Goal: Task Accomplishment & Management: Manage account settings

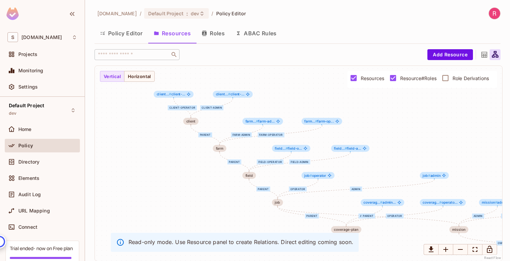
click at [214, 34] on button "Roles" at bounding box center [213, 33] width 34 height 17
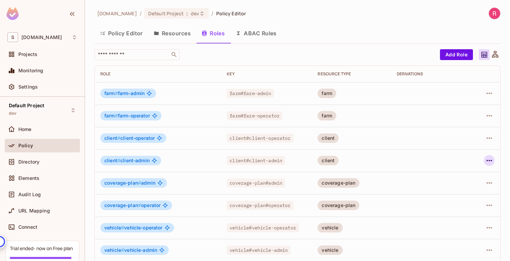
click at [489, 160] on icon "button" at bounding box center [488, 160] width 5 height 1
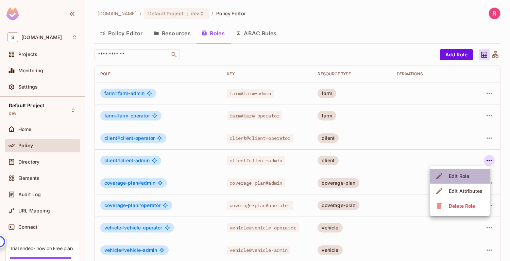
click at [465, 171] on span "Edit Role" at bounding box center [459, 176] width 24 height 11
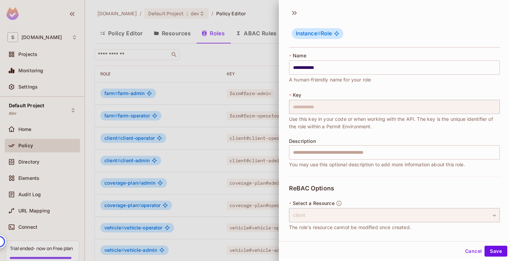
scroll to position [34, 0]
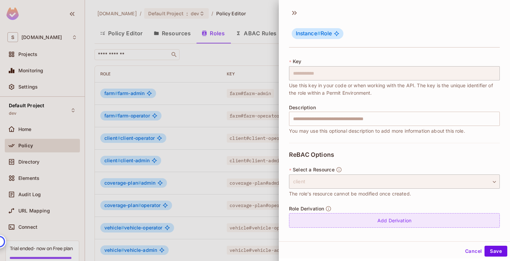
click at [387, 218] on div "Add Derivation" at bounding box center [394, 220] width 211 height 15
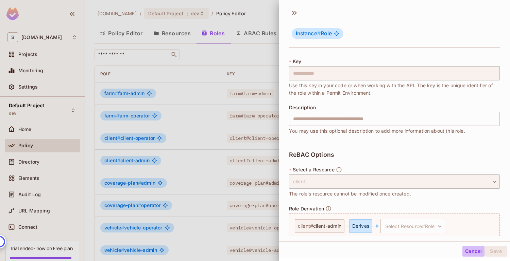
click at [472, 251] on button "Cancel" at bounding box center [473, 251] width 22 height 11
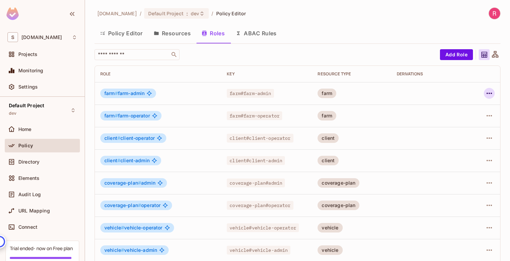
click at [488, 95] on icon "button" at bounding box center [489, 93] width 8 height 8
click at [469, 112] on div "Edit Role" at bounding box center [459, 109] width 20 height 7
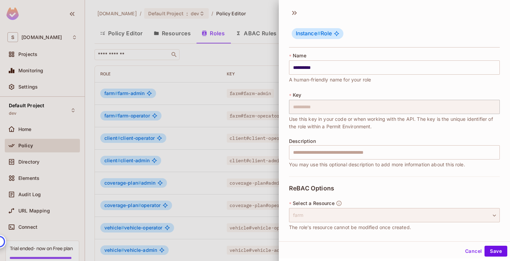
click at [390, 218] on div "farm" at bounding box center [394, 215] width 211 height 14
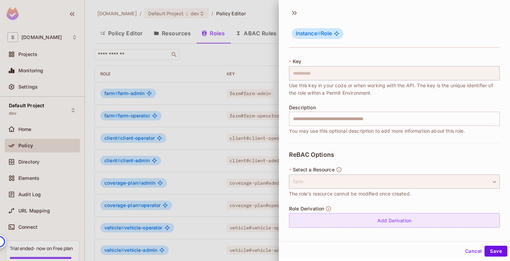
click at [390, 224] on div "Add Derivation" at bounding box center [394, 220] width 211 height 15
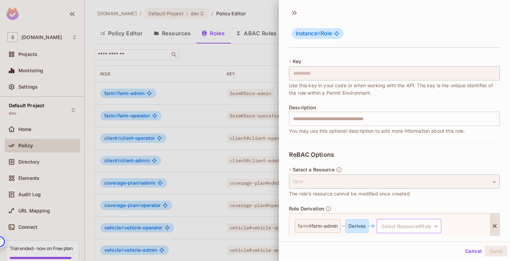
click at [405, 225] on body "S sabantoag.com Projects Monitoring Settings Default Project dev Home Policy Di…" at bounding box center [255, 130] width 510 height 261
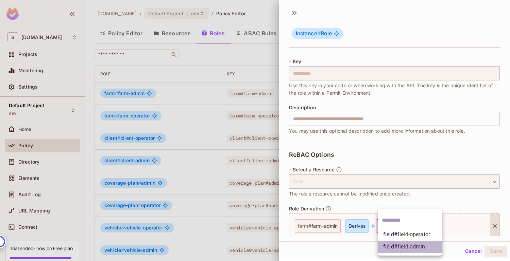
click at [403, 243] on span "field # field-admin" at bounding box center [404, 247] width 42 height 8
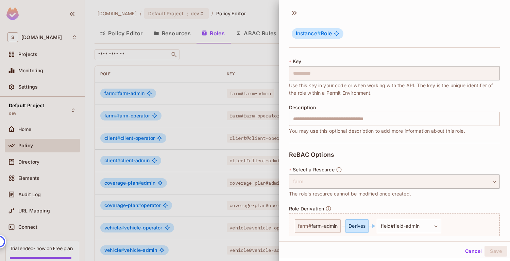
click at [438, 203] on div "**********" at bounding box center [394, 219] width 211 height 152
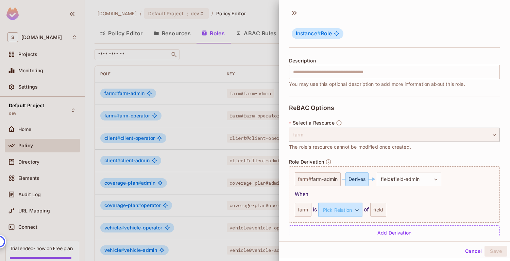
scroll to position [93, 0]
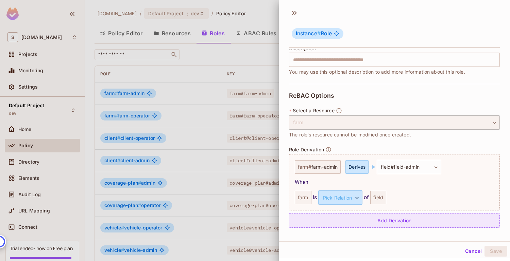
click at [396, 221] on div "Add Derivation" at bounding box center [394, 220] width 211 height 15
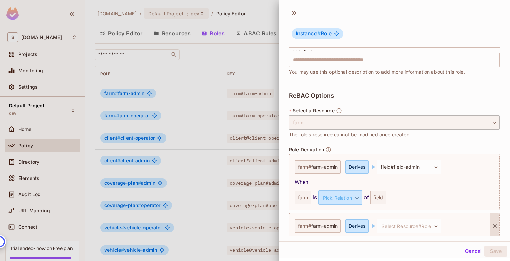
click at [495, 226] on icon at bounding box center [494, 226] width 7 height 7
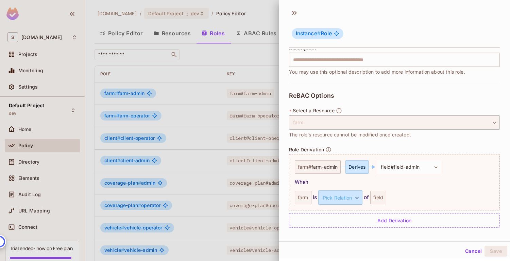
click at [410, 144] on div "**********" at bounding box center [394, 160] width 211 height 152
click at [387, 197] on div "farm is Pick Relation ​ Pick Relation of field" at bounding box center [390, 197] width 190 height 14
click at [381, 198] on div "field" at bounding box center [378, 197] width 16 height 14
click at [425, 166] on body "S sabantoag.com Projects Monitoring Settings Default Project dev Home Policy Di…" at bounding box center [255, 130] width 510 height 261
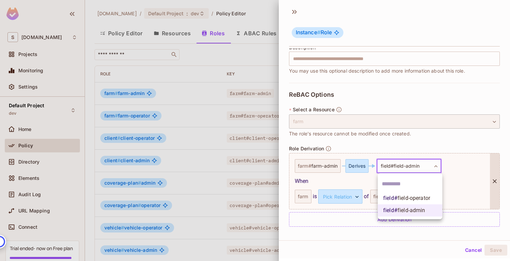
click at [406, 193] on li "field # field-operator" at bounding box center [410, 198] width 65 height 12
click at [408, 171] on body "S sabantoag.com Projects Monitoring Settings Default Project dev Home Policy Di…" at bounding box center [255, 130] width 510 height 261
click at [402, 211] on span "field-admin" at bounding box center [411, 210] width 28 height 6
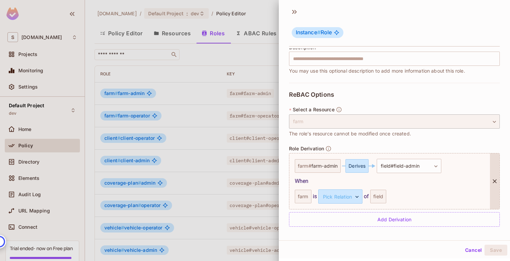
click at [430, 194] on div "farm is Pick Relation ​ Pick Relation of field" at bounding box center [390, 197] width 190 height 14
click at [432, 234] on div "**********" at bounding box center [394, 159] width 211 height 152
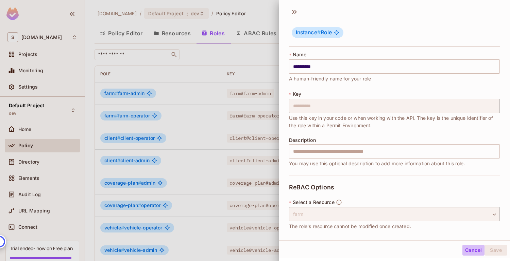
click at [471, 254] on button "Cancel" at bounding box center [473, 250] width 22 height 11
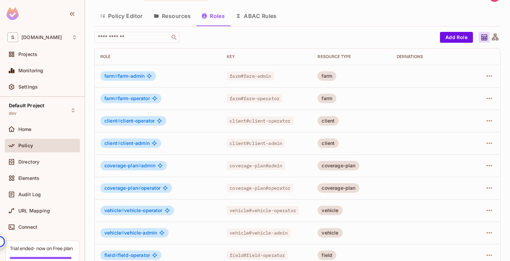
scroll to position [6, 0]
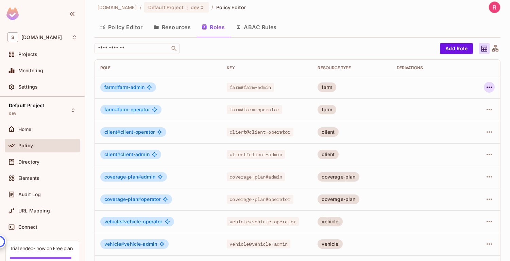
click at [489, 87] on icon "button" at bounding box center [488, 87] width 5 height 1
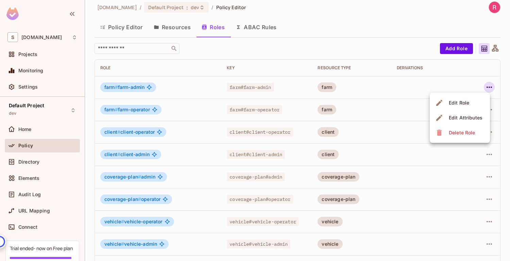
click at [461, 104] on div "Edit Role" at bounding box center [459, 103] width 20 height 7
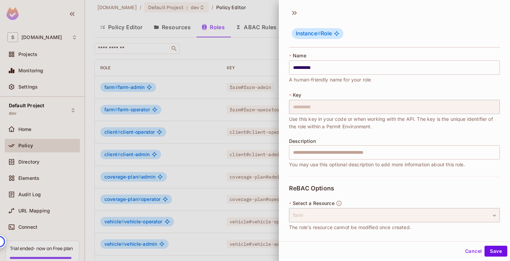
scroll to position [34, 0]
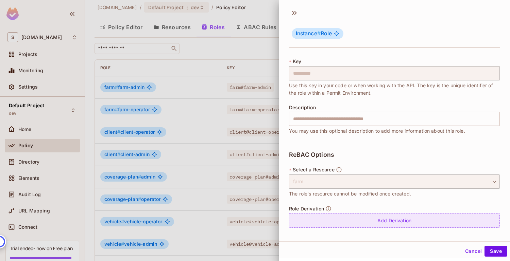
click at [393, 219] on div "Add Derivation" at bounding box center [394, 220] width 211 height 15
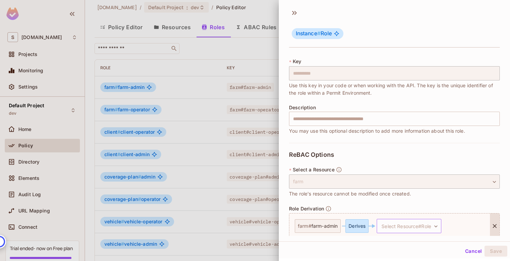
scroll to position [62, 0]
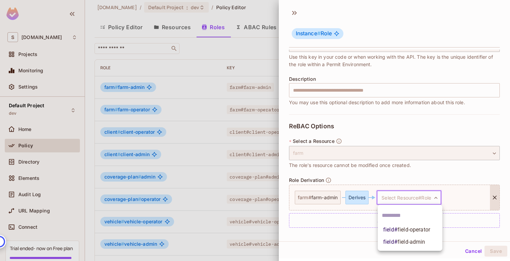
click at [412, 203] on body "S sabantoag.com Projects Monitoring Settings Default Project dev Home Policy Di…" at bounding box center [255, 130] width 510 height 261
click at [409, 246] on span "field # field-admin" at bounding box center [404, 242] width 42 height 8
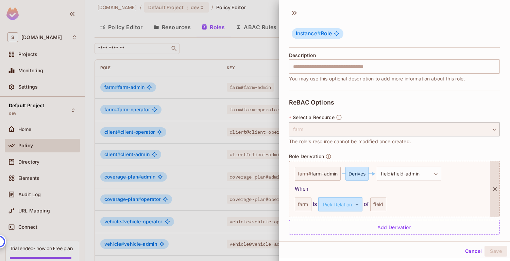
scroll to position [93, 0]
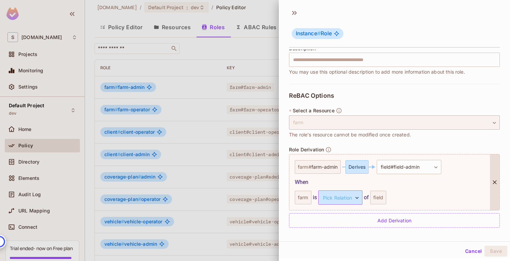
click at [350, 197] on body "S sabantoag.com Projects Monitoring Settings Default Project dev Home Policy Di…" at bounding box center [255, 130] width 510 height 261
click at [340, 231] on li "parent" at bounding box center [339, 230] width 63 height 12
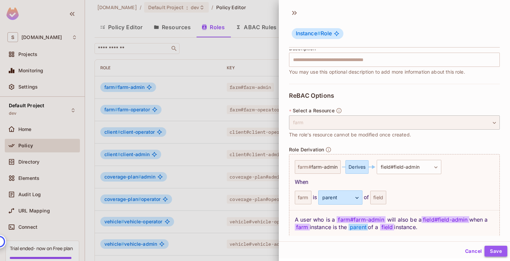
click at [494, 249] on button "Save" at bounding box center [495, 251] width 23 height 11
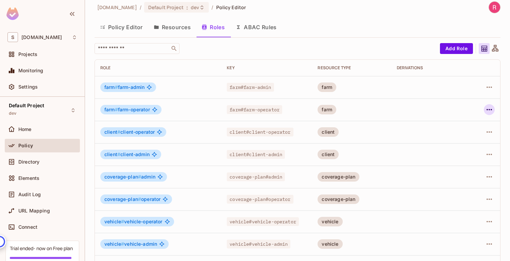
click at [491, 107] on icon "button" at bounding box center [489, 110] width 8 height 8
click at [469, 121] on span "Edit Role" at bounding box center [459, 125] width 24 height 11
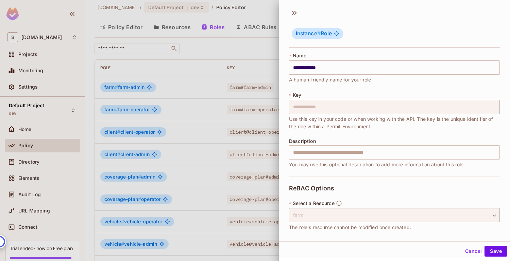
scroll to position [34, 0]
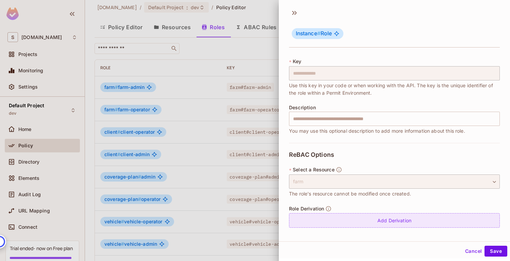
click at [395, 224] on div "Add Derivation" at bounding box center [394, 220] width 211 height 15
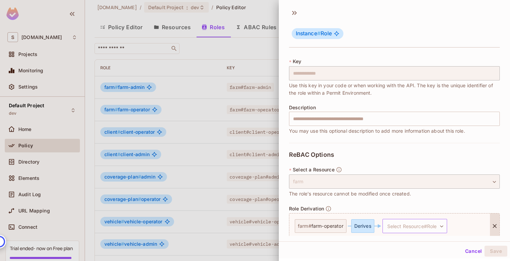
click at [398, 228] on body "S sabantoag.com Projects Monitoring Settings Default Project dev Home Policy Di…" at bounding box center [255, 130] width 510 height 261
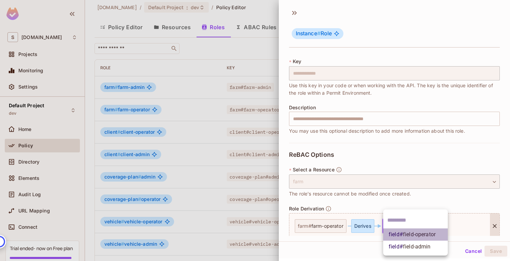
click at [398, 232] on span "field # field-operator" at bounding box center [411, 235] width 47 height 8
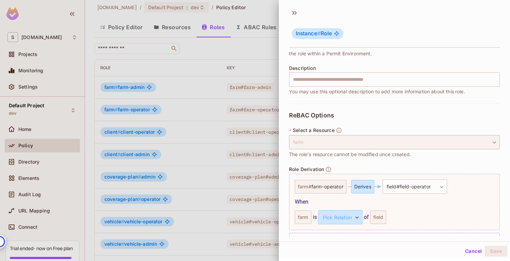
scroll to position [93, 0]
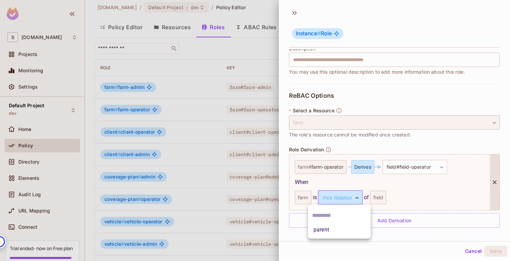
click at [348, 197] on body "S sabantoag.com Projects Monitoring Settings Default Project dev Home Policy Di…" at bounding box center [255, 130] width 510 height 261
click at [343, 231] on li "parent" at bounding box center [339, 230] width 63 height 12
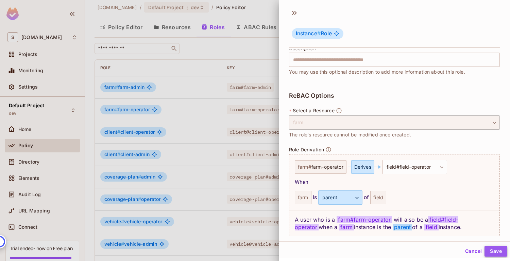
click at [490, 255] on button "Save" at bounding box center [495, 251] width 23 height 11
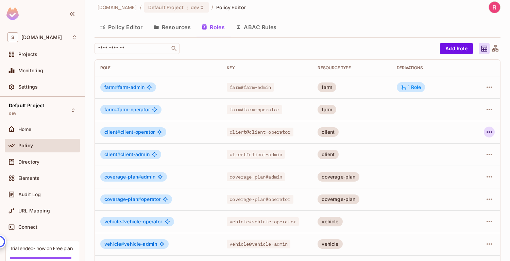
click at [489, 133] on icon "button" at bounding box center [489, 132] width 8 height 8
click at [477, 152] on li "Edit Role" at bounding box center [460, 147] width 60 height 15
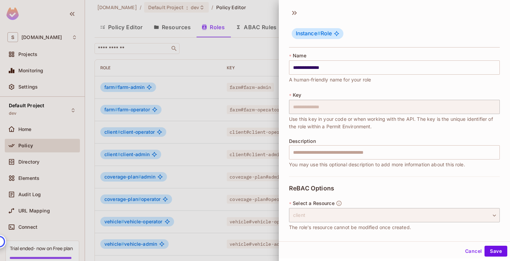
scroll to position [34, 0]
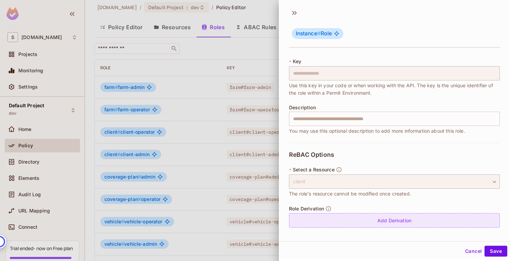
click at [379, 226] on div "Add Derivation" at bounding box center [394, 220] width 211 height 15
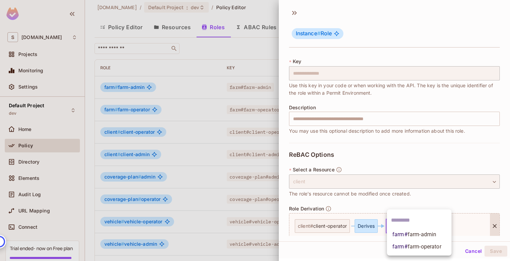
click at [399, 226] on body "S sabantoag.com Projects Monitoring Settings Default Project dev Home Policy Di…" at bounding box center [255, 130] width 510 height 261
click at [400, 237] on span "farm # farm-admin" at bounding box center [414, 235] width 44 height 8
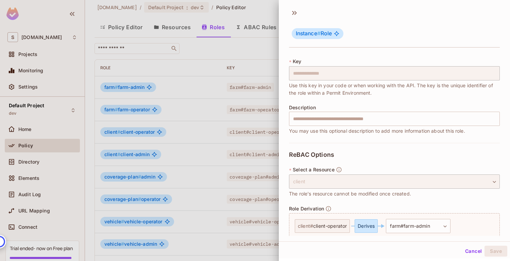
scroll to position [1, 0]
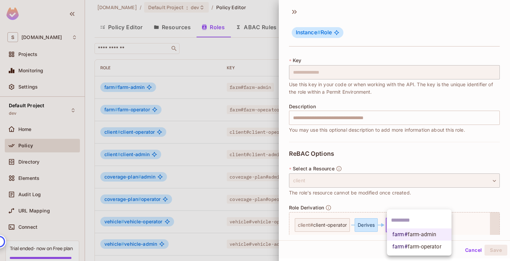
click at [410, 227] on body "S sabantoag.com Projects Monitoring Settings Default Project dev Home Policy Di…" at bounding box center [255, 130] width 510 height 261
click at [410, 244] on span "farm-operator" at bounding box center [424, 247] width 34 height 6
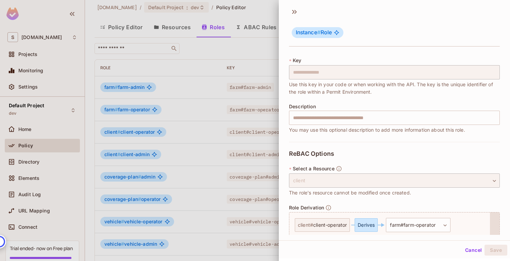
scroll to position [93, 0]
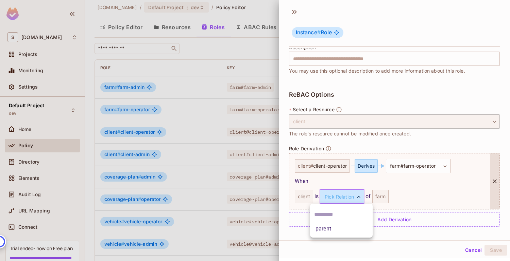
click at [347, 199] on body "S sabantoag.com Projects Monitoring Settings Default Project dev Home Policy Di…" at bounding box center [255, 130] width 510 height 261
click at [345, 228] on li "parent" at bounding box center [341, 229] width 63 height 12
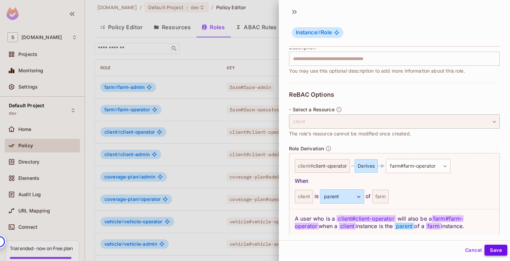
click at [489, 248] on button "Save" at bounding box center [495, 250] width 23 height 11
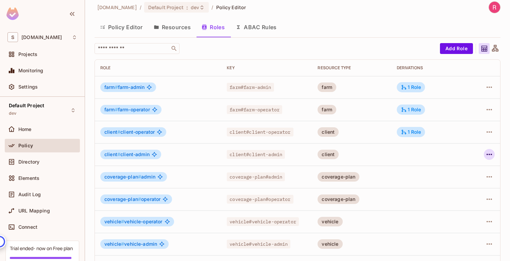
click at [490, 154] on icon "button" at bounding box center [489, 155] width 8 height 8
click at [462, 172] on div "Edit Role" at bounding box center [459, 170] width 20 height 7
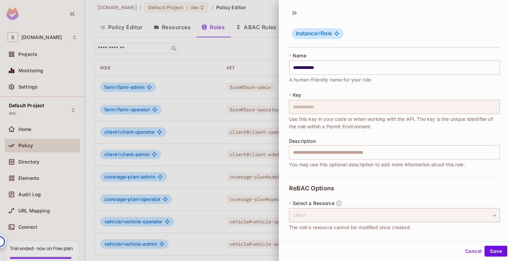
scroll to position [34, 0]
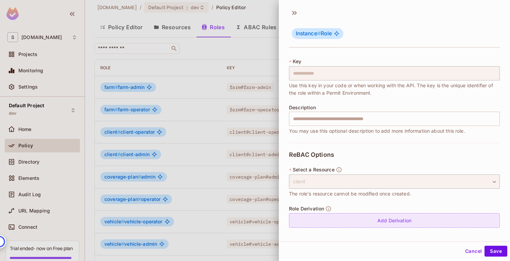
click at [399, 216] on div "Add Derivation" at bounding box center [394, 220] width 211 height 15
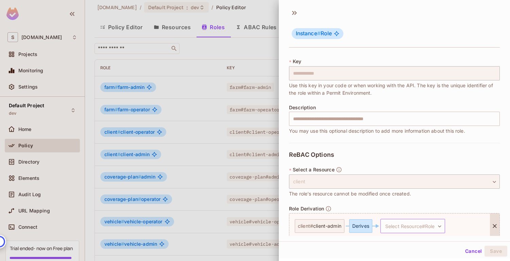
click at [400, 233] on body "S sabantoag.com Projects Monitoring Settings Default Project dev Home Policy Di…" at bounding box center [255, 130] width 510 height 261
click at [399, 227] on body "S sabantoag.com Projects Monitoring Settings Default Project dev Home Policy Di…" at bounding box center [255, 130] width 510 height 261
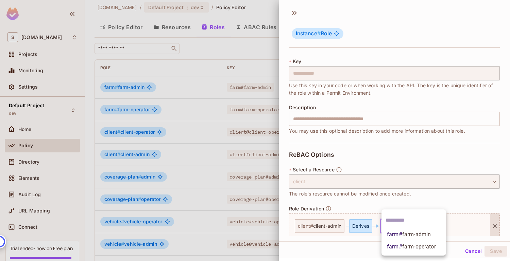
click at [399, 236] on span "farm # farm-admin" at bounding box center [409, 235] width 44 height 8
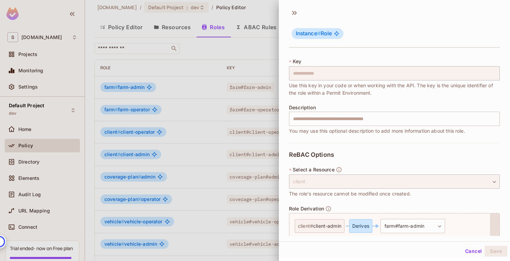
scroll to position [93, 0]
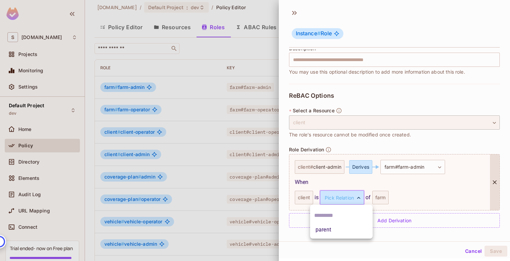
click at [352, 201] on body "S sabantoag.com Projects Monitoring Settings Default Project dev Home Policy Di…" at bounding box center [255, 130] width 510 height 261
click at [348, 235] on li "parent" at bounding box center [341, 230] width 63 height 12
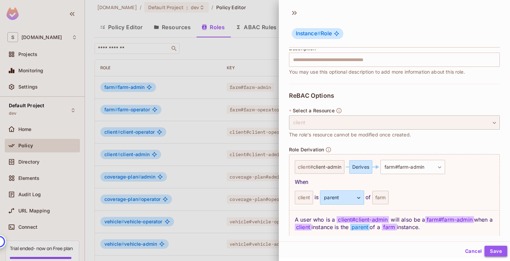
click at [495, 253] on button "Save" at bounding box center [495, 251] width 23 height 11
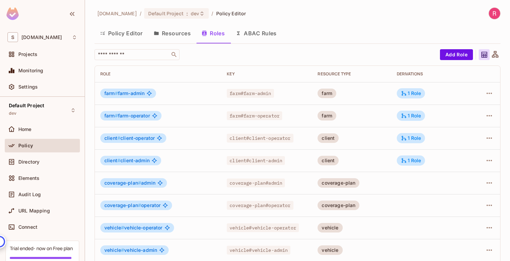
click at [493, 51] on icon at bounding box center [495, 55] width 8 height 8
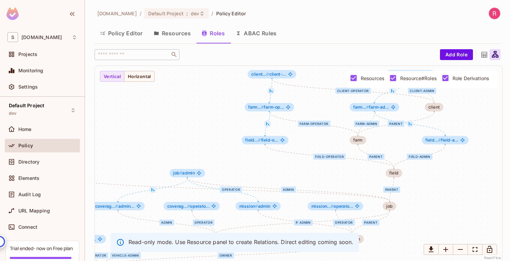
drag, startPoint x: 386, startPoint y: 151, endPoint x: 326, endPoint y: 142, distance: 60.1
click at [326, 142] on div "farm-admin farm-operator parent parent client-operator client-admin admin opera…" at bounding box center [298, 163] width 407 height 195
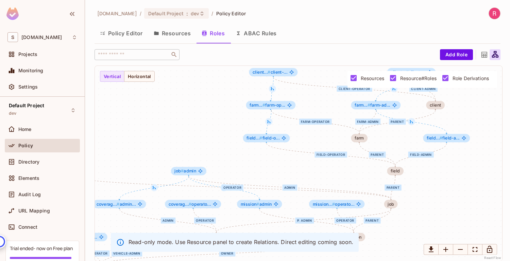
click at [167, 34] on button "Resources" at bounding box center [172, 33] width 48 height 17
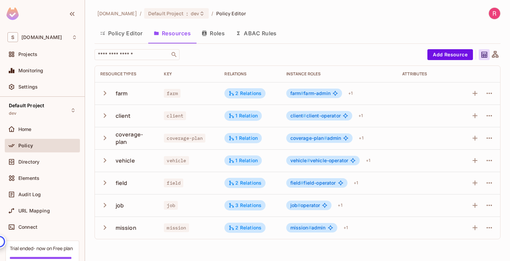
click at [125, 34] on button "Policy Editor" at bounding box center [121, 33] width 54 height 17
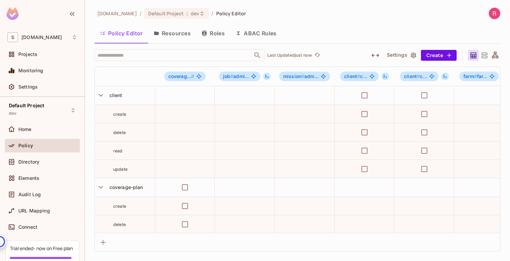
click at [170, 33] on button "Resources" at bounding box center [172, 33] width 48 height 17
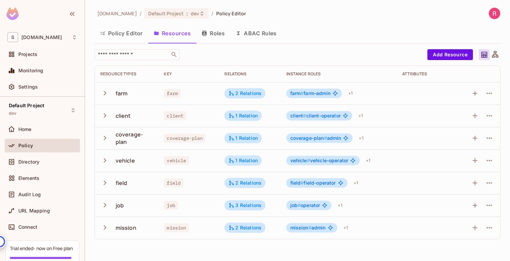
click at [105, 92] on icon "button" at bounding box center [105, 93] width 3 height 4
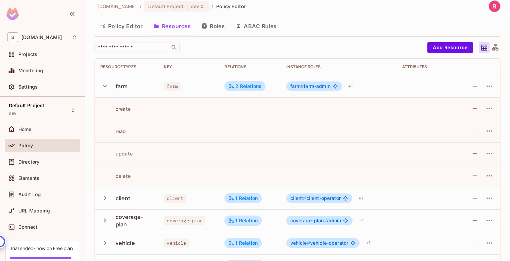
scroll to position [9, 0]
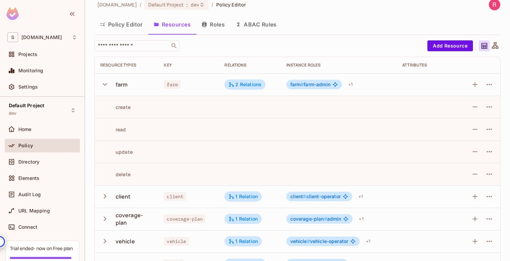
click at [104, 82] on icon "button" at bounding box center [104, 84] width 9 height 9
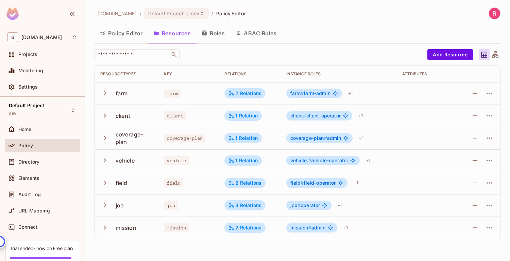
click at [216, 36] on button "Roles" at bounding box center [213, 33] width 34 height 17
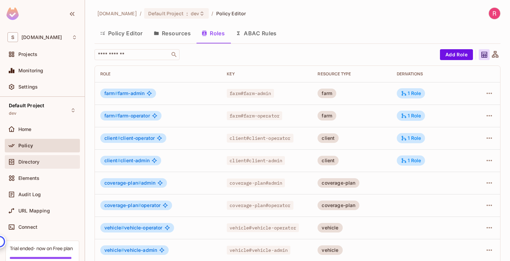
click at [40, 160] on div "Directory" at bounding box center [47, 161] width 59 height 5
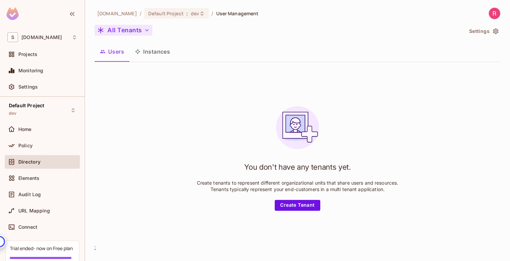
click at [144, 33] on icon "button" at bounding box center [146, 30] width 7 height 7
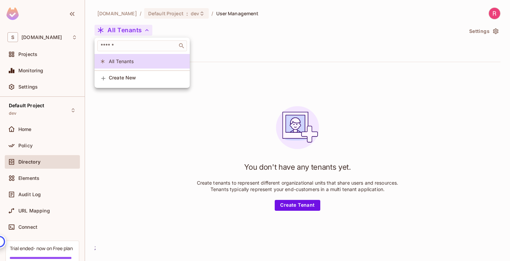
click at [152, 114] on div at bounding box center [255, 130] width 510 height 261
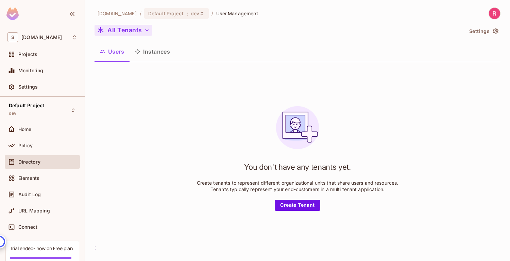
click at [149, 57] on button "Instances" at bounding box center [152, 51] width 46 height 17
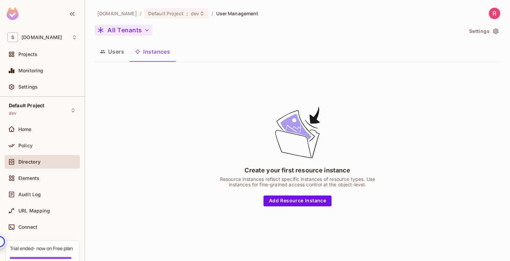
click at [117, 53] on button "Users" at bounding box center [111, 51] width 35 height 17
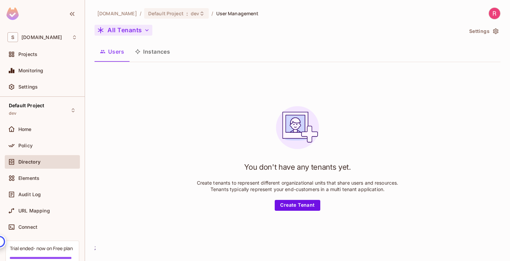
click at [146, 31] on icon "button" at bounding box center [146, 30] width 3 height 2
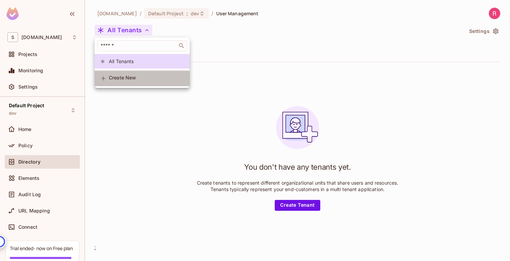
click at [148, 80] on span "Create New" at bounding box center [146, 77] width 75 height 5
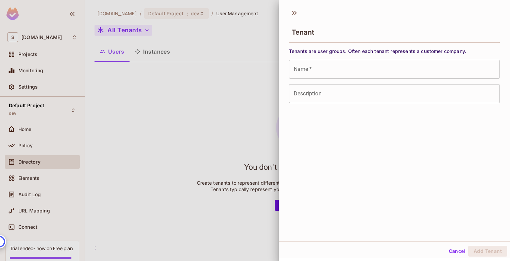
click at [316, 76] on input "Name   *" at bounding box center [394, 69] width 211 height 19
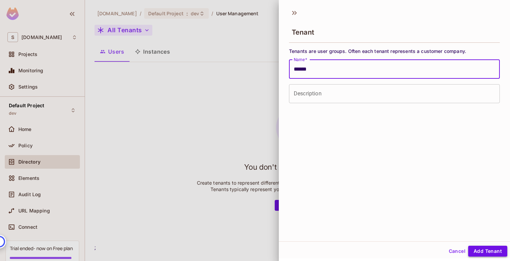
type input "******"
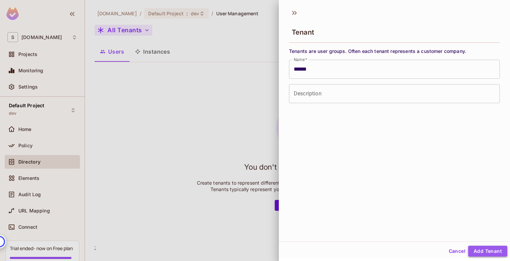
click at [479, 250] on button "Add Tenant" at bounding box center [487, 251] width 39 height 11
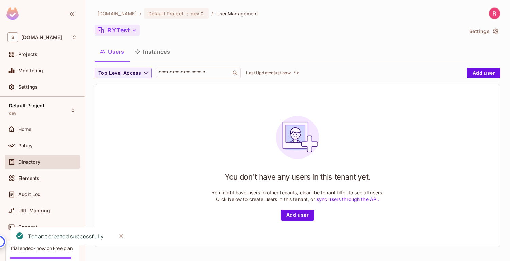
click at [158, 52] on button "Instances" at bounding box center [152, 51] width 46 height 17
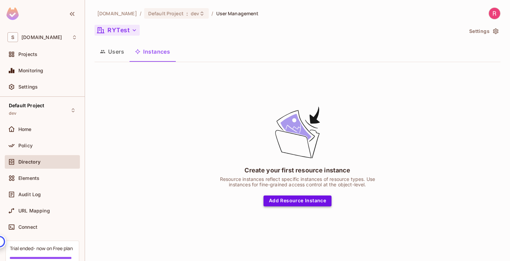
click at [282, 199] on button "Add Resource Instance" at bounding box center [297, 201] width 68 height 11
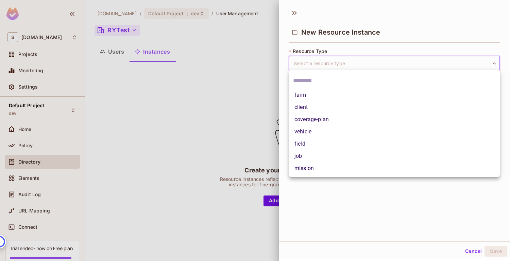
click at [328, 63] on body "S sabantoag.com Projects Monitoring Settings Default Project dev Home Policy Di…" at bounding box center [255, 130] width 510 height 261
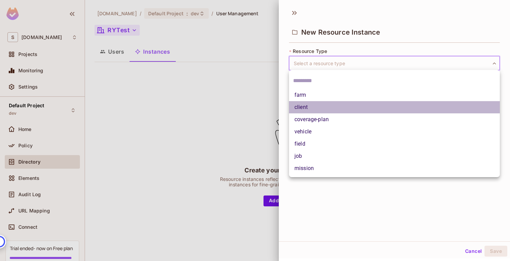
click at [305, 108] on li "client" at bounding box center [394, 107] width 211 height 12
type input "******"
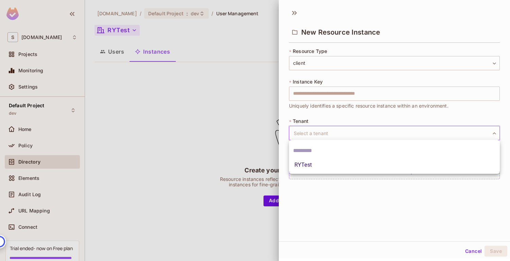
click at [314, 134] on body "S sabantoag.com Projects Monitoring Settings Default Project dev Home Policy Di…" at bounding box center [255, 130] width 510 height 261
click at [313, 168] on li "RYTest" at bounding box center [394, 165] width 211 height 12
type input "******"
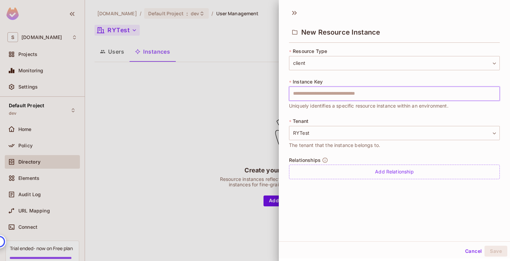
click at [350, 99] on input "text" at bounding box center [394, 94] width 211 height 14
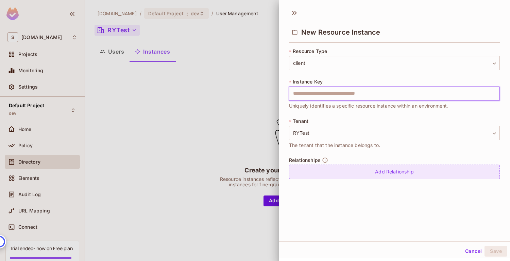
click at [333, 177] on div "Add Relationship" at bounding box center [394, 172] width 211 height 15
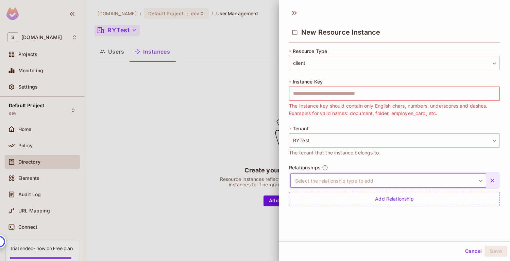
click at [339, 181] on body "S sabantoag.com Projects Monitoring Settings Default Project dev Home Policy Di…" at bounding box center [255, 130] width 510 height 261
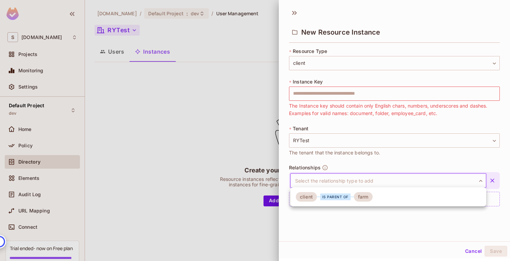
click at [382, 161] on div at bounding box center [255, 130] width 510 height 261
click at [377, 181] on body "S sabantoag.com Projects Monitoring Settings Default Project dev Home Policy Di…" at bounding box center [255, 130] width 510 height 261
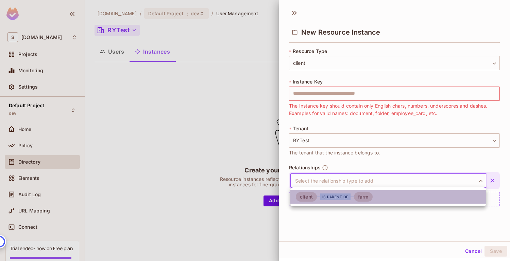
click at [361, 195] on div "farm" at bounding box center [363, 197] width 19 height 10
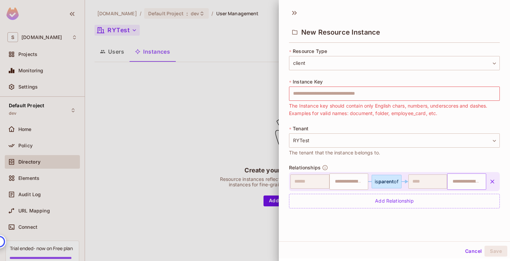
click at [454, 180] on input "text" at bounding box center [465, 182] width 35 height 14
click at [470, 251] on button "Cancel" at bounding box center [473, 251] width 22 height 11
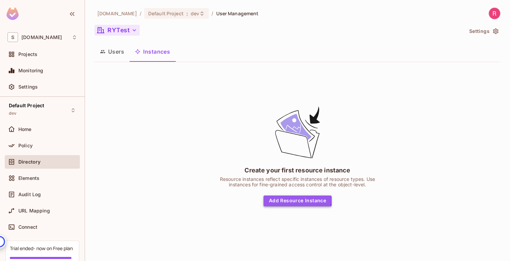
click at [284, 200] on button "Add Resource Instance" at bounding box center [297, 201] width 68 height 11
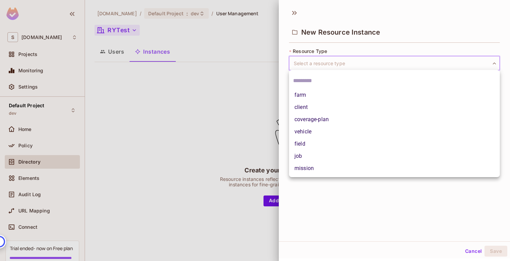
click at [324, 63] on body "S sabantoag.com Projects Monitoring Settings Default Project dev Home Policy Di…" at bounding box center [255, 130] width 510 height 261
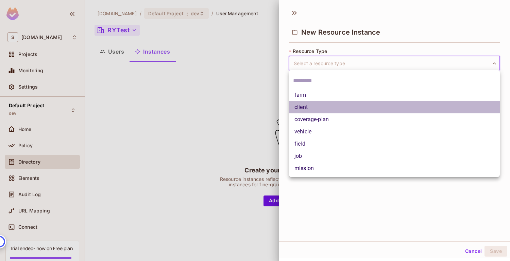
click at [319, 107] on li "client" at bounding box center [394, 107] width 211 height 12
type input "******"
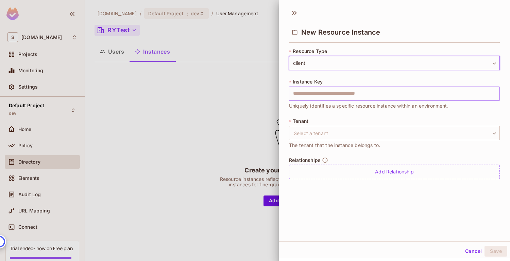
click at [313, 92] on input "text" at bounding box center [394, 94] width 211 height 14
type input "*"
type input "**********"
click at [333, 130] on body "**********" at bounding box center [255, 130] width 510 height 261
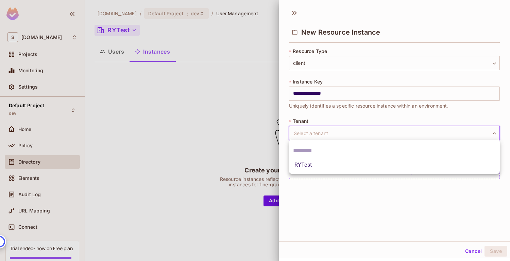
click at [326, 165] on li "RYTest" at bounding box center [394, 165] width 211 height 12
type input "******"
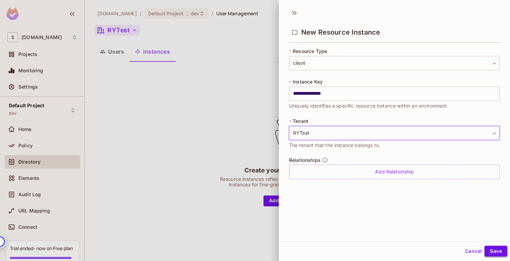
click at [496, 253] on button "Save" at bounding box center [495, 251] width 23 height 11
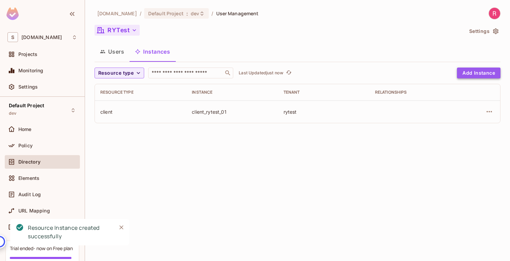
click at [465, 74] on button "Add Instance" at bounding box center [479, 73] width 44 height 11
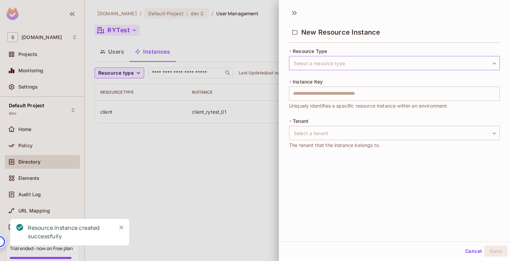
click at [323, 59] on body "S sabantoag.com Projects Monitoring Settings Default Project dev Home Policy Di…" at bounding box center [255, 130] width 510 height 261
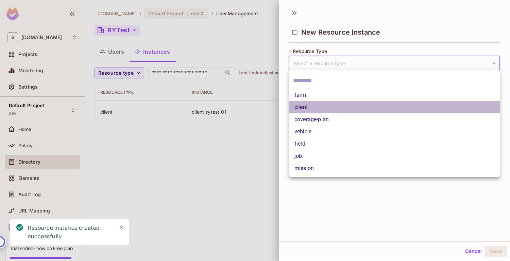
click at [319, 105] on li "client" at bounding box center [394, 107] width 211 height 12
type input "******"
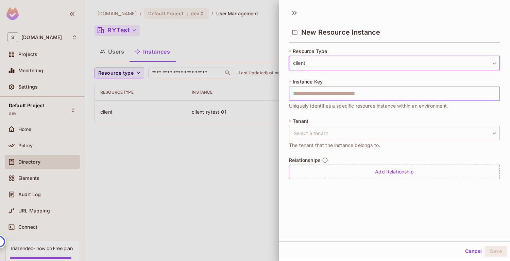
click at [323, 92] on input "text" at bounding box center [394, 94] width 211 height 14
type input "**********"
click at [311, 136] on body "**********" at bounding box center [255, 130] width 510 height 261
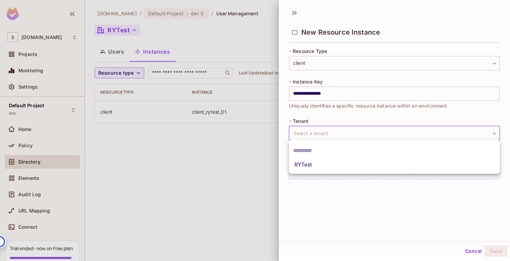
click at [313, 168] on li "RYTest" at bounding box center [394, 165] width 211 height 12
type input "******"
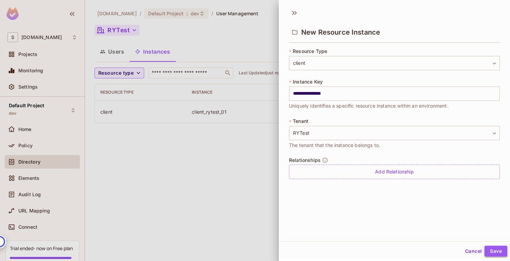
click at [493, 251] on button "Save" at bounding box center [495, 251] width 23 height 11
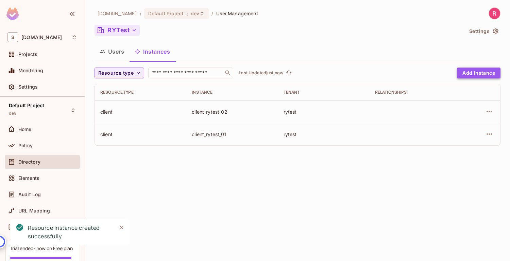
click at [478, 68] on button "Add Instance" at bounding box center [479, 73] width 44 height 11
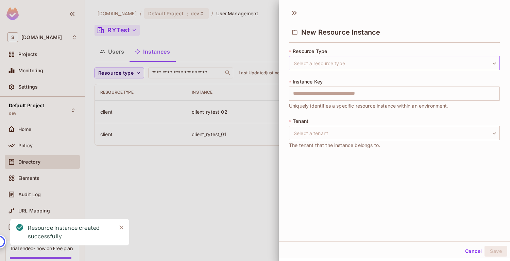
click at [354, 61] on body "S sabantoag.com Projects Monitoring Settings Default Project dev Home Policy Di…" at bounding box center [255, 130] width 510 height 261
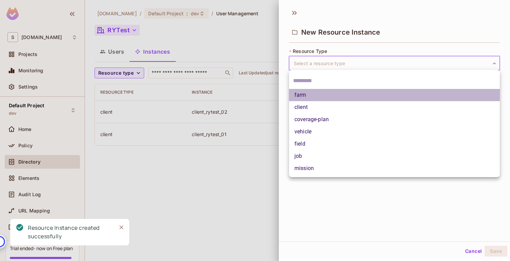
click at [333, 98] on li "farm" at bounding box center [394, 95] width 211 height 12
type input "****"
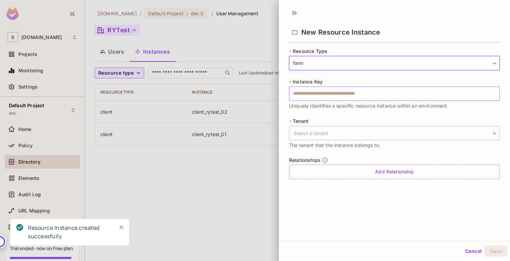
click at [323, 94] on input "text" at bounding box center [394, 94] width 211 height 14
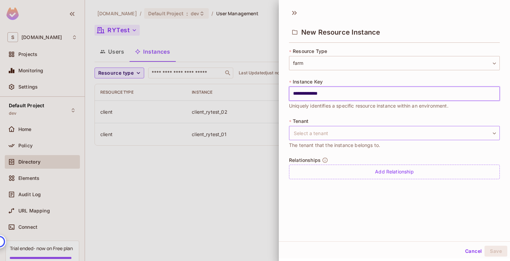
type input "**********"
click at [319, 138] on body "**********" at bounding box center [255, 130] width 510 height 261
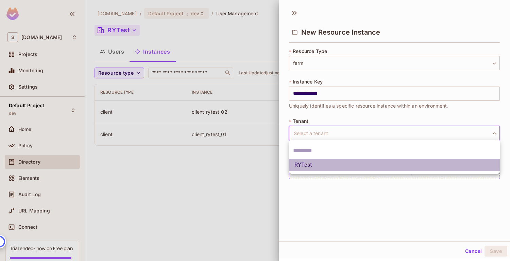
click at [322, 167] on li "RYTest" at bounding box center [394, 165] width 211 height 12
type input "******"
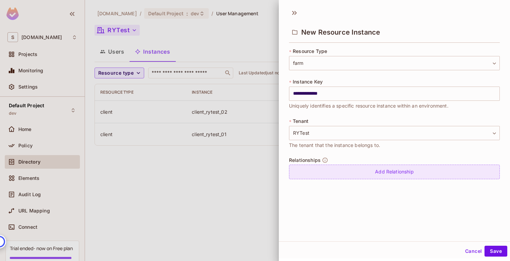
click at [350, 170] on div "Add Relationship" at bounding box center [394, 172] width 211 height 15
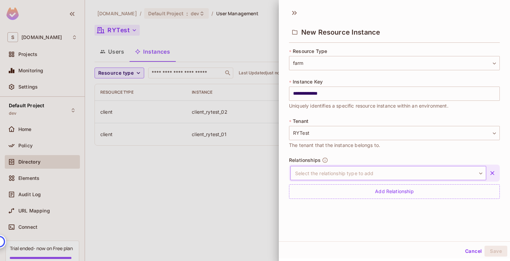
click at [369, 174] on body "**********" at bounding box center [255, 130] width 510 height 261
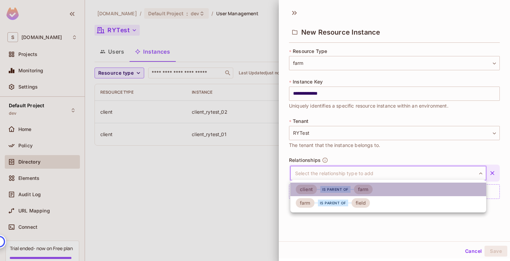
click at [359, 190] on div "farm" at bounding box center [363, 190] width 19 height 10
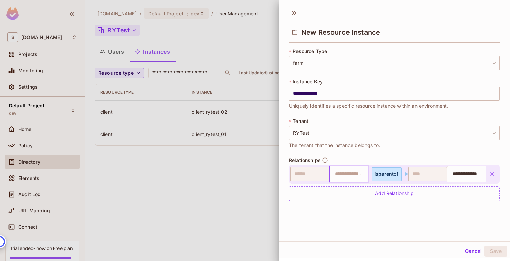
click at [346, 174] on input "text" at bounding box center [348, 175] width 35 height 14
type input "**********"
click at [349, 190] on li "client_rytest_01" at bounding box center [348, 191] width 38 height 12
click at [352, 223] on div "**********" at bounding box center [394, 123] width 231 height 237
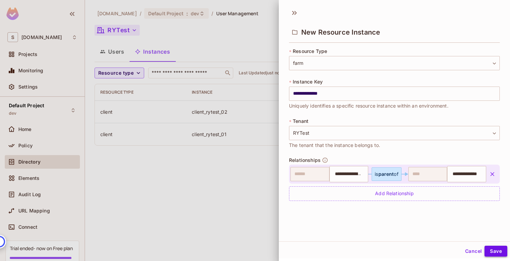
click at [492, 250] on button "Save" at bounding box center [495, 251] width 23 height 11
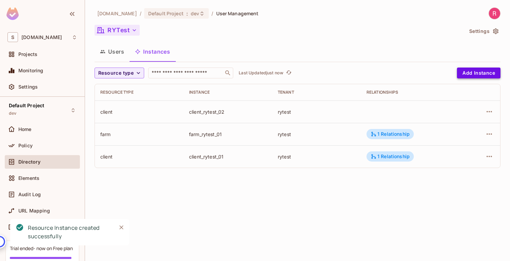
click at [482, 68] on button "Add Instance" at bounding box center [479, 73] width 44 height 11
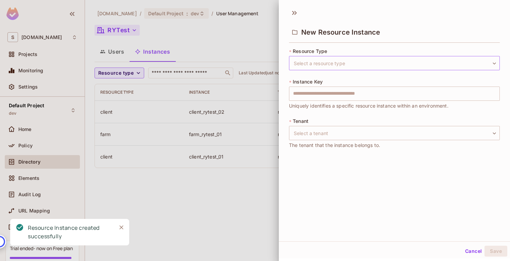
click at [325, 64] on body "S sabantoag.com Projects Monitoring Settings Default Project dev Home Policy Di…" at bounding box center [255, 130] width 510 height 261
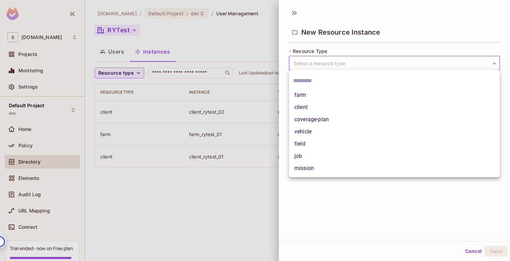
click at [307, 95] on li "farm" at bounding box center [394, 95] width 211 height 12
type input "****"
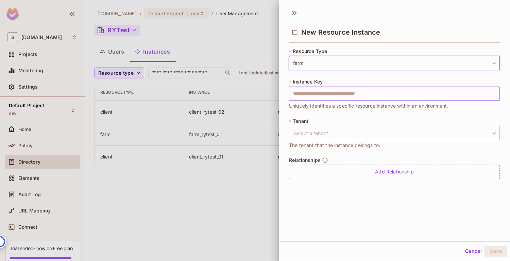
click at [324, 95] on input "text" at bounding box center [394, 94] width 211 height 14
type input "**********"
click at [314, 131] on body "**********" at bounding box center [255, 130] width 510 height 261
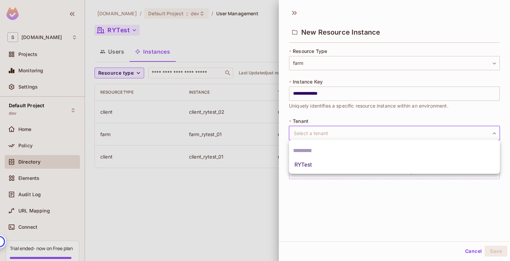
click at [319, 163] on li "RYTest" at bounding box center [394, 165] width 211 height 12
type input "******"
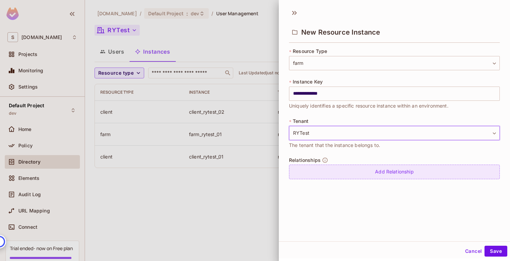
click at [367, 171] on div "Add Relationship" at bounding box center [394, 172] width 211 height 15
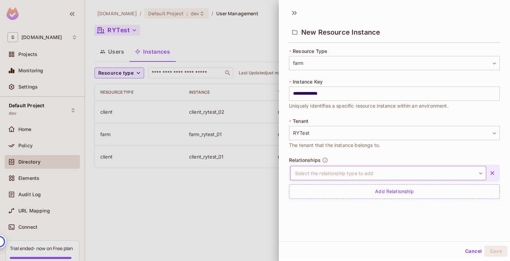
click at [385, 175] on body "**********" at bounding box center [255, 130] width 510 height 261
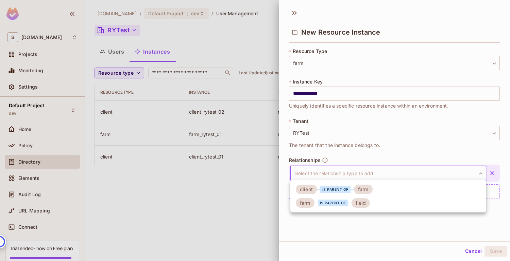
click at [333, 190] on div "is parent of" at bounding box center [335, 189] width 30 height 7
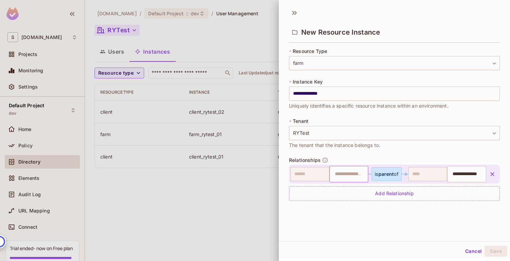
click at [345, 178] on input "text" at bounding box center [348, 175] width 35 height 14
type input "**********"
click at [350, 190] on li "client_rytest_02" at bounding box center [348, 191] width 38 height 12
click at [405, 226] on div "**********" at bounding box center [394, 123] width 231 height 237
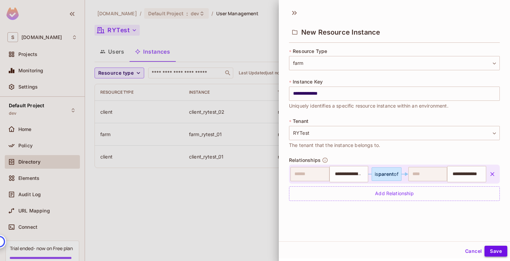
click at [494, 249] on button "Save" at bounding box center [495, 251] width 23 height 11
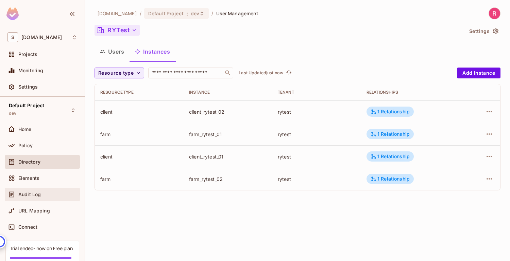
scroll to position [46, 0]
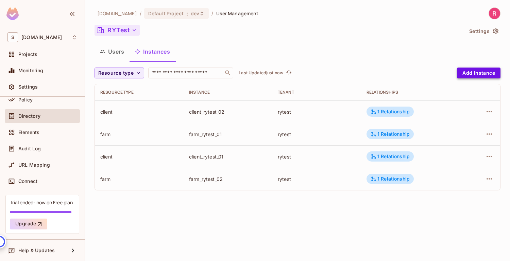
click at [462, 75] on button "Add Instance" at bounding box center [479, 73] width 44 height 11
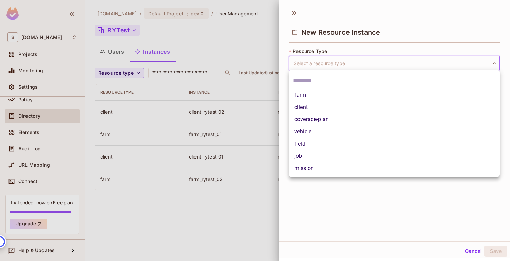
click at [318, 65] on body "S sabantoag.com Projects Monitoring Settings Default Project dev Home Policy Di…" at bounding box center [255, 130] width 510 height 261
click at [302, 144] on li "field" at bounding box center [394, 144] width 211 height 12
type input "*****"
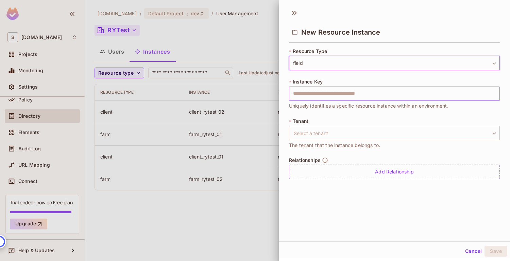
click at [303, 89] on input "text" at bounding box center [394, 94] width 211 height 14
type input "**********"
click at [312, 137] on body "**********" at bounding box center [255, 130] width 510 height 261
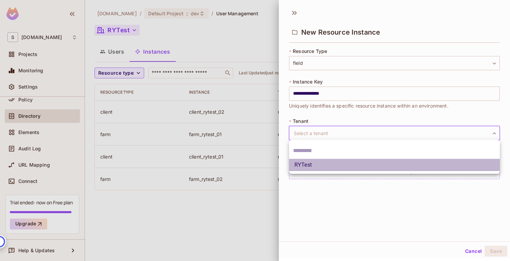
click at [312, 164] on li "RYTest" at bounding box center [394, 165] width 211 height 12
type input "******"
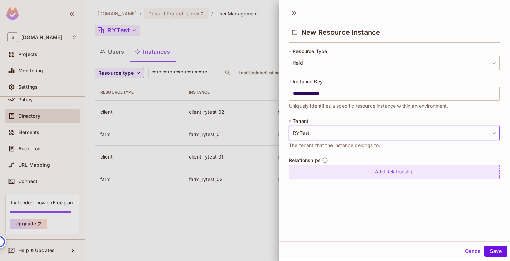
click at [369, 168] on div "Add Relationship" at bounding box center [394, 172] width 211 height 15
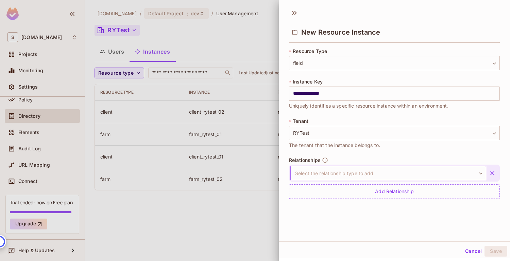
click at [366, 173] on body "**********" at bounding box center [255, 130] width 510 height 261
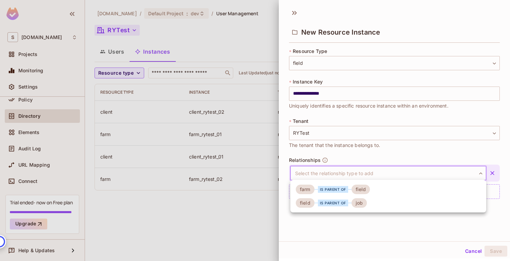
click at [350, 191] on div "is parent of" at bounding box center [332, 189] width 37 height 7
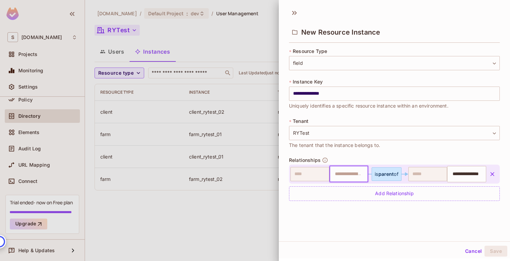
click at [341, 174] on input "text" at bounding box center [348, 175] width 35 height 14
type input "**********"
click at [347, 189] on li "farm_rytest_01" at bounding box center [348, 191] width 38 height 12
click at [496, 252] on button "Save" at bounding box center [495, 251] width 23 height 11
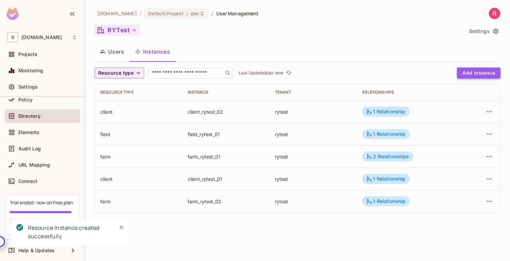
click at [471, 73] on button "Add Instance" at bounding box center [479, 73] width 44 height 11
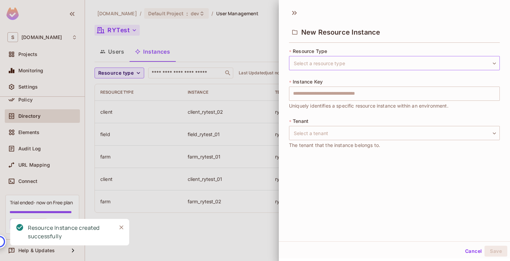
click at [347, 57] on body "S sabantoag.com Projects Monitoring Settings Default Project dev Home Policy Di…" at bounding box center [255, 130] width 510 height 261
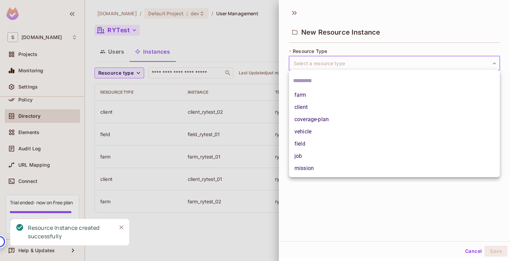
click at [340, 141] on li "field" at bounding box center [394, 144] width 211 height 12
type input "*****"
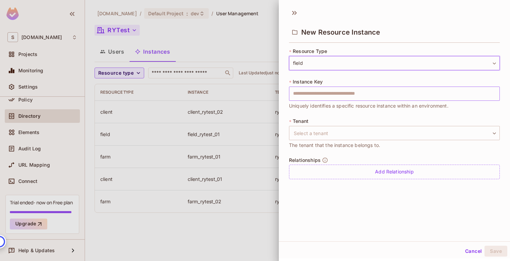
click at [329, 94] on input "text" at bounding box center [394, 94] width 211 height 14
type input "**********"
click at [316, 129] on body "**********" at bounding box center [255, 130] width 510 height 261
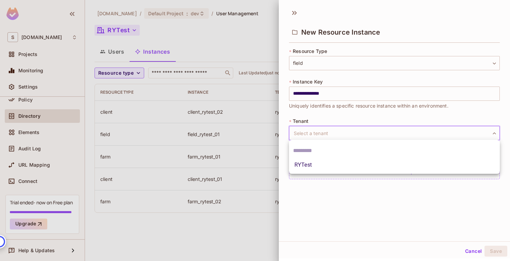
click at [318, 163] on li "RYTest" at bounding box center [394, 165] width 211 height 12
type input "******"
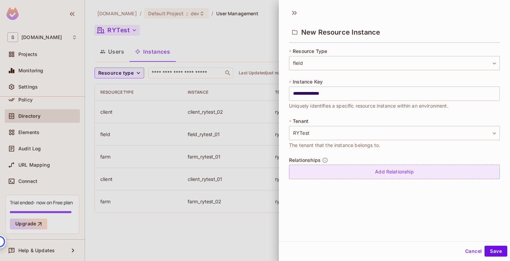
click at [370, 175] on div "Add Relationship" at bounding box center [394, 172] width 211 height 15
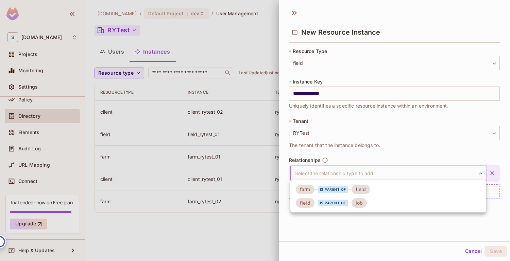
click at [338, 174] on body "**********" at bounding box center [255, 130] width 510 height 261
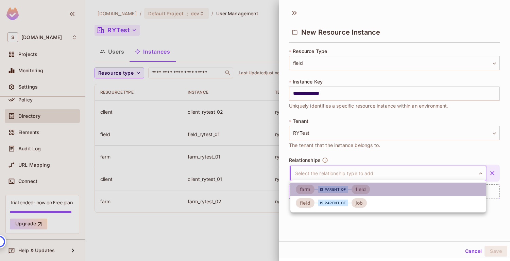
click at [331, 187] on div "is parent of" at bounding box center [333, 189] width 30 height 7
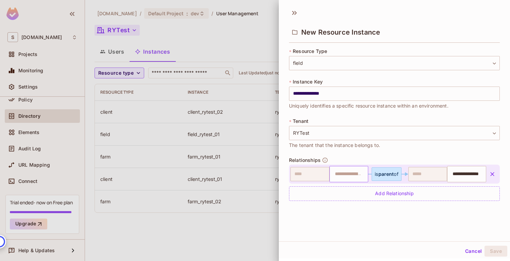
click at [338, 178] on input "text" at bounding box center [348, 175] width 35 height 14
type input "**********"
click at [341, 192] on li "farm_rytest_02" at bounding box center [348, 191] width 38 height 12
click at [498, 249] on button "Save" at bounding box center [495, 251] width 23 height 11
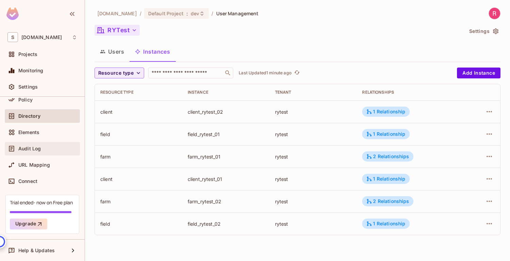
click at [35, 149] on span "Audit Log" at bounding box center [29, 148] width 22 height 5
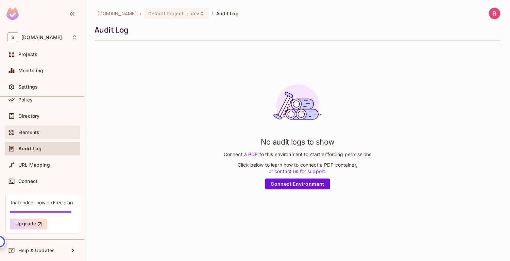
click at [45, 134] on div "Elements" at bounding box center [47, 132] width 59 height 5
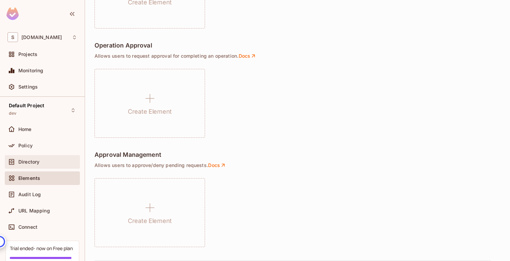
click at [46, 162] on div "Directory" at bounding box center [47, 161] width 59 height 5
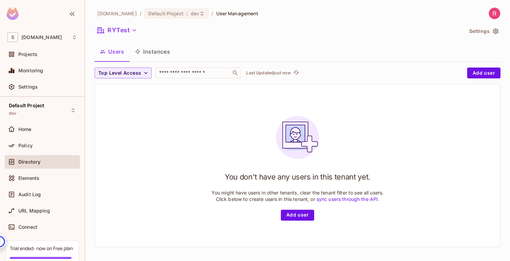
click at [161, 54] on button "Instances" at bounding box center [152, 51] width 46 height 17
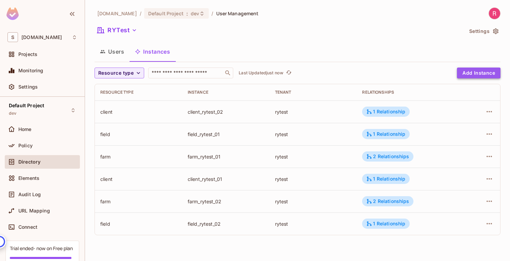
click at [466, 74] on button "Add Instance" at bounding box center [479, 73] width 44 height 11
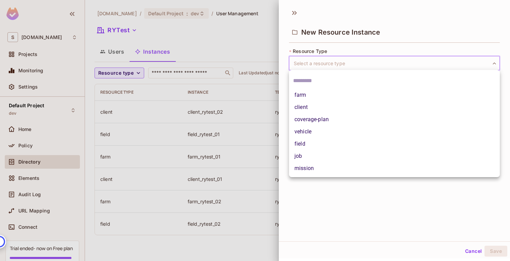
click at [371, 69] on body "S sabantoag.com Projects Monitoring Settings Default Project dev Home Policy Di…" at bounding box center [255, 130] width 510 height 261
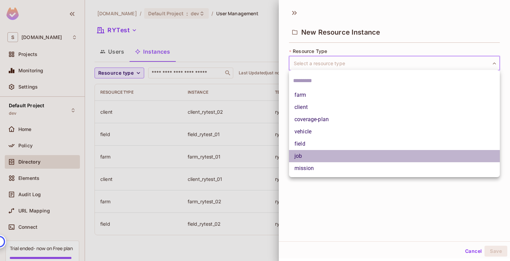
click at [319, 154] on li "job" at bounding box center [394, 156] width 211 height 12
type input "***"
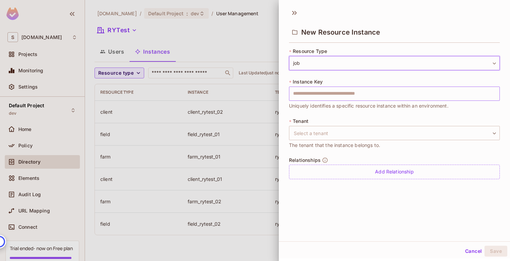
click at [316, 92] on input "text" at bounding box center [394, 94] width 211 height 14
type input "**********"
click at [315, 131] on body "**********" at bounding box center [255, 130] width 510 height 261
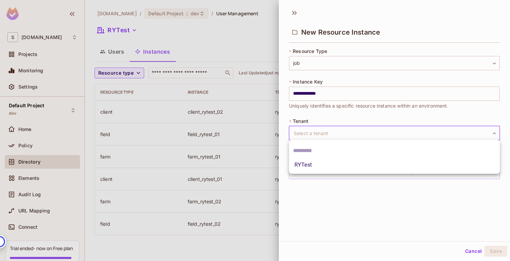
click at [314, 161] on li "RYTest" at bounding box center [394, 165] width 211 height 12
type input "******"
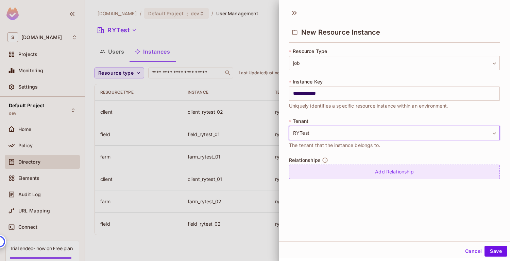
click at [388, 176] on div "Add Relationship" at bounding box center [394, 172] width 211 height 15
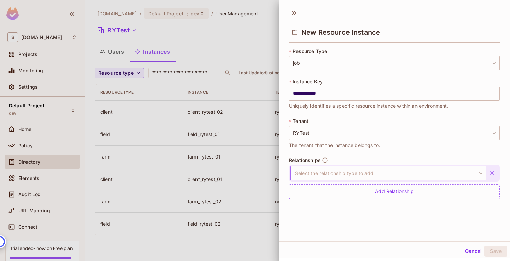
click at [356, 175] on body "**********" at bounding box center [255, 130] width 510 height 261
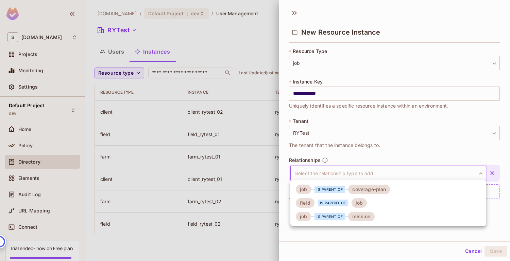
click at [326, 206] on div "is parent of" at bounding box center [333, 203] width 30 height 7
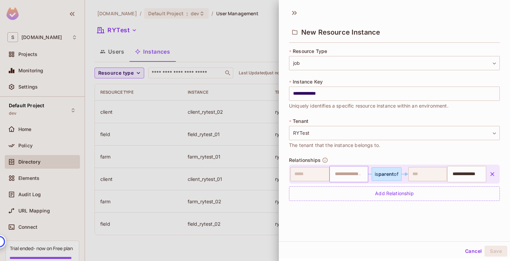
click at [346, 179] on input "text" at bounding box center [348, 175] width 35 height 14
type input "**********"
click at [343, 194] on li "field_rytest_01" at bounding box center [348, 191] width 38 height 12
click at [493, 251] on button "Save" at bounding box center [495, 251] width 23 height 11
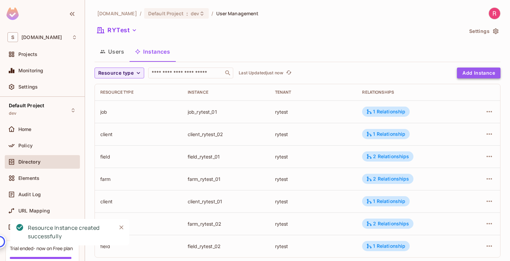
click at [479, 72] on button "Add Instance" at bounding box center [479, 73] width 44 height 11
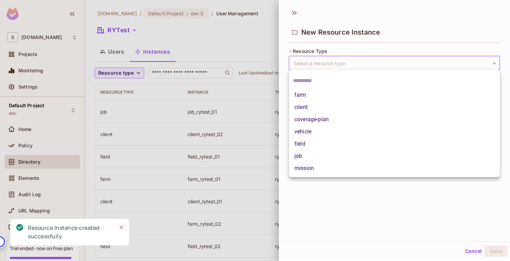
click at [346, 57] on body "S sabantoag.com Projects Monitoring Settings Default Project dev Home Policy Di…" at bounding box center [255, 130] width 510 height 261
click at [309, 155] on li "job" at bounding box center [394, 156] width 211 height 12
type input "***"
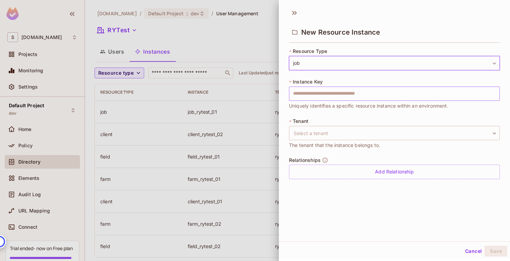
click at [328, 92] on input "text" at bounding box center [394, 94] width 211 height 14
type input "**********"
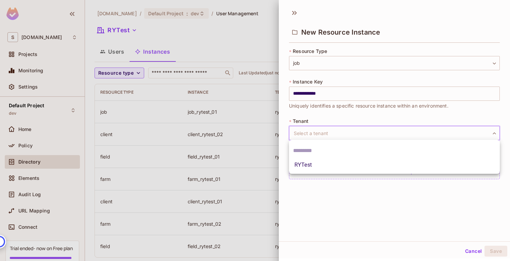
click at [324, 133] on body "**********" at bounding box center [255, 130] width 510 height 261
click at [324, 168] on li "RYTest" at bounding box center [394, 165] width 211 height 12
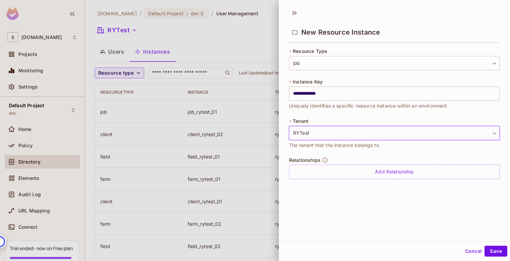
type input "******"
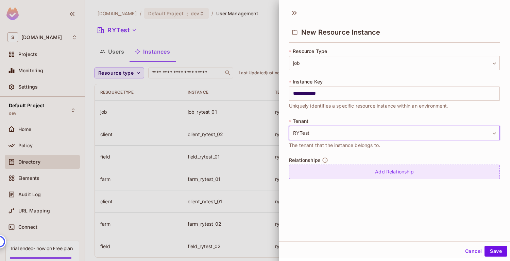
click at [360, 171] on div "Add Relationship" at bounding box center [394, 172] width 211 height 15
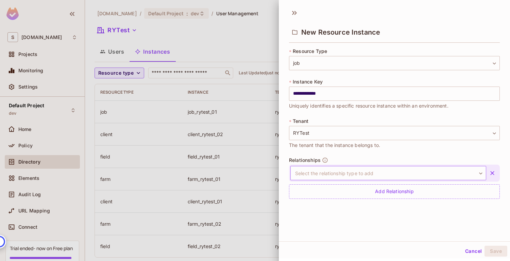
click at [332, 172] on body "**********" at bounding box center [255, 130] width 510 height 261
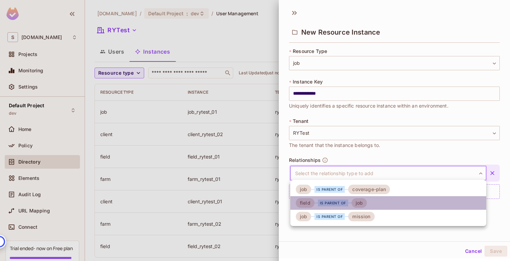
click at [328, 202] on div "is parent of" at bounding box center [333, 203] width 30 height 7
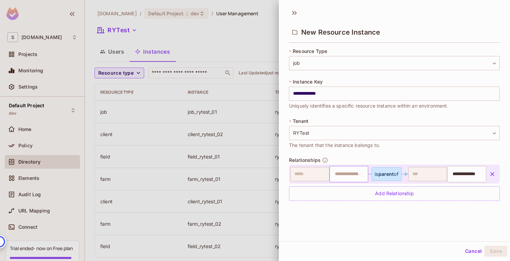
click at [345, 176] on input "text" at bounding box center [348, 175] width 35 height 14
type input "**********"
click at [348, 189] on li "field_rytest_02" at bounding box center [348, 191] width 38 height 12
click at [498, 250] on button "Save" at bounding box center [495, 251] width 23 height 11
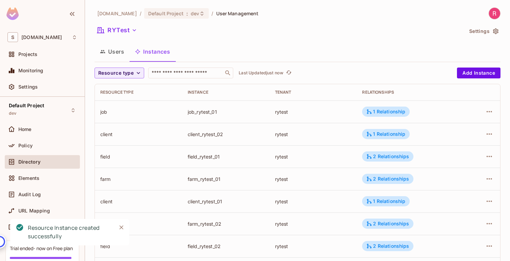
scroll to position [34, 0]
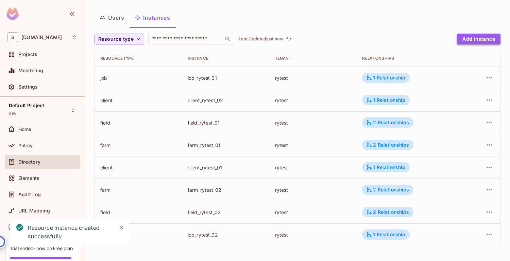
click at [470, 40] on button "Add Instance" at bounding box center [479, 39] width 44 height 11
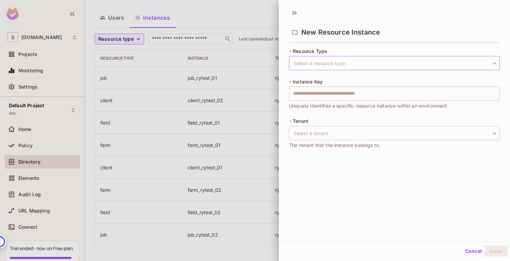
click at [314, 69] on body "S sabantoag.com Projects Monitoring Settings Default Project dev Home Policy Di…" at bounding box center [255, 130] width 510 height 261
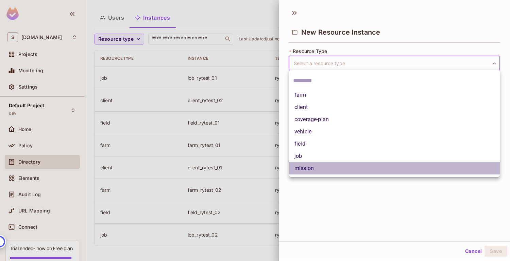
click at [320, 164] on li "mission" at bounding box center [394, 168] width 211 height 12
type input "*******"
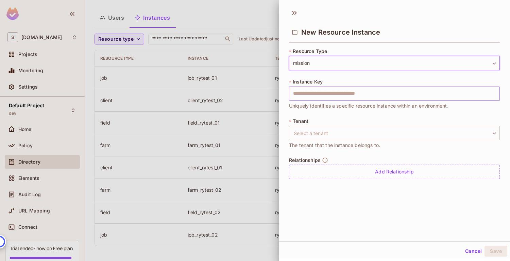
click at [335, 90] on input "text" at bounding box center [394, 94] width 211 height 14
type input "**********"
click at [326, 129] on body "**********" at bounding box center [255, 130] width 510 height 261
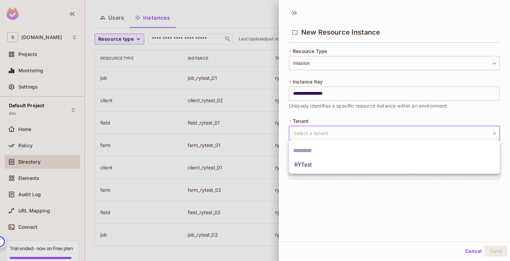
click at [324, 166] on li "RYTest" at bounding box center [394, 165] width 211 height 12
type input "******"
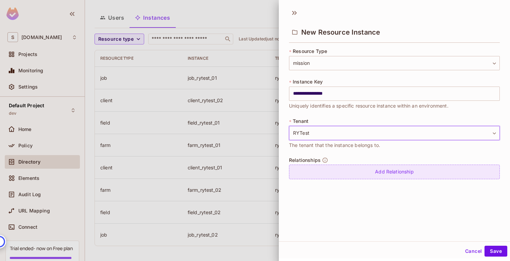
click at [369, 171] on div "Add Relationship" at bounding box center [394, 172] width 211 height 15
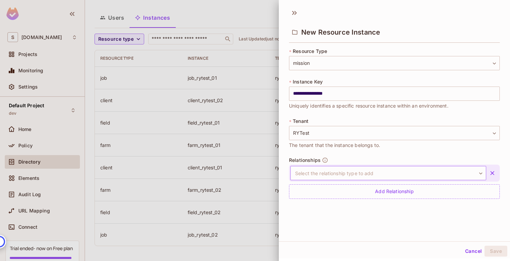
click at [325, 171] on body "**********" at bounding box center [255, 130] width 510 height 261
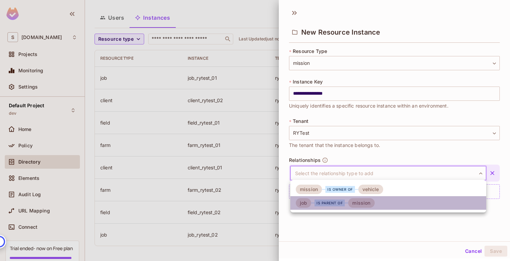
click at [325, 201] on div "is parent of" at bounding box center [329, 203] width 30 height 7
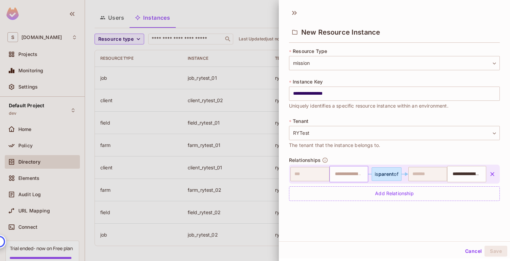
click at [340, 174] on input "text" at bounding box center [348, 175] width 35 height 14
type input "**********"
click at [344, 190] on li "job_rytest_01" at bounding box center [348, 191] width 38 height 12
click at [495, 249] on button "Save" at bounding box center [495, 251] width 23 height 11
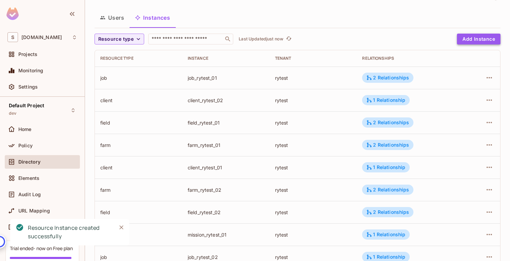
click at [477, 38] on button "Add Instance" at bounding box center [479, 39] width 44 height 11
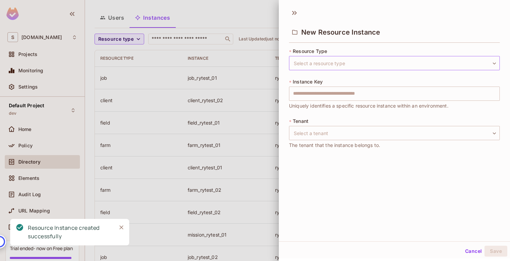
click at [342, 63] on body "S sabantoag.com Projects Monitoring Settings Default Project dev Home Policy Di…" at bounding box center [255, 130] width 510 height 261
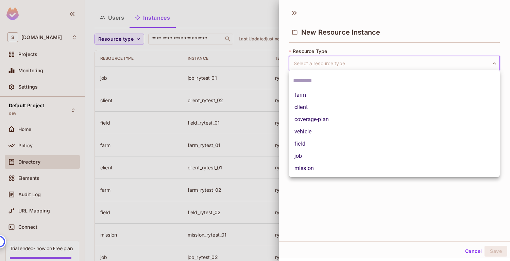
click at [317, 164] on li "mission" at bounding box center [394, 168] width 211 height 12
type input "*******"
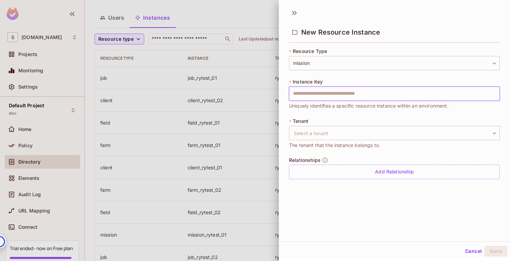
click at [335, 93] on input "text" at bounding box center [394, 94] width 211 height 14
type input "**********"
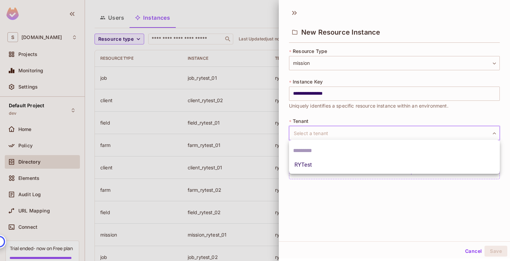
click at [318, 130] on body "**********" at bounding box center [255, 130] width 510 height 261
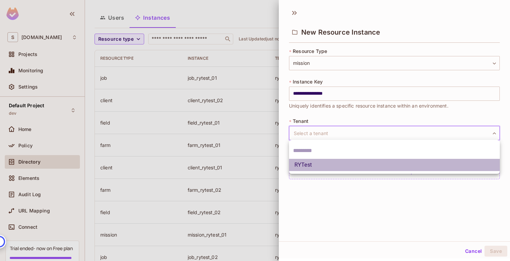
click at [323, 165] on li "RYTest" at bounding box center [394, 165] width 211 height 12
type input "******"
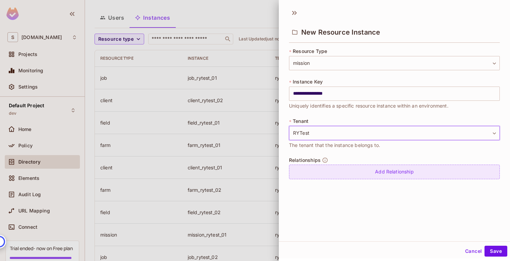
click at [358, 169] on div "Add Relationship" at bounding box center [394, 172] width 211 height 15
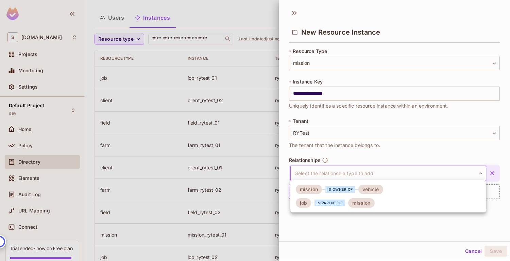
click at [324, 173] on body "**********" at bounding box center [255, 130] width 510 height 261
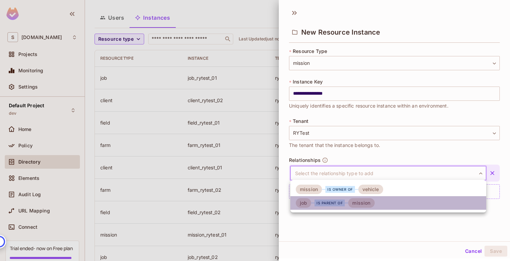
click at [334, 199] on div "job is parent of mission" at bounding box center [335, 203] width 79 height 10
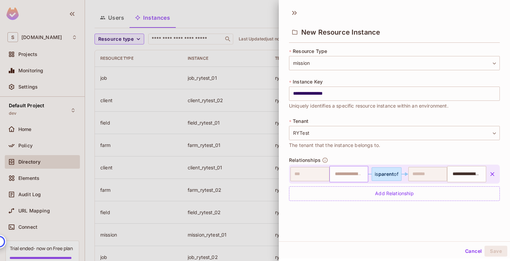
click at [343, 174] on input "text" at bounding box center [348, 175] width 35 height 14
type input "**********"
click at [363, 192] on li "job_rytest_02" at bounding box center [348, 191] width 38 height 12
click at [494, 248] on button "Save" at bounding box center [495, 251] width 23 height 11
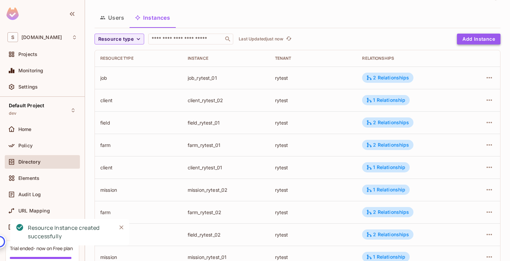
click at [471, 39] on button "Add Instance" at bounding box center [479, 39] width 44 height 11
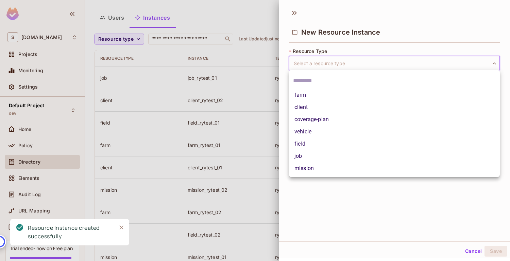
click at [339, 63] on body "S sabantoag.com Projects Monitoring Settings Default Project dev Home Policy Di…" at bounding box center [255, 130] width 510 height 261
click at [323, 130] on li "vehicle" at bounding box center [394, 132] width 211 height 12
type input "*******"
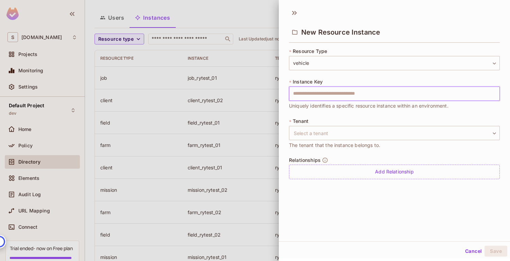
click at [320, 94] on input "text" at bounding box center [394, 94] width 211 height 14
type input "**********"
click at [304, 132] on body "**********" at bounding box center [255, 130] width 510 height 261
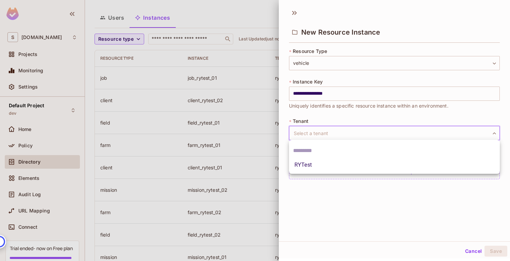
click at [313, 165] on li "RYTest" at bounding box center [394, 165] width 211 height 12
type input "******"
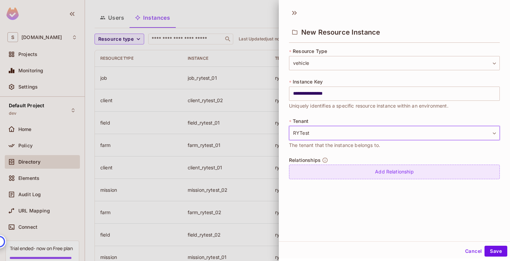
click at [329, 169] on div "Add Relationship" at bounding box center [394, 172] width 211 height 15
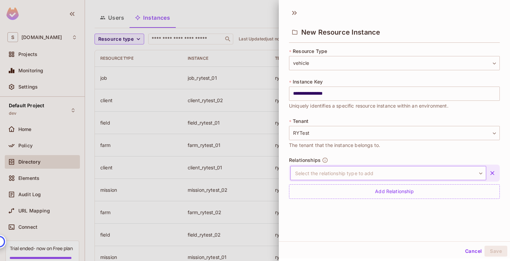
click at [337, 175] on body "**********" at bounding box center [255, 130] width 510 height 261
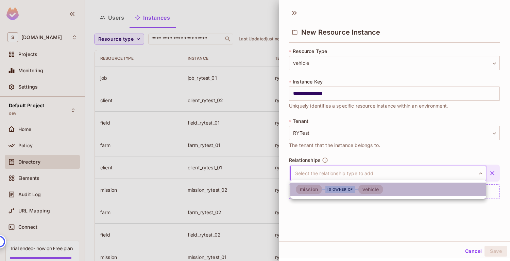
click at [336, 188] on div "is owner of" at bounding box center [340, 189] width 30 height 7
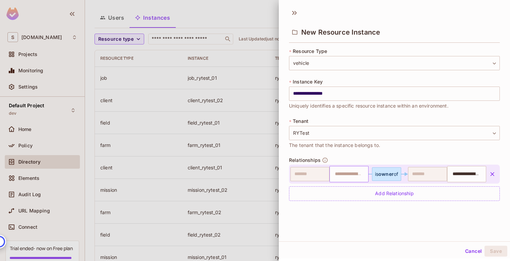
click at [340, 172] on input "text" at bounding box center [348, 175] width 35 height 14
type input "**********"
click at [346, 188] on li "mission_rytest_01" at bounding box center [348, 191] width 38 height 12
click at [497, 251] on button "Save" at bounding box center [495, 251] width 23 height 11
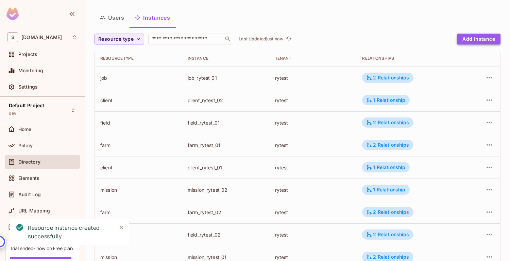
click at [477, 41] on button "Add Instance" at bounding box center [479, 39] width 44 height 11
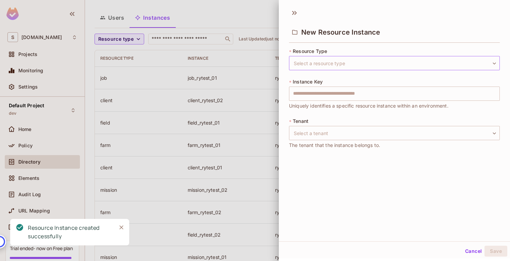
click at [341, 64] on body "S sabantoag.com Projects Monitoring Settings Default Project dev Home Policy Di…" at bounding box center [255, 130] width 510 height 261
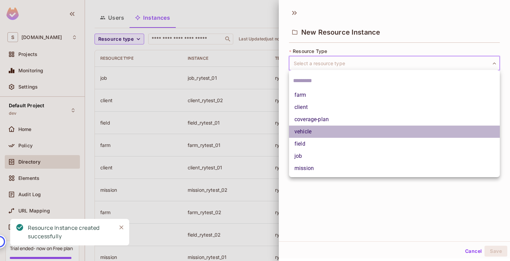
click at [339, 127] on li "vehicle" at bounding box center [394, 132] width 211 height 12
type input "*******"
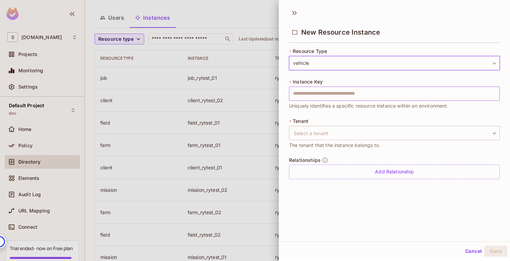
click at [328, 90] on input "text" at bounding box center [394, 94] width 211 height 14
type input "**********"
click at [312, 131] on body "**********" at bounding box center [255, 130] width 510 height 261
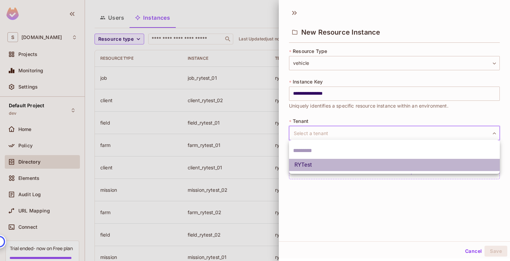
click at [322, 163] on li "RYTest" at bounding box center [394, 165] width 211 height 12
type input "******"
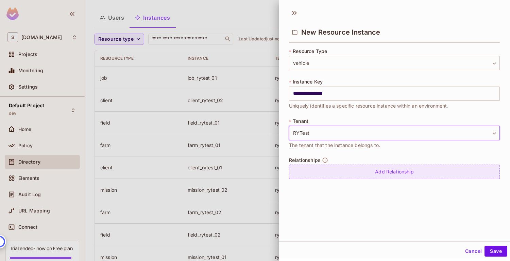
click at [335, 168] on div "Add Relationship" at bounding box center [394, 172] width 211 height 15
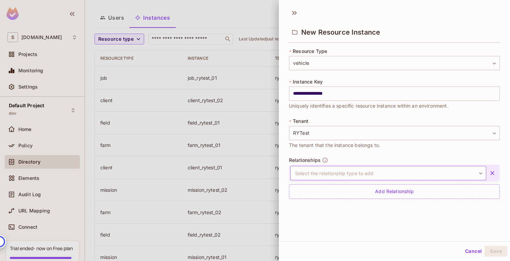
click at [336, 173] on body "**********" at bounding box center [255, 130] width 510 height 261
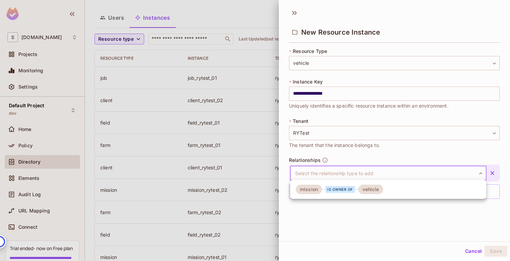
click at [335, 190] on div "is owner of" at bounding box center [340, 189] width 30 height 7
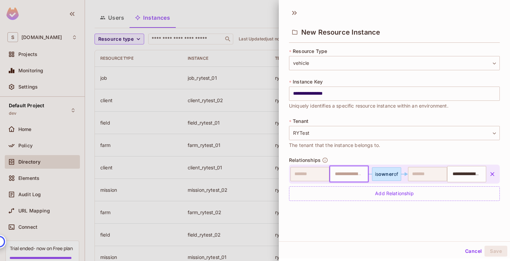
click at [342, 176] on input "text" at bounding box center [348, 175] width 35 height 14
type input "**********"
click at [349, 195] on li "mission_rytest_02" at bounding box center [348, 191] width 38 height 12
click at [496, 249] on button "Save" at bounding box center [495, 251] width 23 height 11
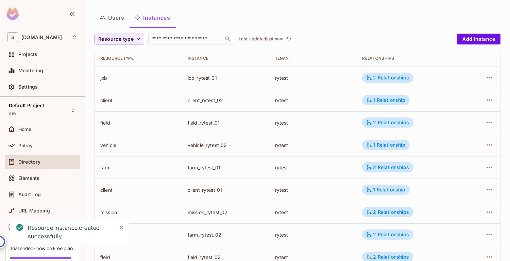
click at [117, 22] on button "Users" at bounding box center [111, 17] width 35 height 17
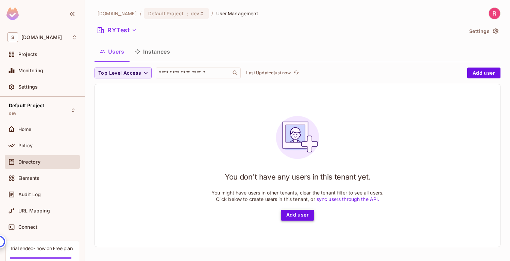
click at [299, 216] on button "Add user" at bounding box center [297, 215] width 33 height 11
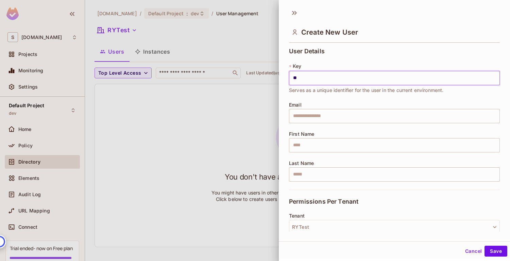
type input "*"
type input "*******"
click at [326, 121] on input "text" at bounding box center [394, 116] width 211 height 14
type input "**********"
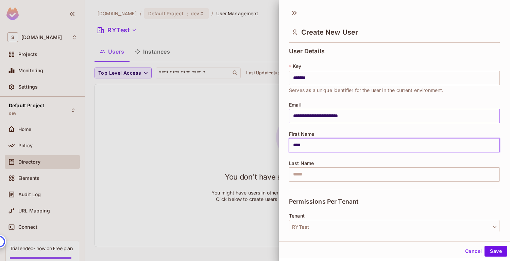
type input "****"
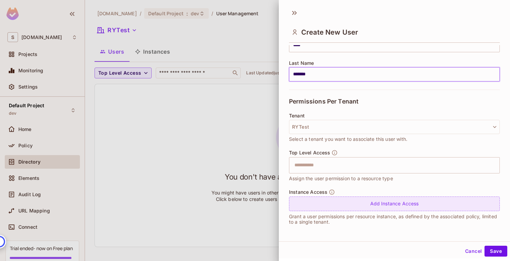
scroll to position [1, 0]
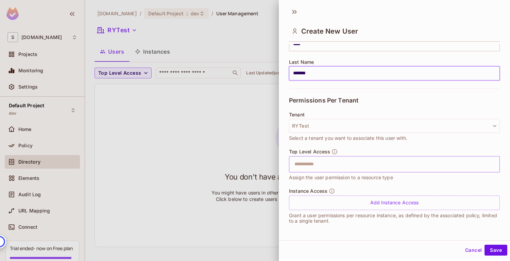
type input "*******"
click at [385, 166] on input "text" at bounding box center [388, 165] width 196 height 14
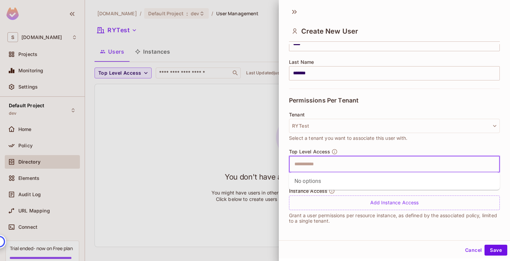
click at [379, 145] on div "Tenant RYTest Select a tenant you want to associate this user with." at bounding box center [394, 130] width 211 height 37
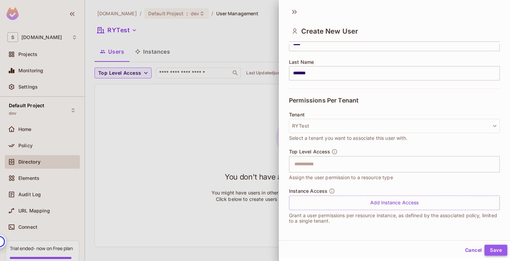
click at [493, 249] on button "Save" at bounding box center [495, 250] width 23 height 11
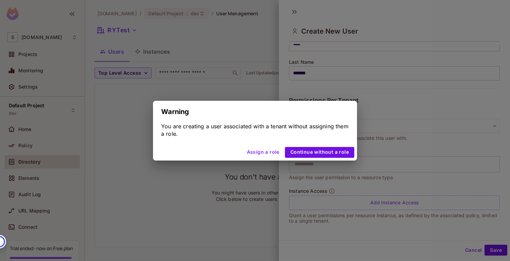
click at [274, 153] on button "Assign a role" at bounding box center [263, 152] width 38 height 11
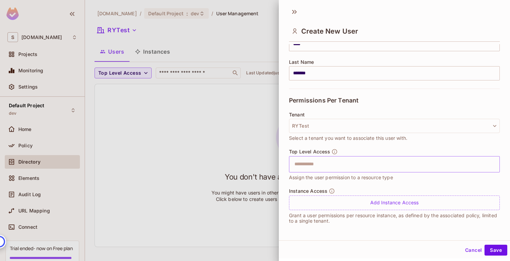
click at [331, 168] on input "text" at bounding box center [388, 165] width 196 height 14
click at [390, 147] on div "Tenant RYTest Select a tenant you want to associate this user with." at bounding box center [394, 130] width 211 height 37
click at [489, 251] on button "Save" at bounding box center [495, 250] width 23 height 11
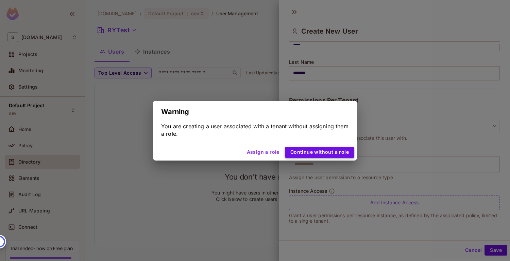
click at [342, 155] on button "Continue without a role" at bounding box center [319, 152] width 69 height 11
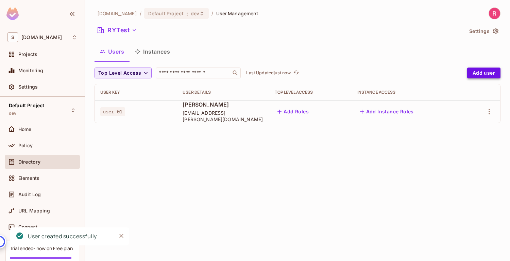
click at [486, 70] on button "Add user" at bounding box center [483, 73] width 33 height 11
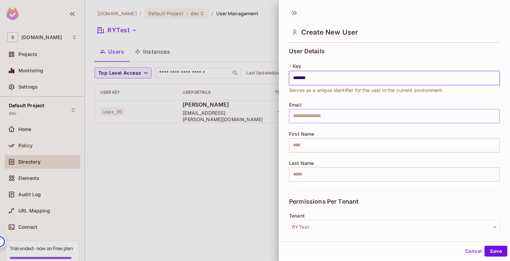
type input "*******"
click at [340, 114] on input "text" at bounding box center [394, 116] width 211 height 14
type input "**********"
click at [322, 147] on input "text" at bounding box center [394, 145] width 211 height 14
type input "*****"
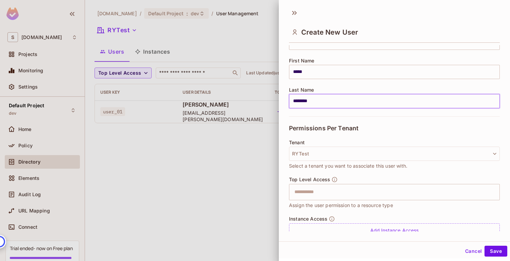
scroll to position [100, 0]
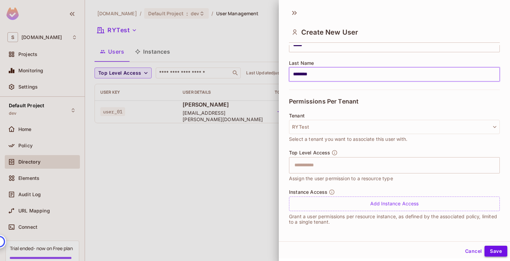
type input "********"
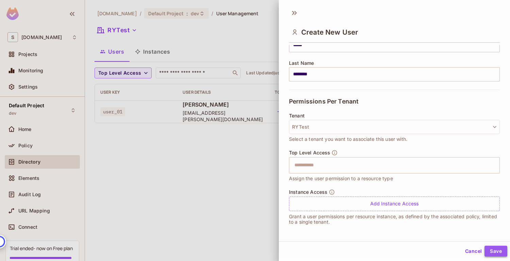
click at [493, 250] on button "Save" at bounding box center [495, 251] width 23 height 11
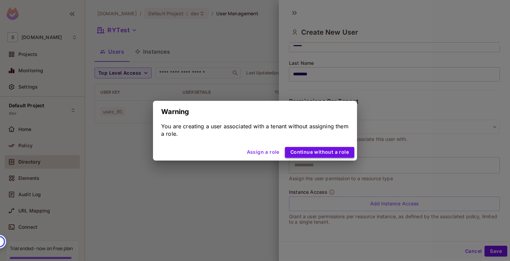
click at [332, 152] on button "Continue without a role" at bounding box center [319, 152] width 69 height 11
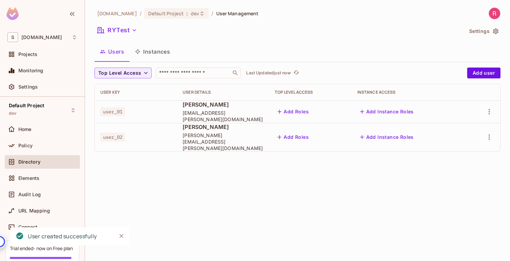
click at [288, 194] on div "sabantoag.com / Default Project : dev / User Management RYTest Settings Users I…" at bounding box center [297, 130] width 425 height 261
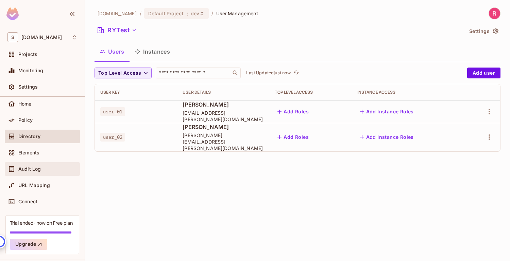
scroll to position [46, 0]
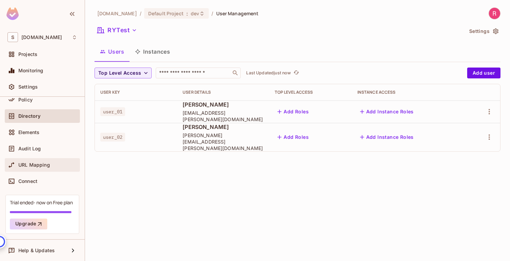
click at [37, 166] on span "URL Mapping" at bounding box center [34, 164] width 32 height 5
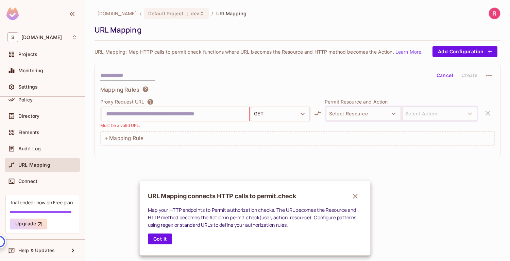
click at [47, 182] on div at bounding box center [255, 130] width 510 height 261
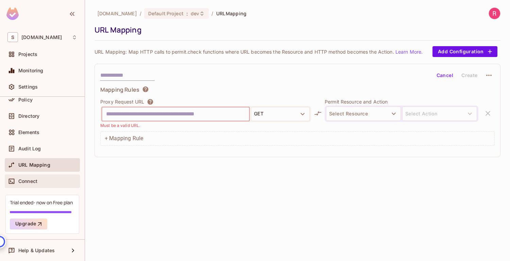
click at [30, 181] on span "Connect" at bounding box center [27, 181] width 19 height 5
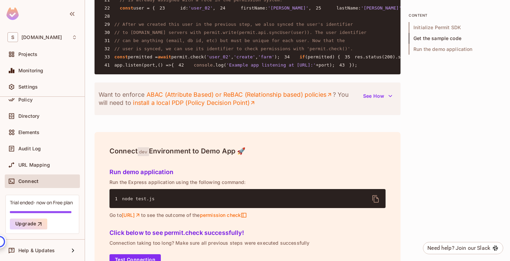
scroll to position [633, 0]
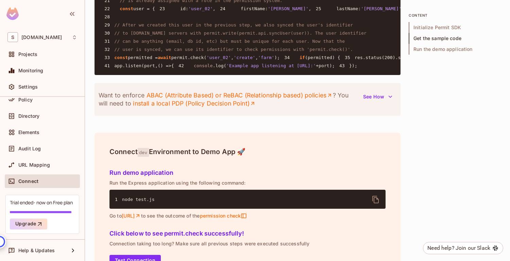
drag, startPoint x: 245, startPoint y: 203, endPoint x: 273, endPoint y: 204, distance: 28.2
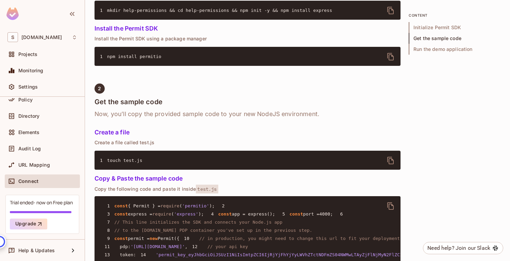
scroll to position [291, 0]
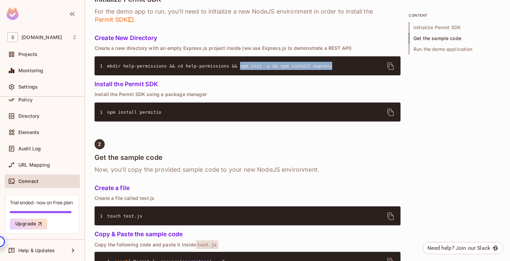
drag, startPoint x: 239, startPoint y: 66, endPoint x: 331, endPoint y: 69, distance: 92.5
click at [331, 69] on pre "1 mkdir help-permissions && cd help-permissions && npm init -y && npm install e…" at bounding box center [247, 65] width 306 height 19
copy span "npm init -y && npm install express"
click at [390, 112] on icon "delete" at bounding box center [390, 112] width 8 height 8
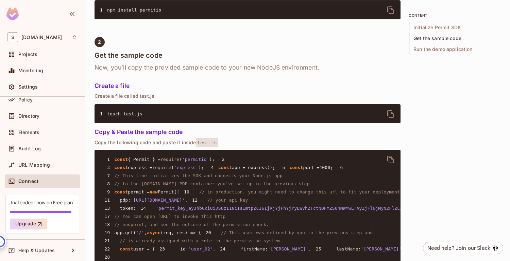
scroll to position [440, 0]
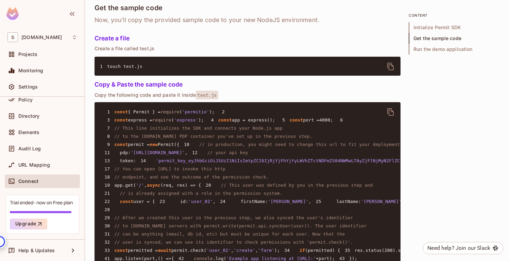
click at [389, 114] on icon "delete" at bounding box center [390, 112] width 8 height 8
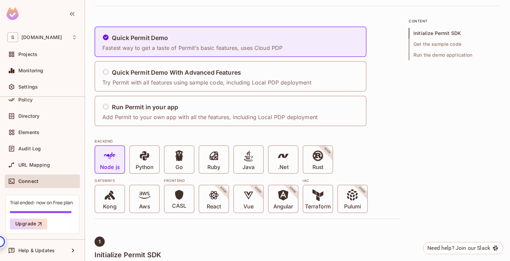
scroll to position [0, 0]
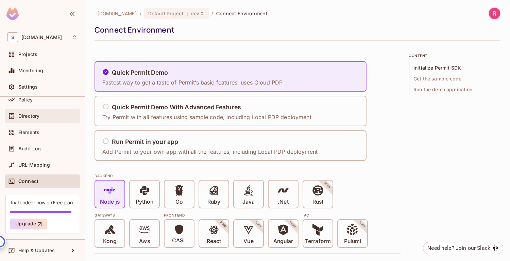
click at [43, 119] on div "Directory" at bounding box center [42, 116] width 70 height 8
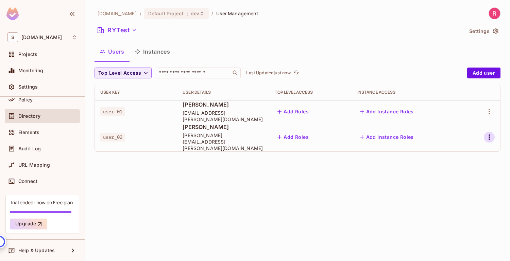
click at [487, 134] on icon "button" at bounding box center [489, 137] width 8 height 8
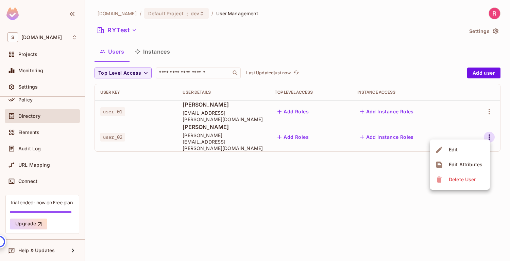
click at [463, 150] on li "Edit" at bounding box center [460, 149] width 60 height 15
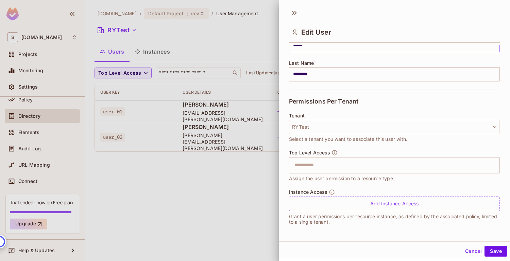
scroll to position [1, 0]
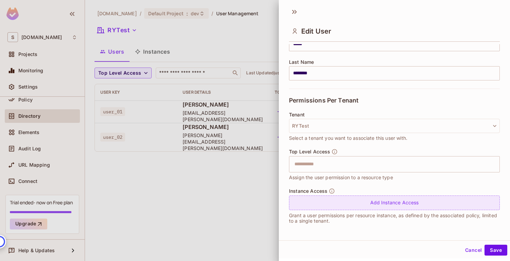
click at [391, 205] on div "Add Instance Access" at bounding box center [394, 203] width 211 height 15
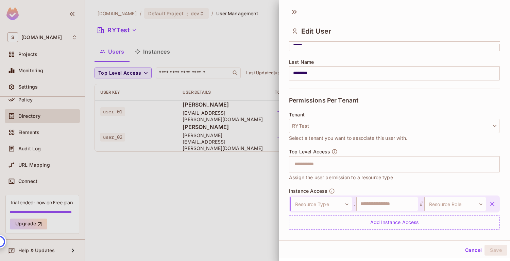
click at [344, 203] on body "**********" at bounding box center [255, 130] width 510 height 261
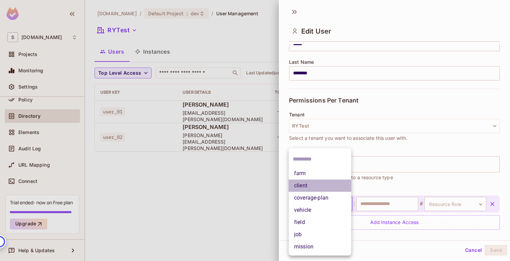
click at [325, 184] on li "client" at bounding box center [320, 186] width 63 height 12
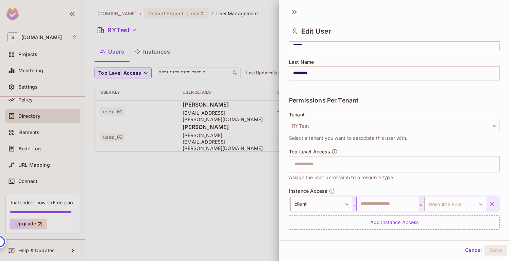
scroll to position [120, 0]
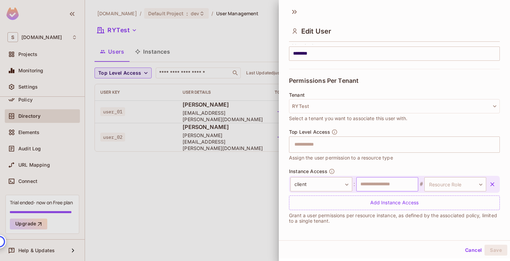
click at [407, 186] on input "text" at bounding box center [387, 184] width 62 height 14
click at [448, 188] on body "**********" at bounding box center [255, 130] width 510 height 261
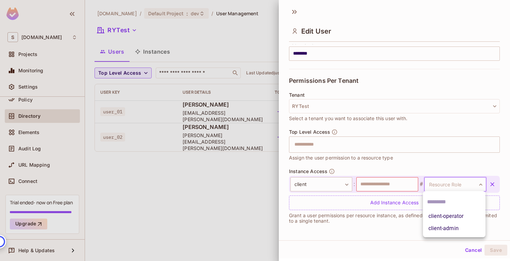
click at [453, 231] on li "client-admin" at bounding box center [454, 229] width 63 height 12
type input "**********"
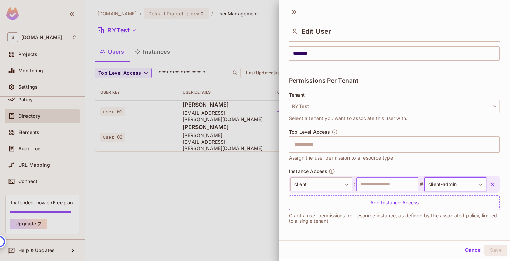
click at [398, 186] on input "text" at bounding box center [387, 184] width 62 height 14
click at [409, 225] on div "**********" at bounding box center [394, 200] width 211 height 62
click at [387, 185] on input "text" at bounding box center [387, 184] width 62 height 14
click at [386, 232] on div "**********" at bounding box center [394, 122] width 231 height 237
click at [493, 250] on button "Save" at bounding box center [495, 250] width 23 height 11
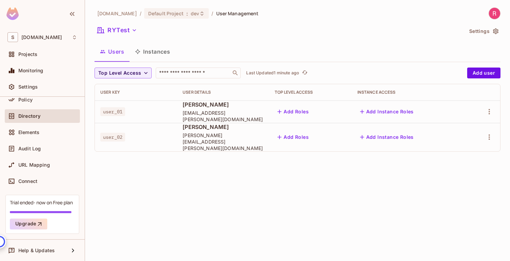
click at [403, 136] on button "Add Instance Roles" at bounding box center [386, 137] width 59 height 11
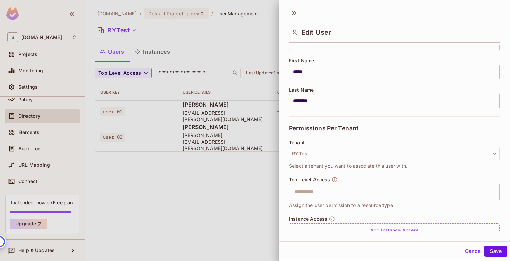
scroll to position [100, 0]
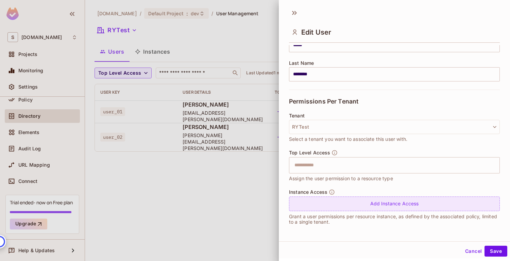
click at [367, 204] on div "Add Instance Access" at bounding box center [394, 204] width 211 height 15
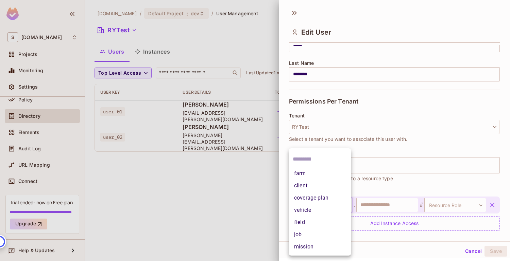
click at [326, 204] on body "**********" at bounding box center [255, 130] width 510 height 261
click at [313, 187] on li "client" at bounding box center [320, 186] width 63 height 12
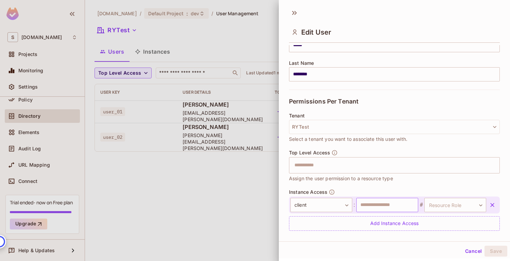
click at [372, 204] on input "text" at bounding box center [387, 205] width 62 height 14
type input "**********"
click at [454, 208] on body "**********" at bounding box center [255, 130] width 510 height 261
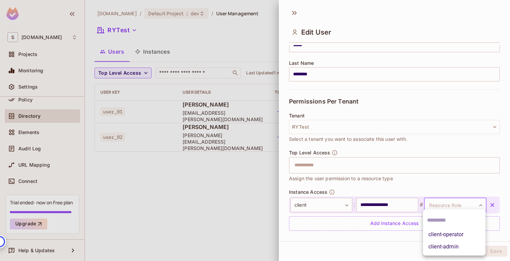
click at [453, 244] on li "client-admin" at bounding box center [454, 247] width 63 height 12
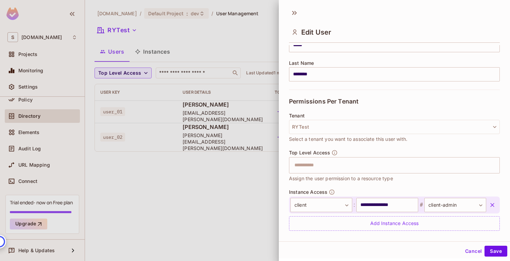
click at [428, 179] on div "Top Level Access ​ Assign the user permission to a resource type" at bounding box center [394, 166] width 211 height 33
click at [492, 253] on button "Save" at bounding box center [495, 251] width 23 height 11
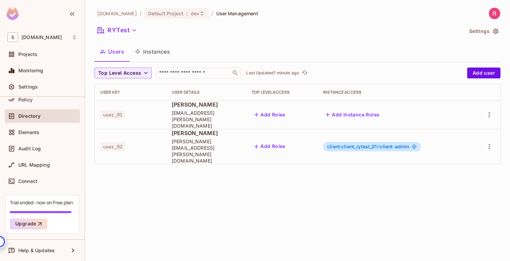
click at [288, 141] on button "Add Roles" at bounding box center [269, 146] width 37 height 11
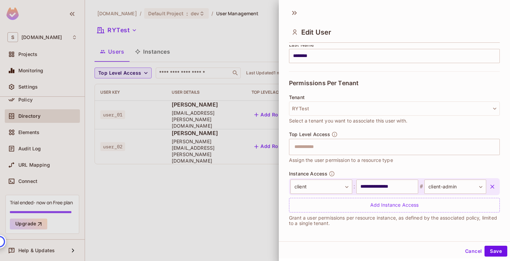
scroll to position [120, 0]
click at [339, 145] on input "text" at bounding box center [388, 146] width 196 height 14
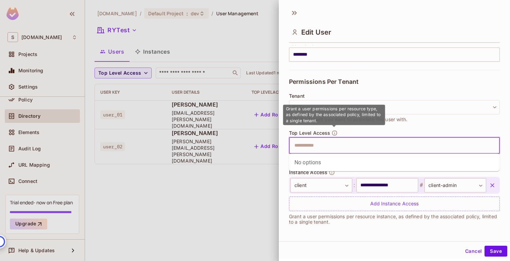
click at [333, 132] on icon "button" at bounding box center [334, 133] width 6 height 6
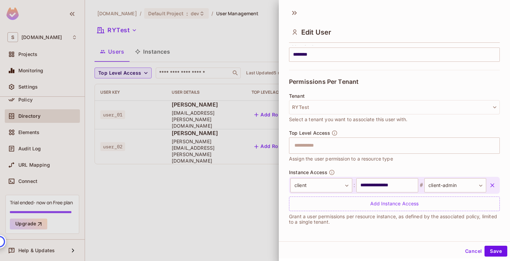
click at [195, 188] on div at bounding box center [255, 130] width 510 height 261
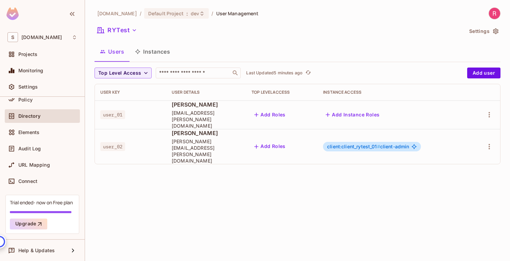
scroll to position [0, 0]
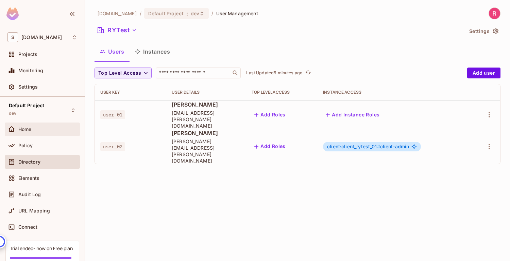
click at [26, 130] on span "Home" at bounding box center [24, 129] width 13 height 5
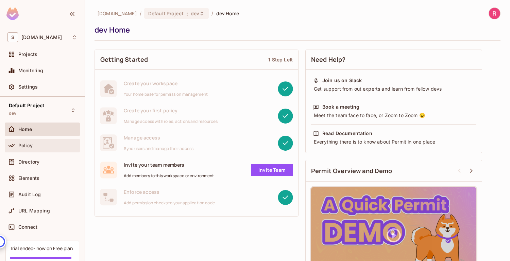
click at [28, 148] on span "Policy" at bounding box center [25, 145] width 14 height 5
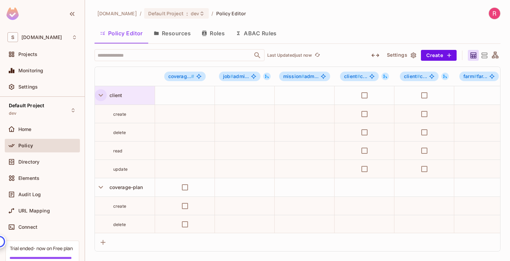
click at [101, 98] on icon "button" at bounding box center [100, 95] width 9 height 9
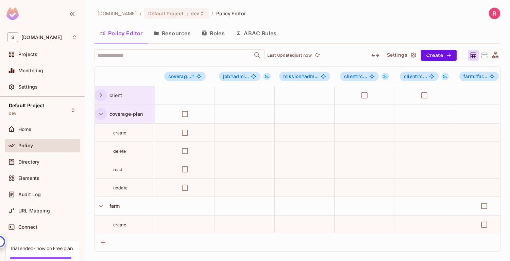
click at [101, 113] on icon "button" at bounding box center [100, 113] width 9 height 9
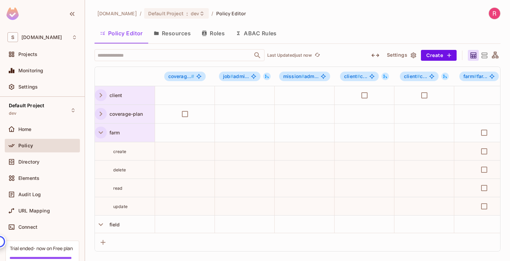
click at [98, 133] on icon "button" at bounding box center [100, 132] width 9 height 9
click at [101, 153] on icon "button" at bounding box center [100, 151] width 9 height 9
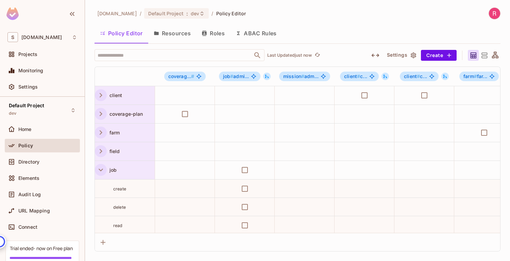
click at [103, 172] on icon "button" at bounding box center [100, 170] width 9 height 9
click at [99, 190] on icon "button" at bounding box center [100, 188] width 9 height 9
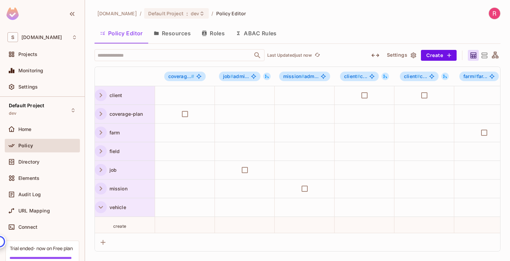
click at [100, 208] on icon "button" at bounding box center [100, 207] width 9 height 9
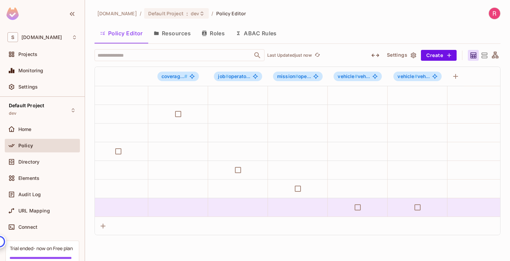
scroll to position [0, 564]
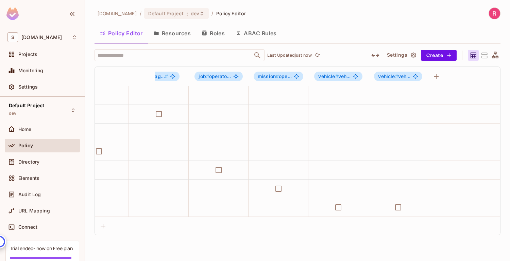
click at [486, 55] on icon at bounding box center [484, 55] width 6 height 5
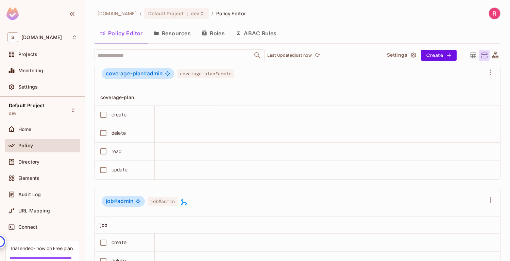
scroll to position [0, 0]
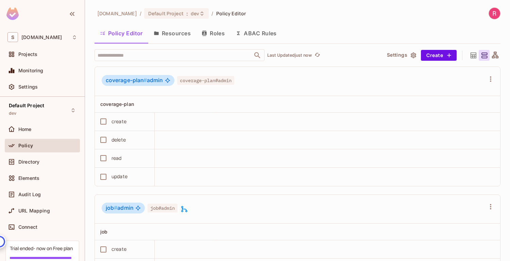
click at [212, 33] on button "Roles" at bounding box center [213, 33] width 34 height 17
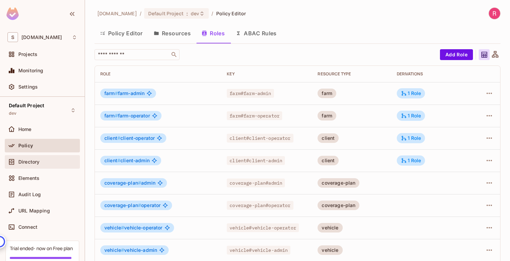
click at [32, 162] on span "Directory" at bounding box center [28, 161] width 21 height 5
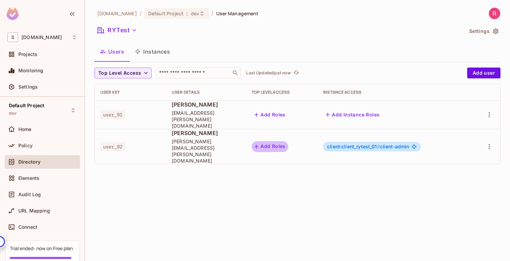
click at [288, 141] on button "Add Roles" at bounding box center [269, 146] width 37 height 11
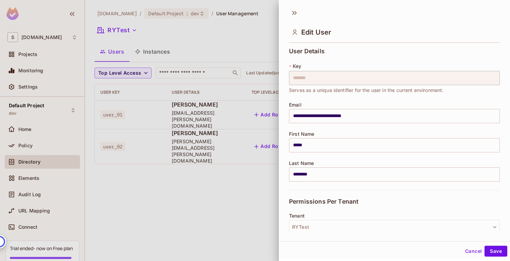
scroll to position [120, 0]
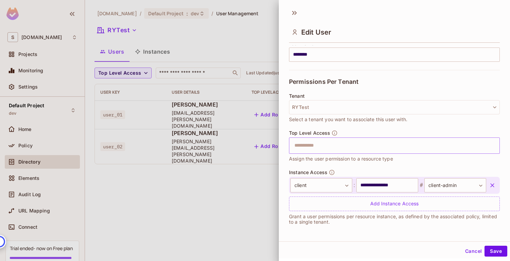
click at [341, 146] on input "text" at bounding box center [388, 146] width 196 height 14
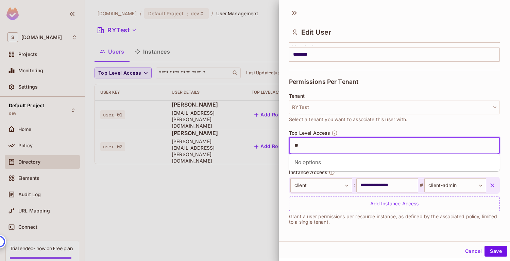
type input "*"
click at [351, 130] on div "Top Level Access ​ Assign the user permission to a resource type" at bounding box center [394, 146] width 211 height 33
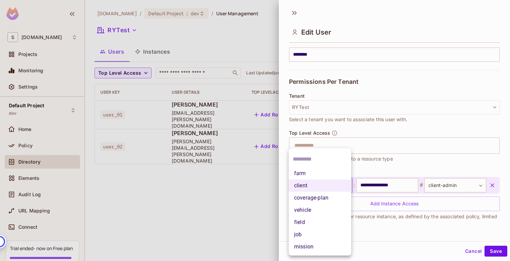
click at [346, 184] on body "**********" at bounding box center [255, 130] width 510 height 261
click at [341, 184] on li "client" at bounding box center [320, 186] width 63 height 12
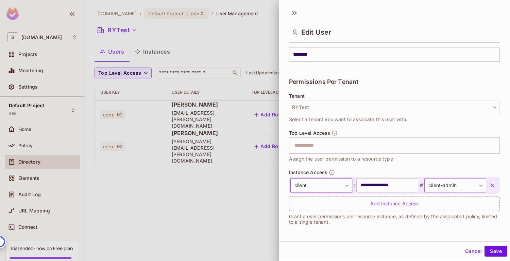
click at [453, 185] on body "**********" at bounding box center [255, 130] width 510 height 261
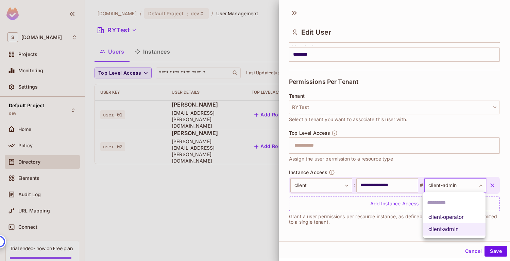
click at [458, 184] on div at bounding box center [255, 130] width 510 height 261
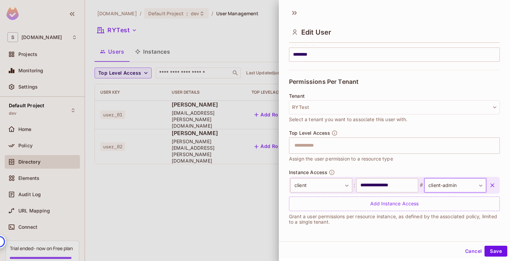
click at [469, 253] on button "Cancel" at bounding box center [473, 251] width 22 height 11
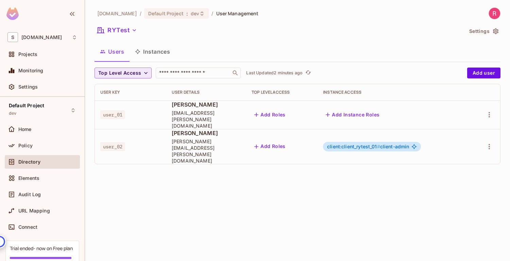
click at [148, 74] on icon "button" at bounding box center [145, 73] width 7 height 7
click at [193, 155] on div at bounding box center [255, 130] width 510 height 261
click at [288, 112] on button "Add Roles" at bounding box center [269, 114] width 37 height 11
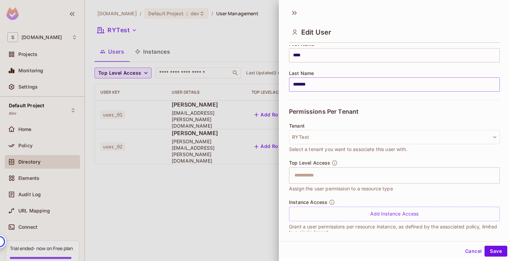
scroll to position [100, 0]
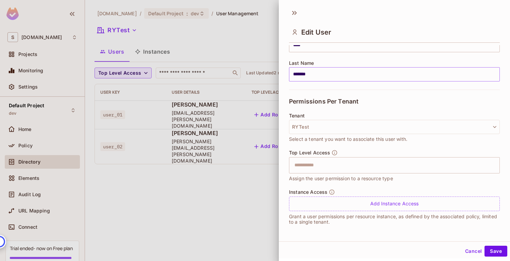
click at [326, 168] on input "text" at bounding box center [388, 166] width 196 height 14
click at [464, 250] on button "Cancel" at bounding box center [473, 251] width 22 height 11
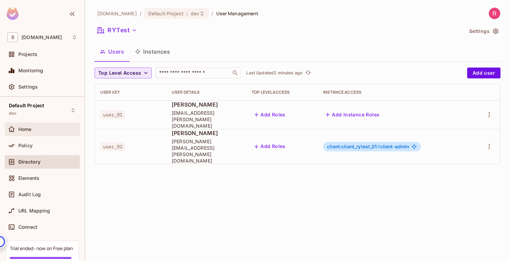
click at [32, 131] on div "Home" at bounding box center [47, 129] width 59 height 5
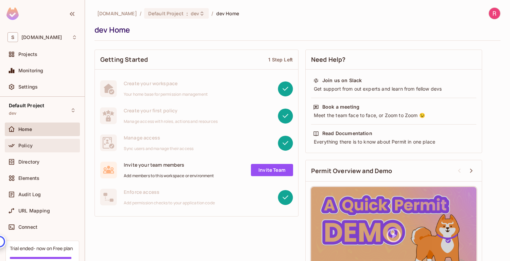
click at [29, 145] on span "Policy" at bounding box center [25, 145] width 14 height 5
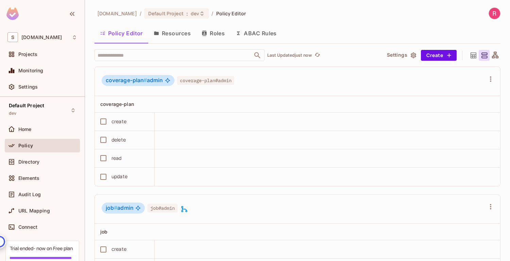
click at [221, 33] on button "Roles" at bounding box center [213, 33] width 34 height 17
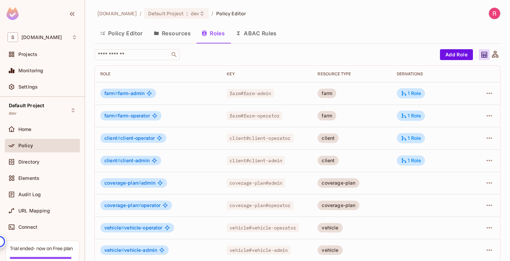
click at [150, 93] on icon at bounding box center [148, 93] width 5 height 5
click at [487, 93] on icon "button" at bounding box center [488, 93] width 5 height 1
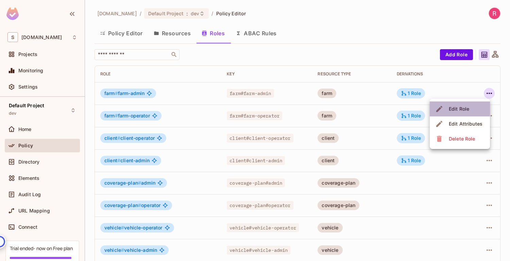
click at [468, 109] on div "Edit Role" at bounding box center [459, 109] width 20 height 7
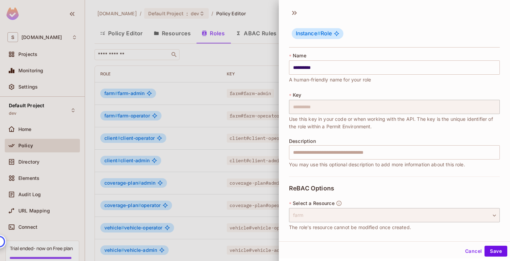
click at [473, 251] on button "Cancel" at bounding box center [473, 251] width 22 height 11
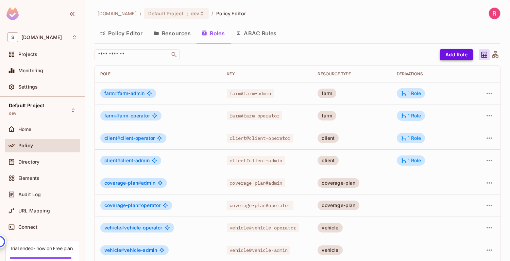
click at [455, 52] on button "Add Role" at bounding box center [456, 54] width 33 height 11
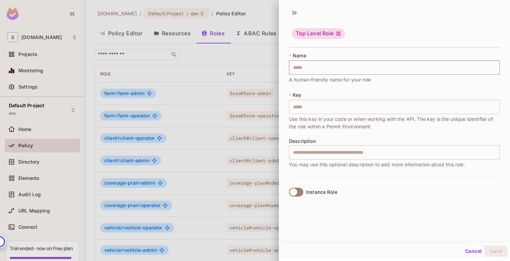
click at [317, 70] on input "text" at bounding box center [394, 67] width 211 height 14
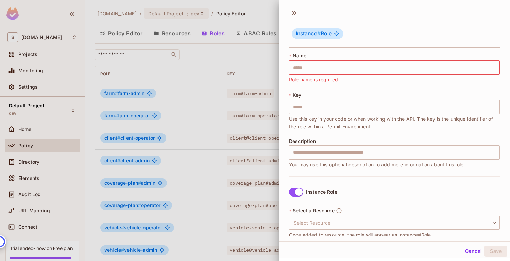
scroll to position [68, 0]
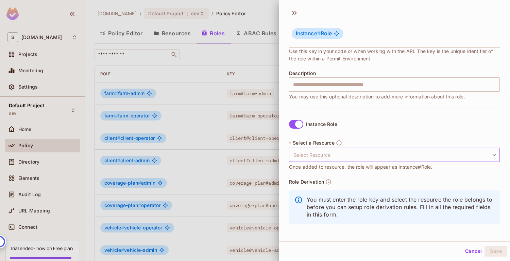
click at [377, 154] on body "S sabantoag.com Projects Monitoring Settings Default Project dev Home Policy Di…" at bounding box center [255, 130] width 510 height 261
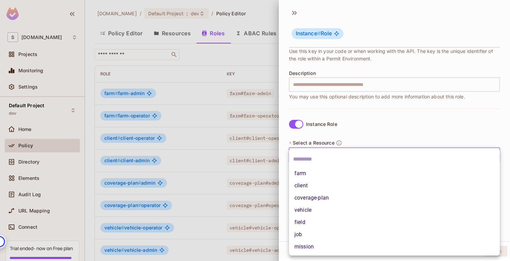
click at [377, 134] on div at bounding box center [255, 130] width 510 height 261
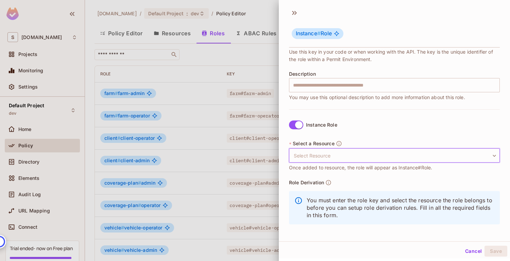
scroll to position [0, 0]
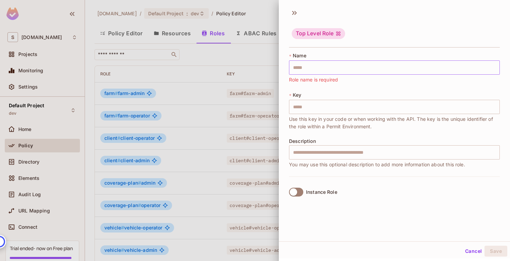
click at [338, 67] on input "text" at bounding box center [394, 67] width 211 height 14
type input "*"
type input "**"
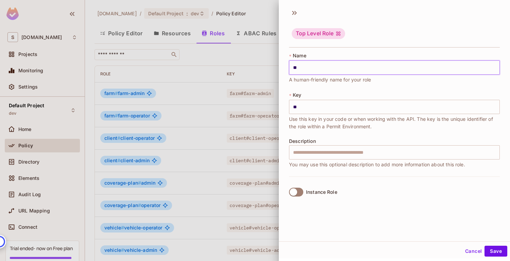
type input "***"
type input "****"
type input "*****"
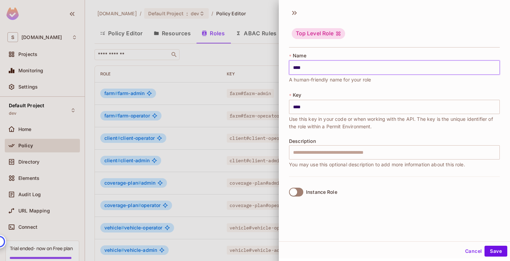
type input "*****"
type input "******"
type input "*****"
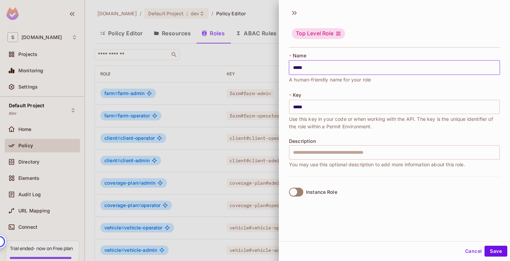
type input "******"
type input "*******"
type input "********"
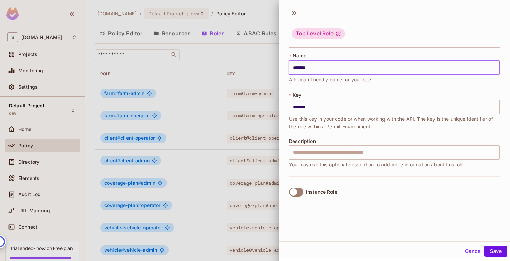
type input "********"
type input "*********"
type input "**********"
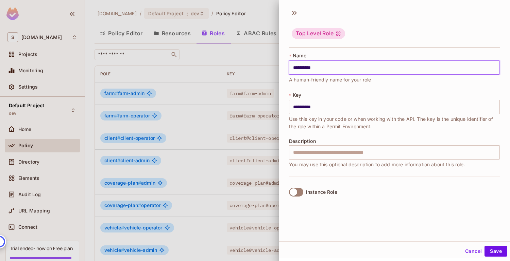
type input "**********"
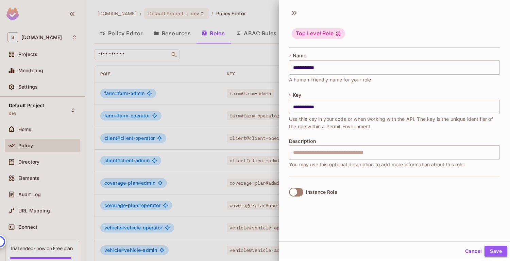
click at [502, 249] on button "Save" at bounding box center [495, 251] width 23 height 11
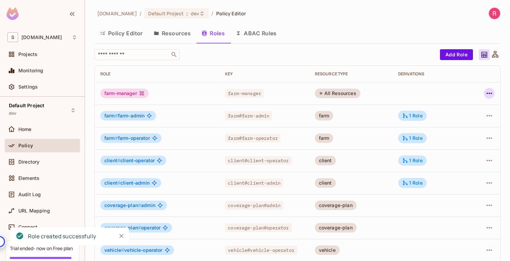
click at [488, 94] on icon "button" at bounding box center [489, 93] width 8 height 8
click at [462, 106] on div "Edit Role" at bounding box center [459, 109] width 20 height 7
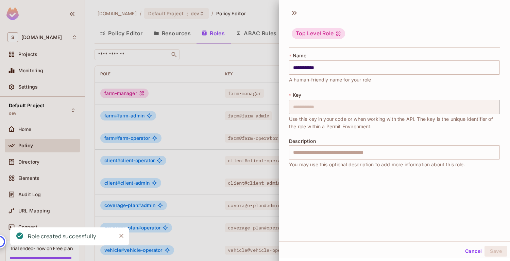
scroll to position [1, 0]
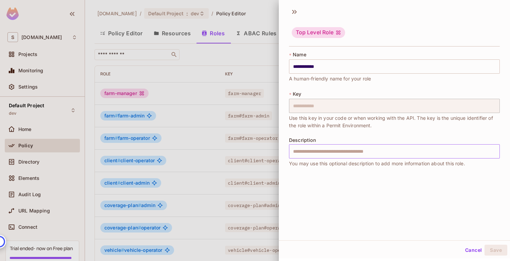
click at [367, 152] on input "text" at bounding box center [394, 151] width 211 height 14
click at [466, 252] on button "Cancel" at bounding box center [473, 250] width 22 height 11
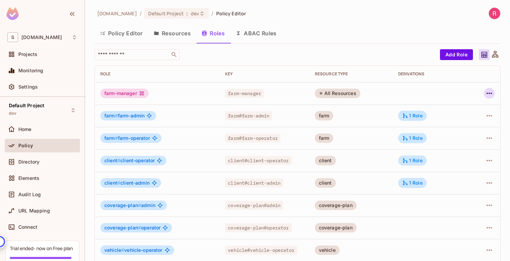
click at [486, 93] on icon "button" at bounding box center [489, 93] width 8 height 8
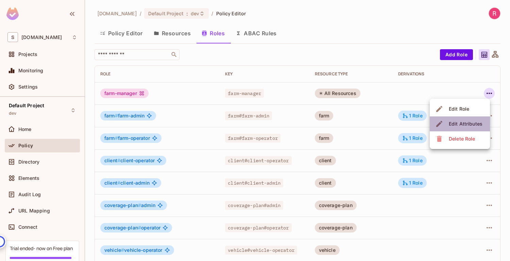
click at [461, 121] on div "Edit Attributes" at bounding box center [466, 124] width 34 height 7
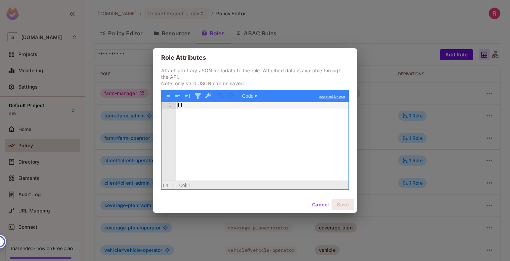
click at [317, 207] on button "Cancel" at bounding box center [320, 204] width 22 height 11
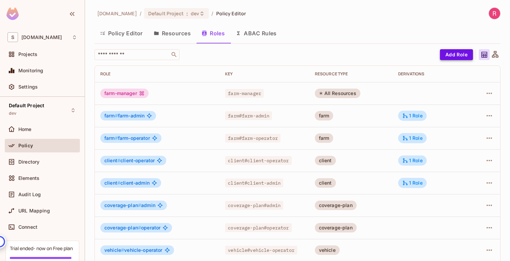
click at [454, 58] on button "Add Role" at bounding box center [456, 54] width 33 height 11
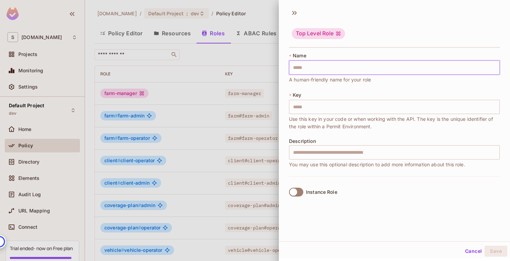
click at [316, 71] on input "text" at bounding box center [394, 67] width 211 height 14
click at [470, 250] on button "Cancel" at bounding box center [473, 250] width 22 height 11
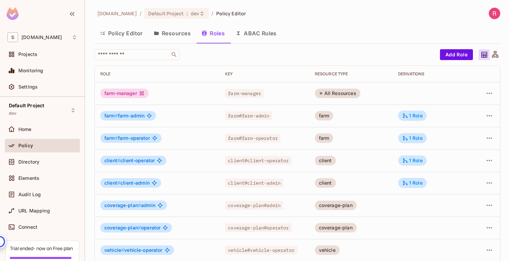
click at [256, 35] on button "ABAC Rules" at bounding box center [256, 33] width 52 height 17
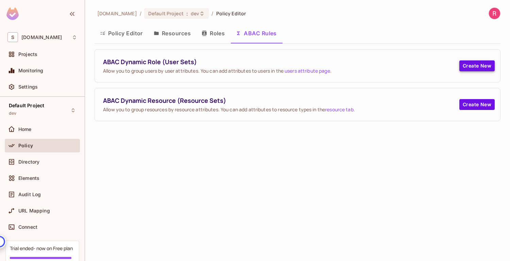
click at [476, 62] on button "Create New" at bounding box center [476, 65] width 35 height 11
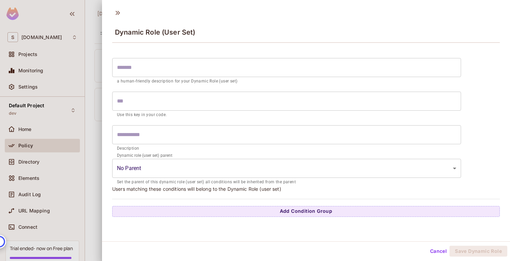
scroll to position [1, 0]
click at [439, 249] on button "Cancel" at bounding box center [438, 250] width 22 height 11
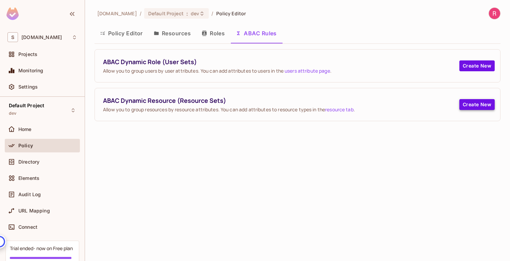
click at [475, 106] on button "Create New" at bounding box center [476, 104] width 35 height 11
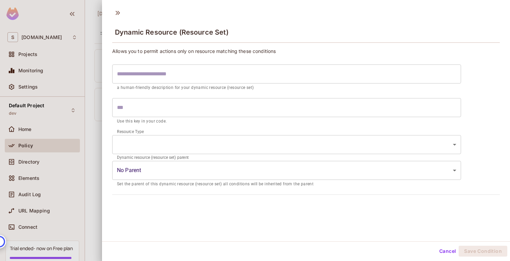
click at [446, 252] on button "Cancel" at bounding box center [447, 251] width 22 height 11
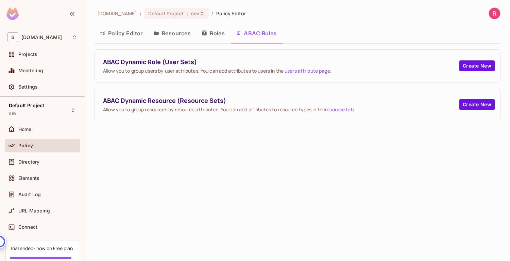
click at [216, 35] on button "Roles" at bounding box center [213, 33] width 34 height 17
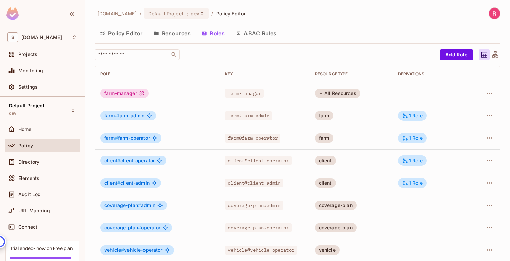
click at [263, 32] on button "ABAC Rules" at bounding box center [256, 33] width 52 height 17
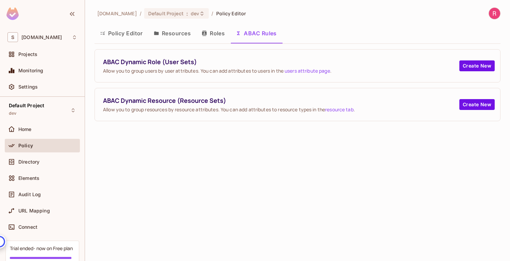
click at [220, 36] on button "Roles" at bounding box center [213, 33] width 34 height 17
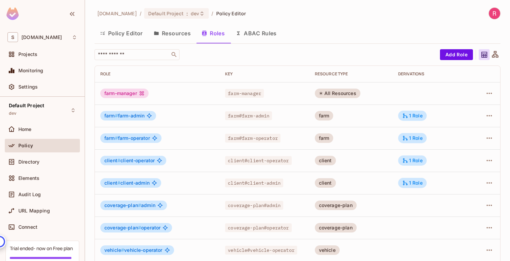
click at [253, 36] on button "ABAC Rules" at bounding box center [256, 33] width 52 height 17
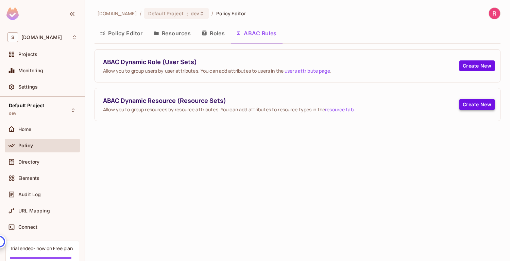
click at [469, 108] on button "Create New" at bounding box center [476, 104] width 35 height 11
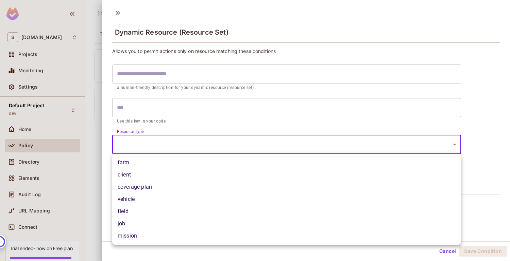
click at [230, 142] on body "S sabantoag.com Projects Monitoring Settings Default Project dev Home Policy Di…" at bounding box center [255, 130] width 510 height 261
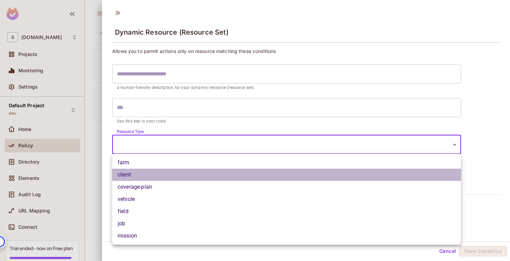
click at [183, 177] on li "client" at bounding box center [286, 175] width 349 height 12
type input "******"
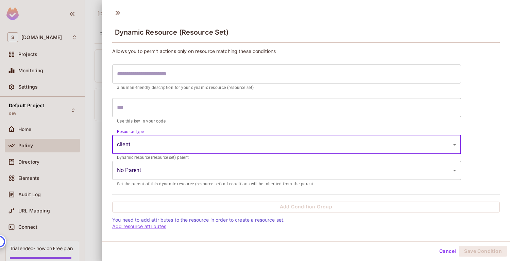
click at [208, 70] on input "text" at bounding box center [286, 74] width 349 height 19
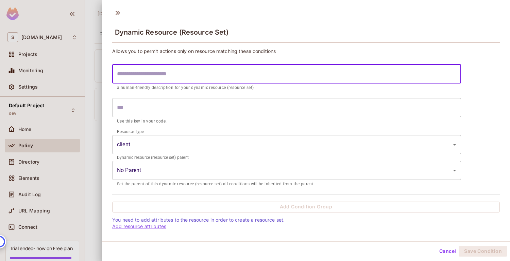
scroll to position [1, 0]
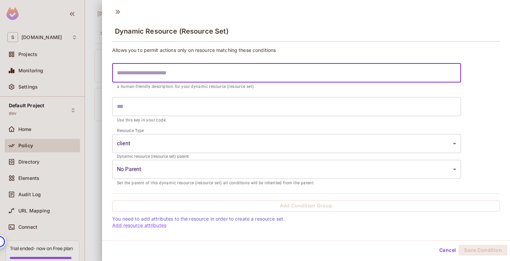
click at [442, 249] on button "Cancel" at bounding box center [447, 250] width 22 height 11
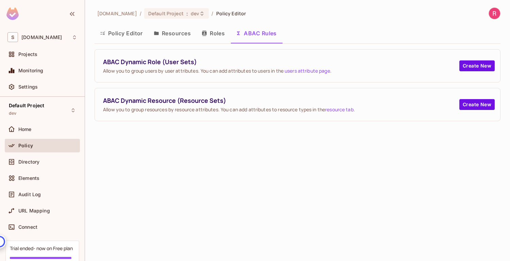
click at [212, 33] on button "Roles" at bounding box center [213, 33] width 34 height 17
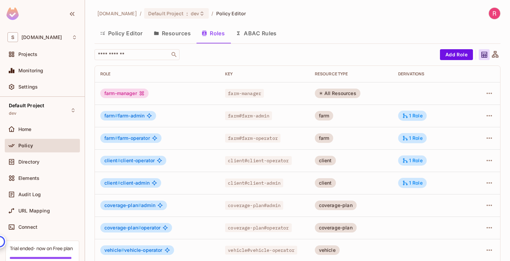
click at [125, 96] on div "farm-manager" at bounding box center [124, 94] width 48 height 10
click at [487, 94] on icon "button" at bounding box center [489, 93] width 8 height 8
click at [467, 125] on div "Edit Attributes" at bounding box center [466, 124] width 34 height 7
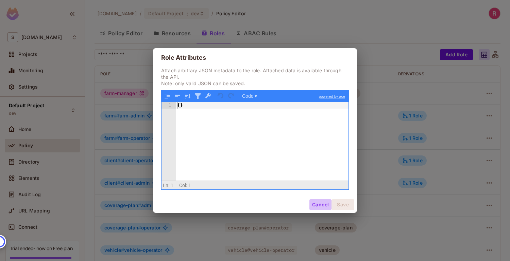
click at [321, 204] on button "Cancel" at bounding box center [320, 204] width 22 height 11
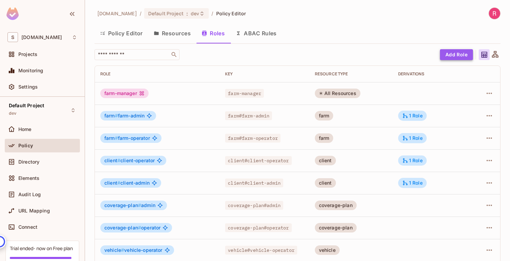
click at [455, 57] on button "Add Role" at bounding box center [456, 54] width 33 height 11
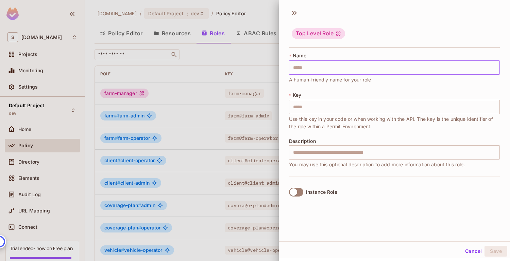
click at [351, 69] on input "text" at bounding box center [394, 67] width 211 height 14
type input "*"
type input "**"
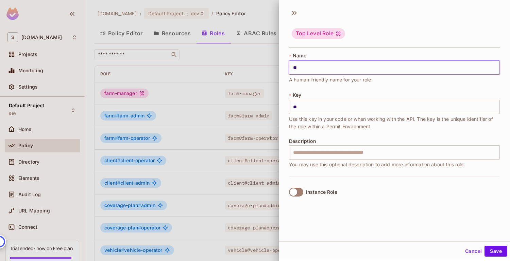
type input "***"
type input "****"
type input "*****"
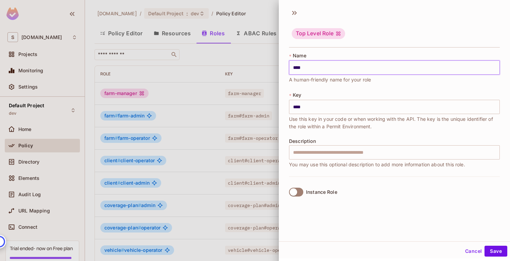
type input "*****"
type input "******"
type input "*******"
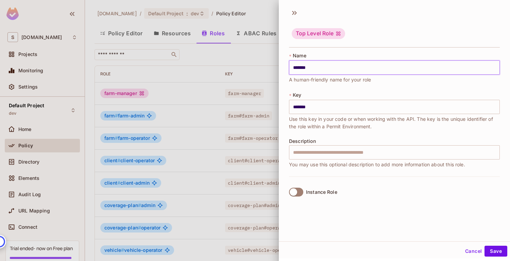
type input "********"
type input "*********"
type input "**********"
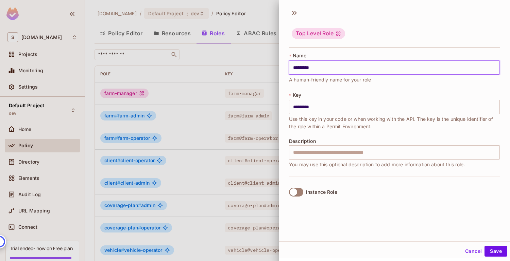
type input "**********"
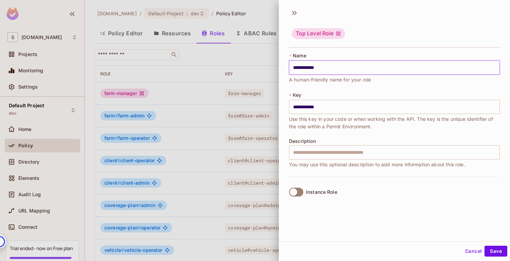
type input "**********"
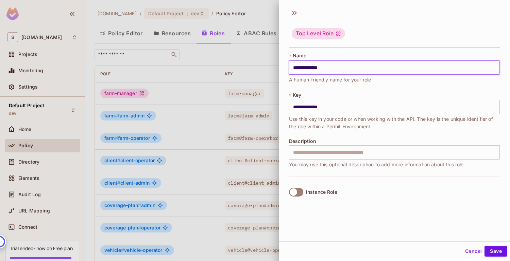
type input "**********"
click at [493, 253] on button "Save" at bounding box center [495, 251] width 23 height 11
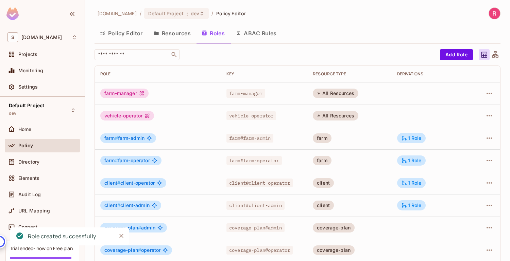
click at [168, 36] on button "Resources" at bounding box center [172, 33] width 48 height 17
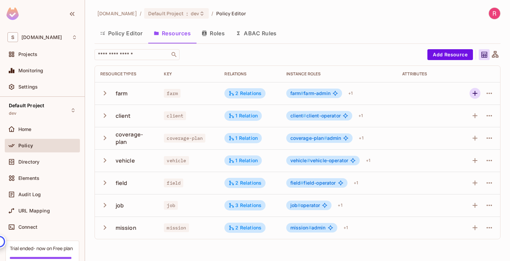
click at [477, 93] on icon "button" at bounding box center [475, 93] width 8 height 8
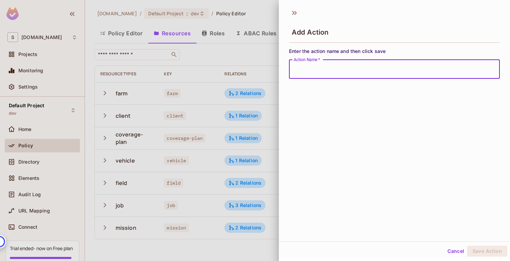
click at [449, 252] on button "Cancel" at bounding box center [456, 251] width 22 height 11
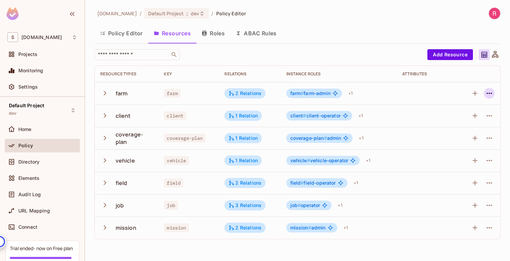
click at [489, 93] on icon "button" at bounding box center [488, 93] width 5 height 1
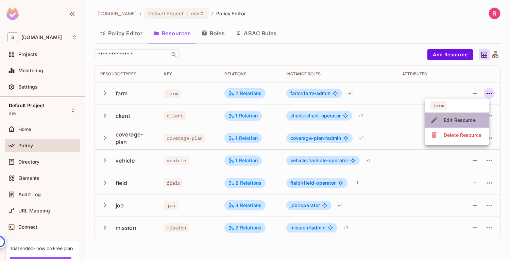
click at [462, 119] on div "Edit Resource" at bounding box center [460, 120] width 32 height 7
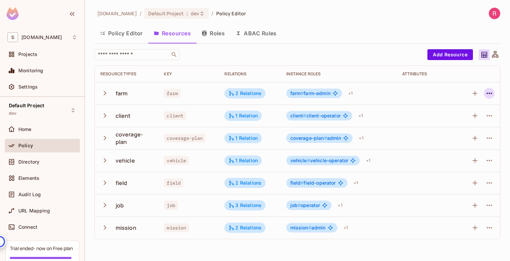
click at [488, 93] on icon "button" at bounding box center [489, 93] width 8 height 8
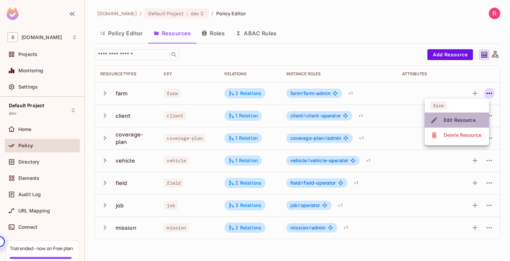
click at [466, 118] on div "Edit Resource" at bounding box center [460, 120] width 32 height 7
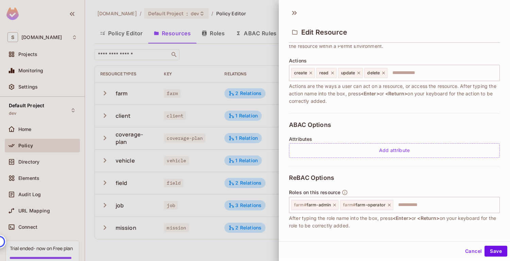
scroll to position [152, 0]
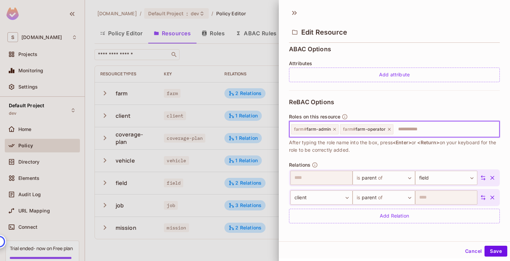
click at [427, 131] on input "text" at bounding box center [445, 130] width 103 height 14
type input "**********"
click at [442, 130] on icon at bounding box center [443, 129] width 5 height 5
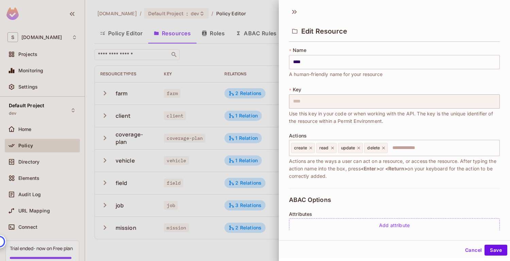
scroll to position [0, 0]
click at [467, 250] on button "Cancel" at bounding box center [473, 251] width 22 height 11
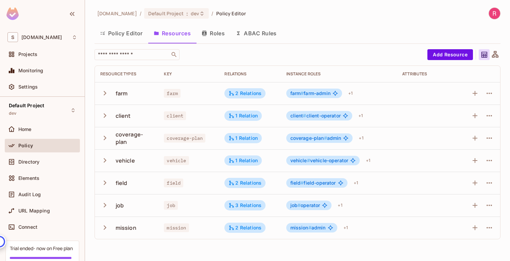
click at [216, 32] on button "Roles" at bounding box center [213, 33] width 34 height 17
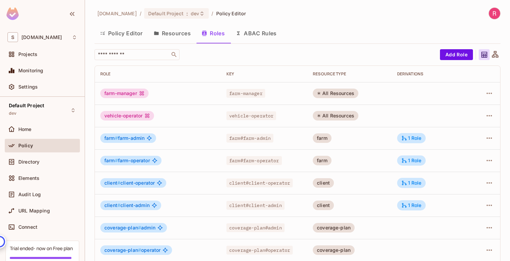
click at [121, 32] on button "Policy Editor" at bounding box center [121, 33] width 54 height 17
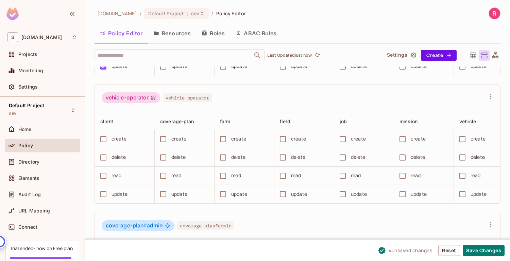
scroll to position [123, 0]
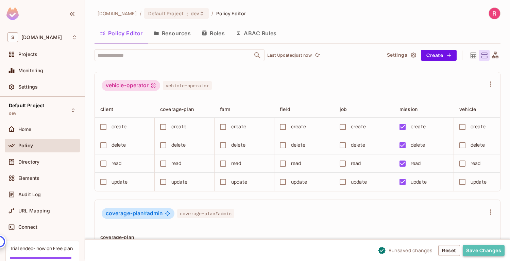
click at [474, 251] on button "Save Changes" at bounding box center [484, 250] width 42 height 11
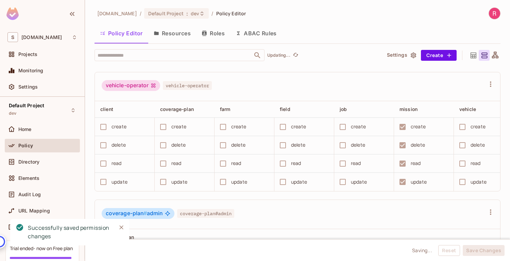
click at [214, 30] on button "Roles" at bounding box center [213, 33] width 34 height 17
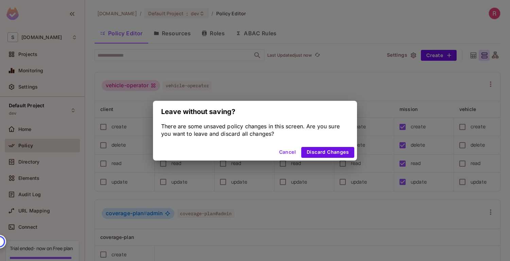
click at [281, 154] on button "Cancel" at bounding box center [287, 152] width 22 height 11
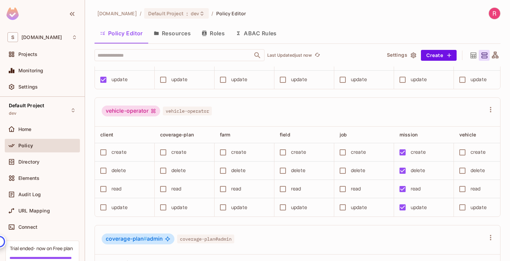
scroll to position [7, 0]
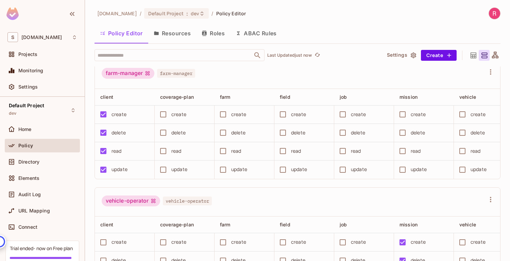
click at [221, 34] on button "Roles" at bounding box center [213, 33] width 34 height 17
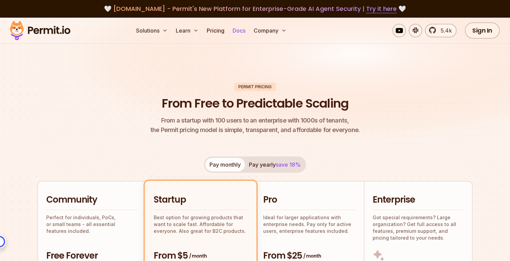
click at [241, 33] on link "Docs" at bounding box center [239, 31] width 18 height 14
click at [236, 32] on link "Docs" at bounding box center [239, 31] width 18 height 14
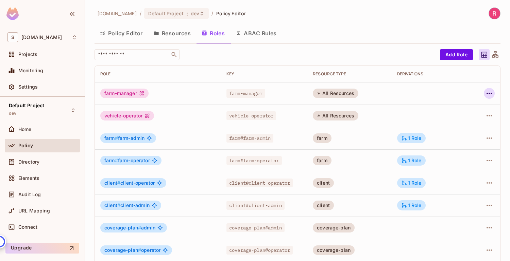
click at [491, 96] on icon "button" at bounding box center [489, 93] width 8 height 8
click at [441, 32] on div at bounding box center [255, 130] width 510 height 261
click at [496, 56] on icon at bounding box center [495, 55] width 8 height 8
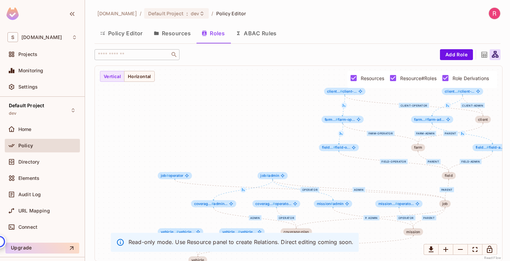
click at [178, 34] on button "Resources" at bounding box center [172, 33] width 48 height 17
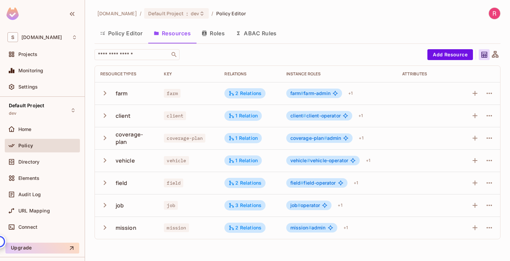
click at [128, 29] on button "Policy Editor" at bounding box center [121, 33] width 54 height 17
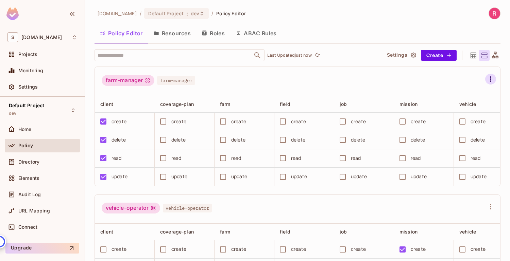
click at [492, 80] on icon "button" at bounding box center [490, 79] width 8 height 8
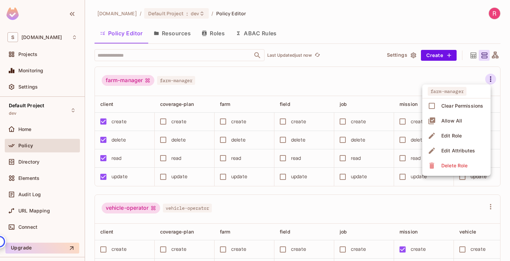
click at [444, 139] on div "Edit Role" at bounding box center [451, 136] width 20 height 7
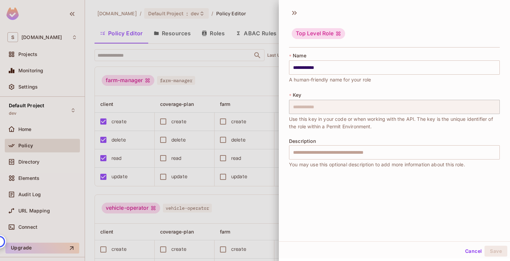
click at [250, 82] on div at bounding box center [255, 130] width 510 height 261
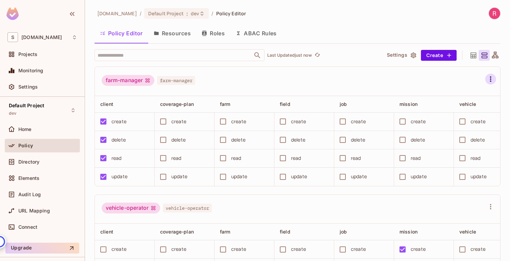
click at [488, 80] on icon "button" at bounding box center [490, 79] width 8 height 8
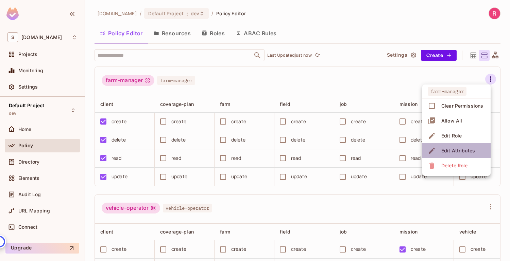
click at [459, 151] on div "Edit Attributes" at bounding box center [458, 150] width 34 height 7
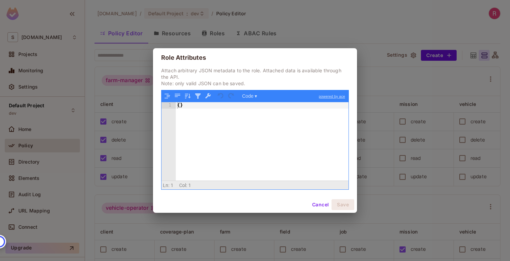
click at [319, 206] on button "Cancel" at bounding box center [320, 204] width 22 height 11
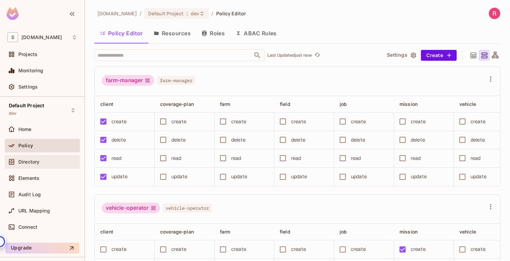
click at [30, 164] on span "Directory" at bounding box center [28, 161] width 21 height 5
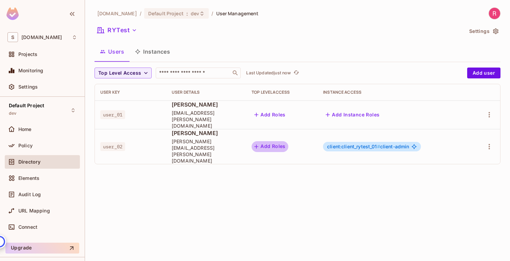
click at [288, 141] on button "Add Roles" at bounding box center [269, 146] width 37 height 11
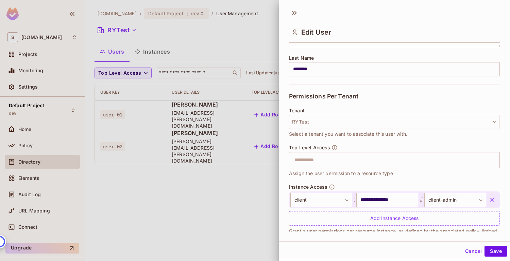
scroll to position [120, 0]
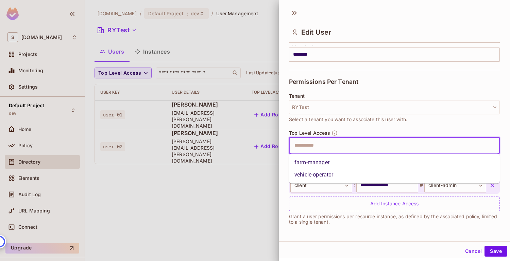
click at [320, 148] on input "text" at bounding box center [388, 146] width 196 height 14
click at [319, 161] on li "farm-manager" at bounding box center [394, 163] width 211 height 12
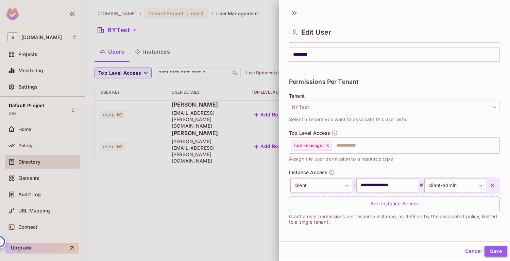
click at [486, 249] on button "Save" at bounding box center [495, 251] width 23 height 11
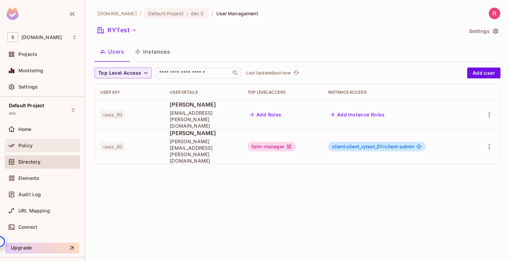
click at [33, 142] on div "Policy" at bounding box center [42, 146] width 70 height 8
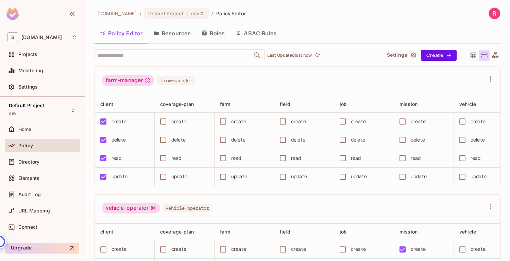
click at [177, 36] on button "Resources" at bounding box center [172, 33] width 48 height 17
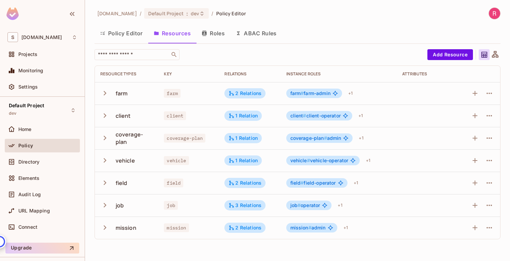
click at [496, 55] on icon at bounding box center [495, 55] width 8 height 8
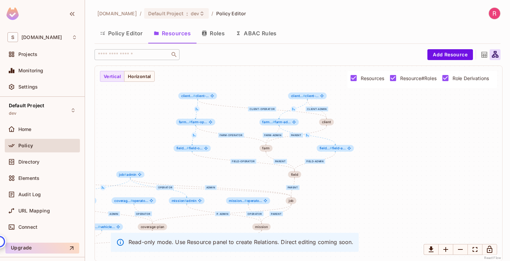
drag, startPoint x: 449, startPoint y: 169, endPoint x: 320, endPoint y: 192, distance: 130.9
click at [320, 192] on div "farm-admin farm-operator parent parent client-operator client-admin admin opera…" at bounding box center [298, 163] width 407 height 195
click at [210, 32] on button "Roles" at bounding box center [213, 33] width 34 height 17
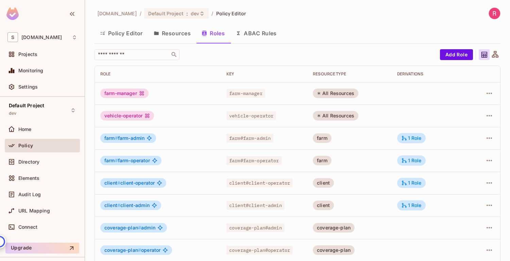
click at [136, 36] on button "Policy Editor" at bounding box center [121, 33] width 54 height 17
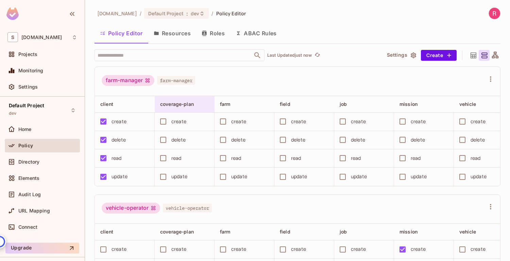
scroll to position [4, 0]
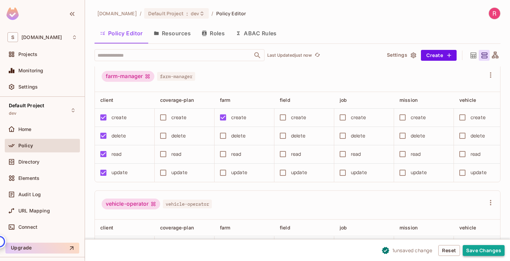
click at [472, 250] on button "Save Changes" at bounding box center [484, 250] width 42 height 11
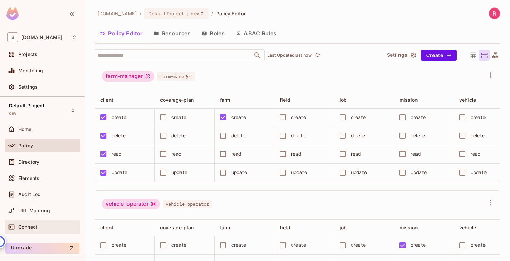
click at [61, 221] on div "Connect" at bounding box center [42, 228] width 75 height 14
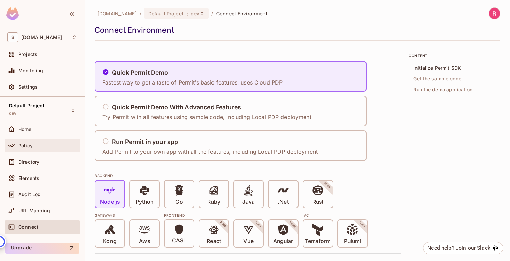
click at [30, 148] on span "Policy" at bounding box center [25, 145] width 14 height 5
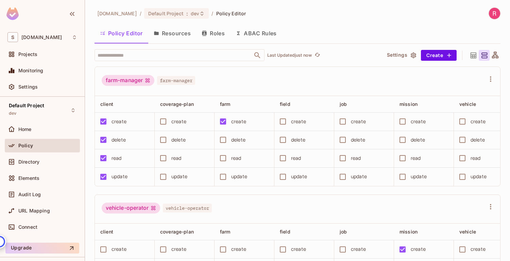
click at [214, 31] on button "Roles" at bounding box center [213, 33] width 34 height 17
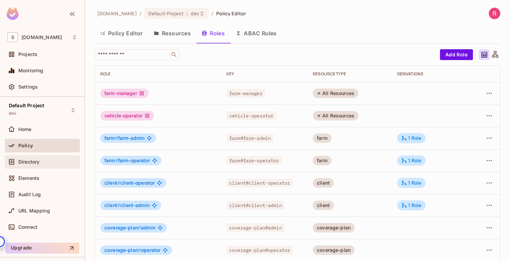
click at [28, 163] on span "Directory" at bounding box center [28, 161] width 21 height 5
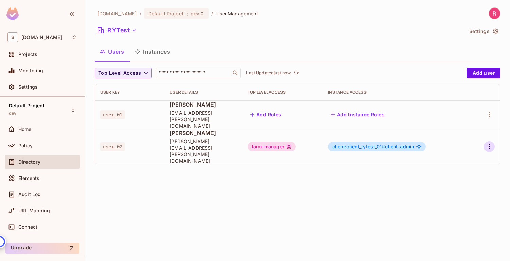
click at [488, 143] on icon "button" at bounding box center [489, 147] width 8 height 8
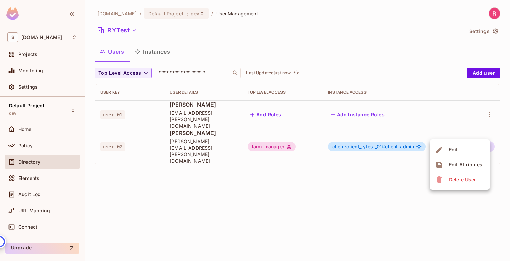
click at [458, 149] on span "Edit" at bounding box center [453, 149] width 13 height 11
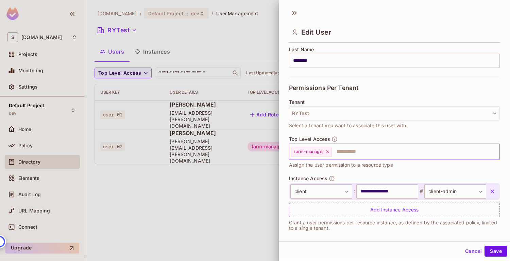
scroll to position [120, 0]
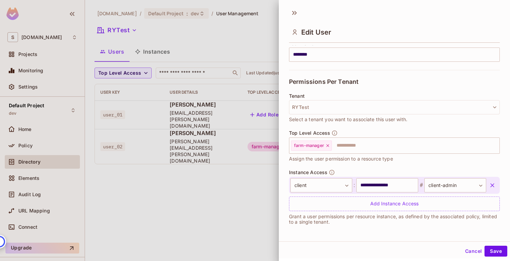
click at [496, 186] on button "button" at bounding box center [492, 185] width 12 height 12
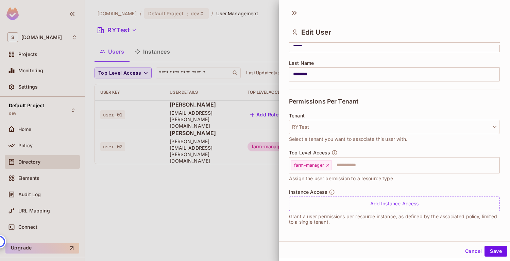
scroll to position [100, 0]
click at [496, 250] on button "Save" at bounding box center [495, 251] width 23 height 11
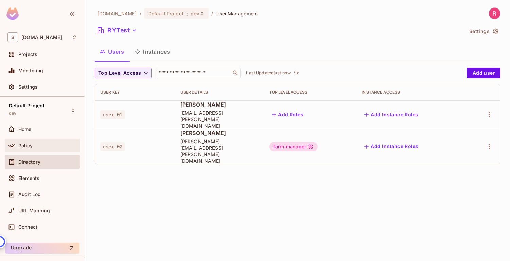
click at [34, 141] on div "Policy" at bounding box center [42, 146] width 75 height 14
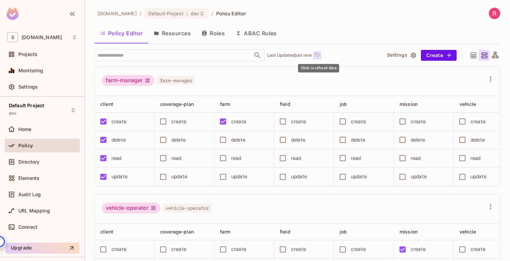
click at [319, 54] on icon "refresh" at bounding box center [317, 55] width 6 height 6
click at [415, 55] on icon "button" at bounding box center [413, 55] width 5 height 6
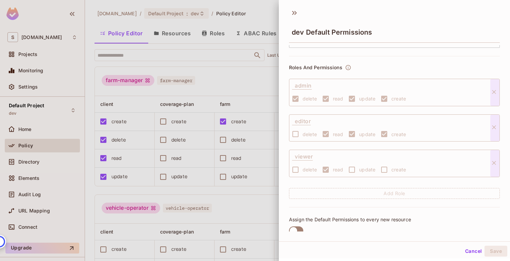
scroll to position [40, 0]
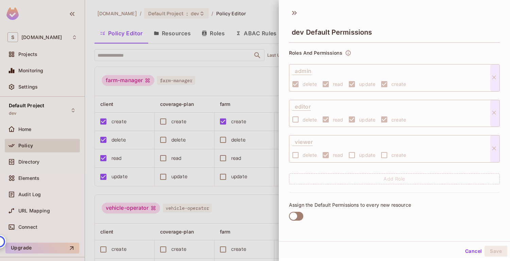
click at [470, 252] on button "Cancel" at bounding box center [473, 251] width 22 height 11
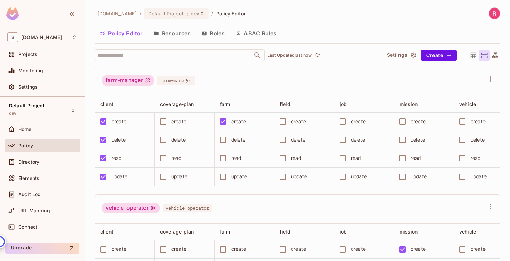
click at [474, 52] on icon at bounding box center [473, 55] width 8 height 8
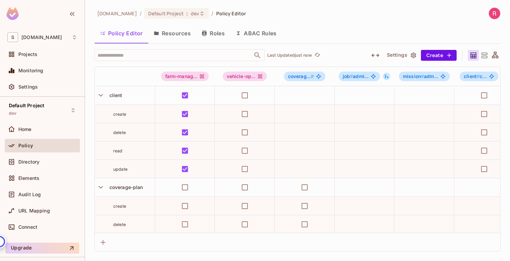
click at [489, 53] on div at bounding box center [484, 55] width 11 height 11
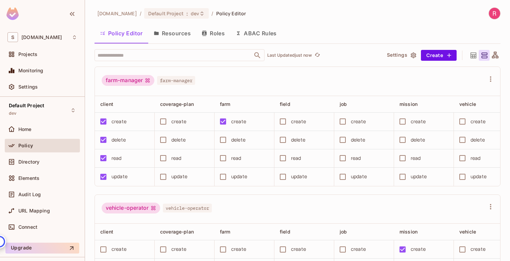
click at [182, 34] on button "Resources" at bounding box center [172, 33] width 48 height 17
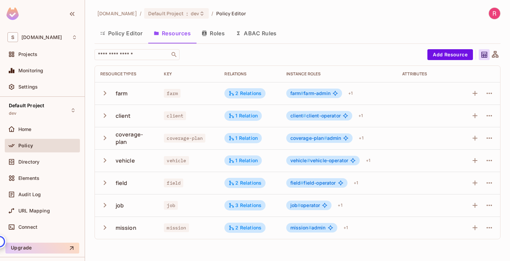
click at [122, 38] on button "Policy Editor" at bounding box center [121, 33] width 54 height 17
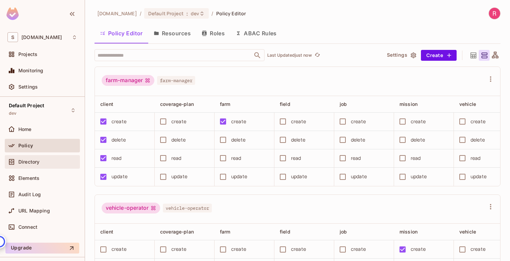
click at [26, 164] on span "Directory" at bounding box center [28, 161] width 21 height 5
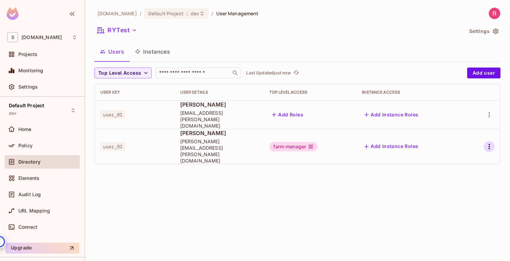
click at [488, 143] on icon "button" at bounding box center [489, 147] width 8 height 8
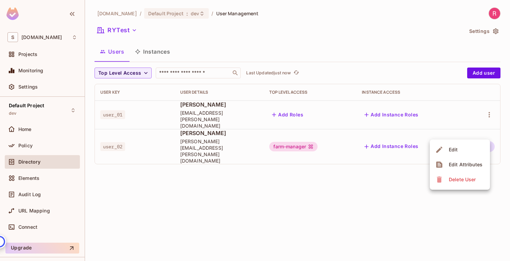
click at [467, 148] on li "Edit" at bounding box center [460, 149] width 60 height 15
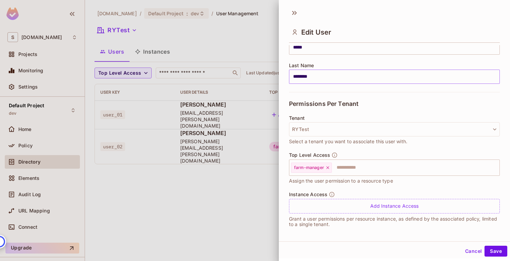
scroll to position [100, 0]
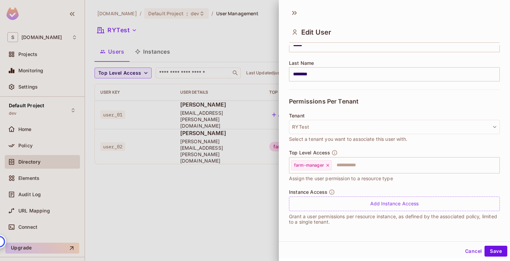
click at [470, 250] on button "Cancel" at bounding box center [473, 251] width 22 height 11
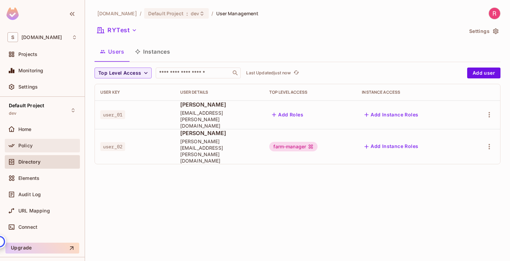
click at [27, 141] on div "Policy" at bounding box center [42, 146] width 75 height 14
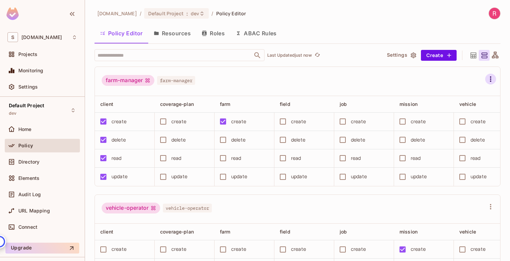
click at [489, 81] on icon "button" at bounding box center [490, 79] width 8 height 8
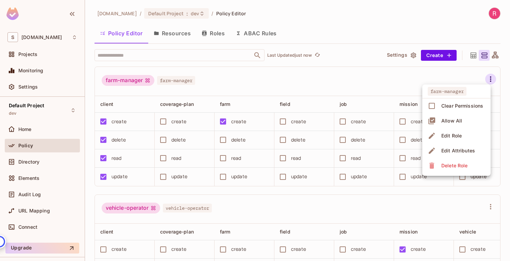
click at [342, 86] on div at bounding box center [255, 130] width 510 height 261
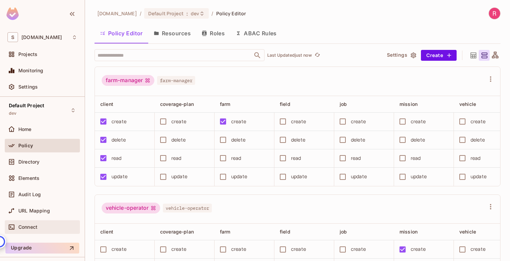
click at [51, 222] on div "Connect" at bounding box center [42, 228] width 75 height 14
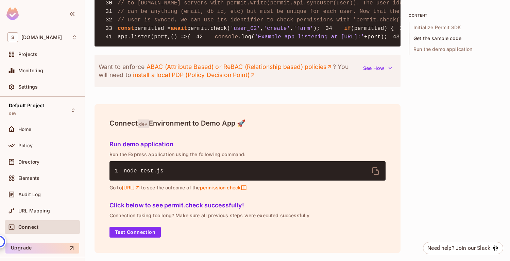
scroll to position [857, 0]
click at [132, 232] on button "Test Connection" at bounding box center [134, 232] width 51 height 11
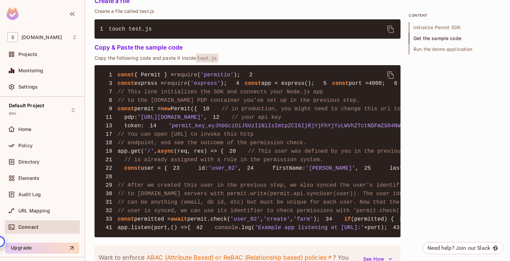
scroll to position [453, 0]
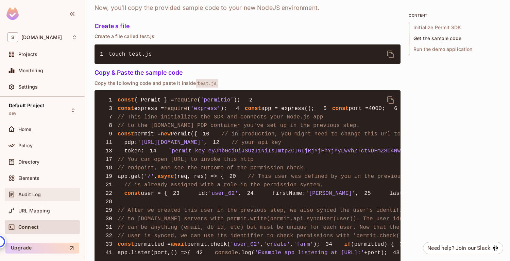
click at [40, 197] on div "Audit Log" at bounding box center [42, 195] width 70 height 8
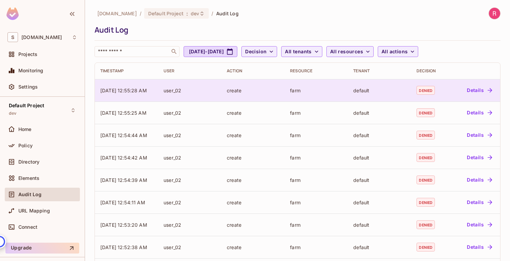
click at [471, 91] on button "Details" at bounding box center [479, 90] width 31 height 11
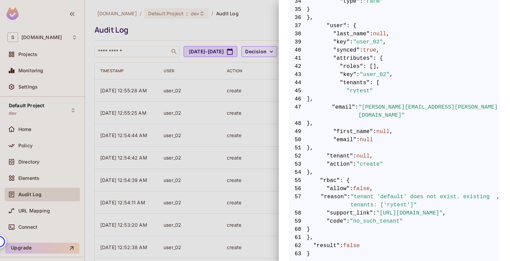
click at [395, 197] on span ""tenant 'default' does not exist. existing tenants: ['rytest']"" at bounding box center [423, 201] width 146 height 16
copy span "rytest"
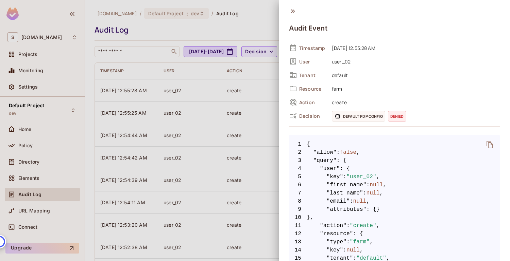
click at [293, 12] on icon at bounding box center [292, 10] width 7 height 7
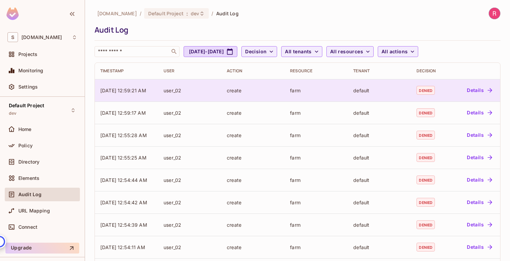
click at [466, 91] on button "Details" at bounding box center [479, 90] width 31 height 11
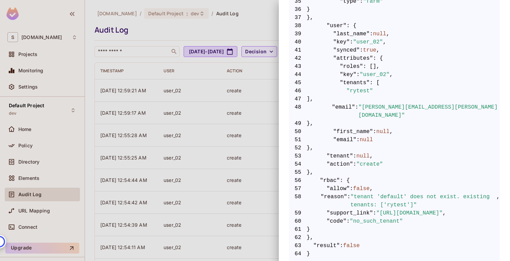
scroll to position [0, 33]
drag, startPoint x: 324, startPoint y: 206, endPoint x: 472, endPoint y: 204, distance: 147.5
click at [442, 209] on span ""[URL][DOMAIN_NAME]"" at bounding box center [409, 213] width 66 height 8
copy span ""[URL][DOMAIN_NAME]"
click at [222, 33] on div at bounding box center [255, 130] width 510 height 261
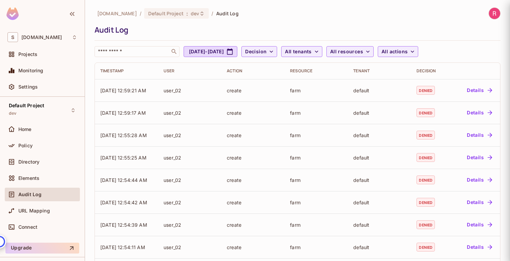
scroll to position [0, 0]
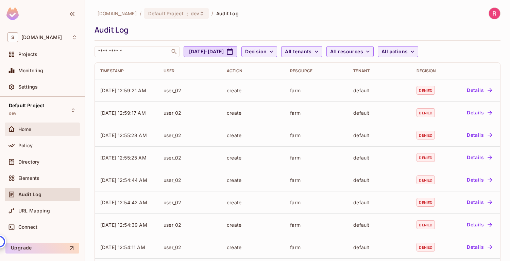
click at [33, 129] on div "Home" at bounding box center [47, 129] width 59 height 5
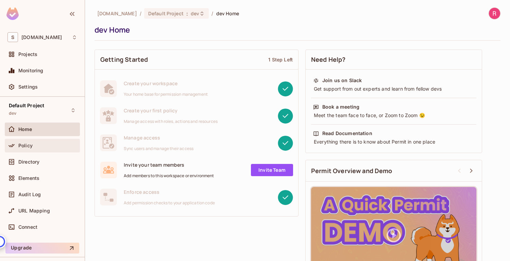
click at [38, 149] on div "Policy" at bounding box center [42, 146] width 70 height 8
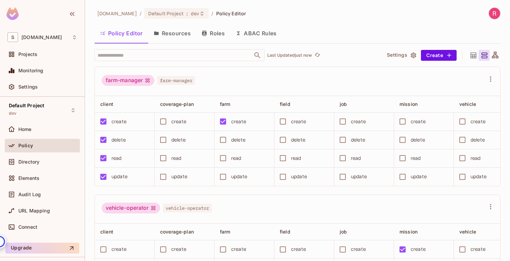
click at [177, 30] on button "Resources" at bounding box center [172, 33] width 48 height 17
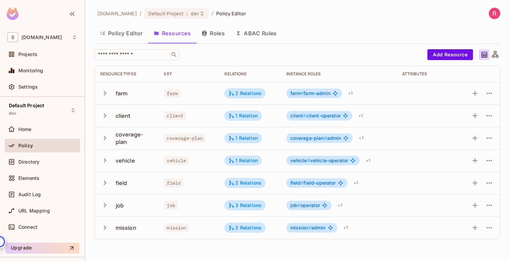
click at [221, 30] on button "Roles" at bounding box center [213, 33] width 34 height 17
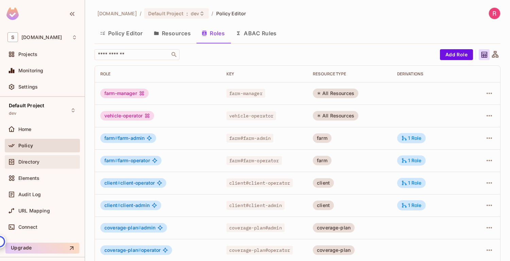
click at [27, 166] on div "Directory" at bounding box center [42, 162] width 70 height 8
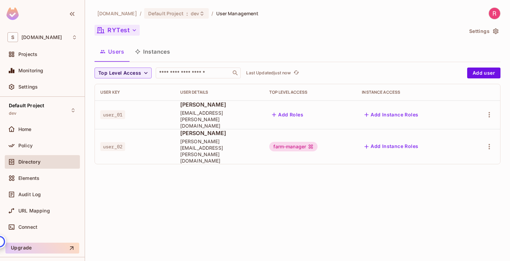
click at [135, 29] on icon "button" at bounding box center [134, 30] width 7 height 7
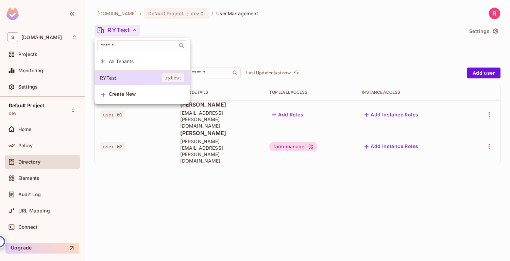
click at [237, 40] on div at bounding box center [255, 130] width 510 height 261
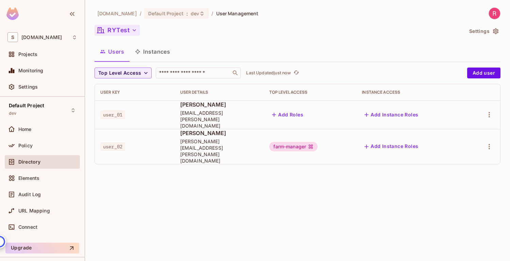
click at [156, 48] on button "Instances" at bounding box center [152, 51] width 46 height 17
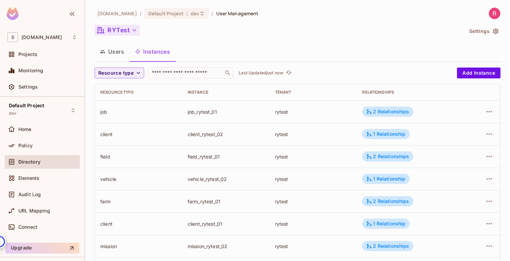
click at [112, 53] on button "Users" at bounding box center [111, 51] width 35 height 17
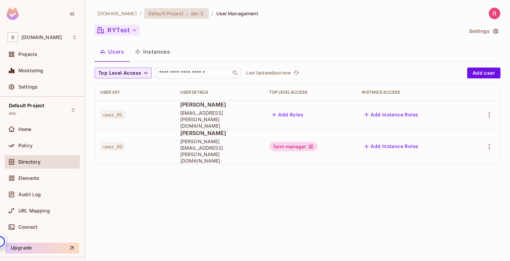
click at [191, 14] on span "dev" at bounding box center [195, 13] width 8 height 6
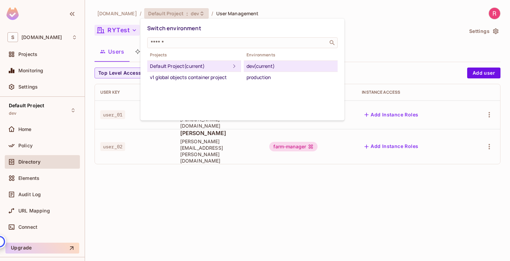
click at [376, 27] on div at bounding box center [255, 130] width 510 height 261
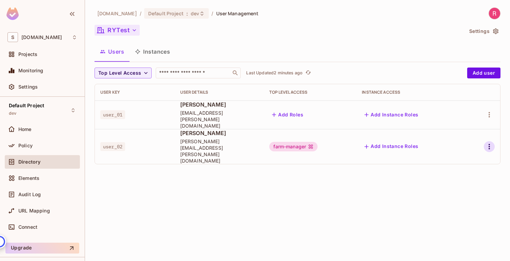
click at [488, 144] on icon "button" at bounding box center [488, 146] width 1 height 5
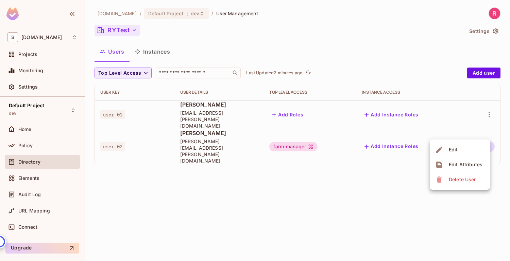
click at [449, 152] on div "Edit" at bounding box center [453, 149] width 9 height 7
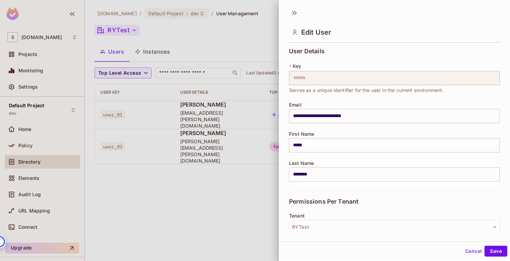
scroll to position [100, 0]
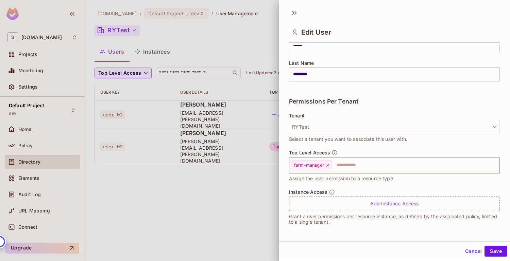
click at [328, 164] on icon at bounding box center [327, 165] width 3 height 3
click at [497, 250] on button "Save" at bounding box center [495, 251] width 23 height 11
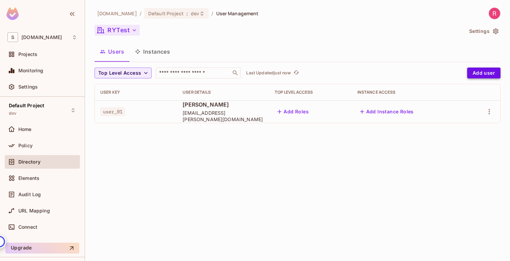
click at [484, 76] on button "Add user" at bounding box center [483, 73] width 33 height 11
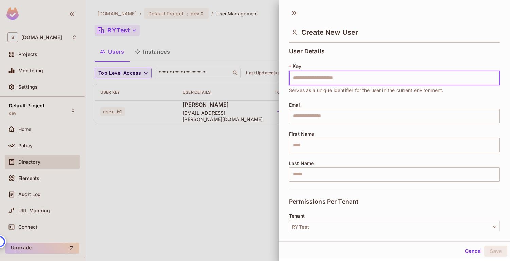
click at [208, 175] on div at bounding box center [255, 130] width 510 height 261
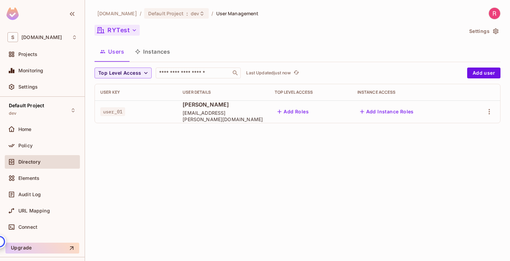
click at [158, 51] on button "Instances" at bounding box center [152, 51] width 46 height 17
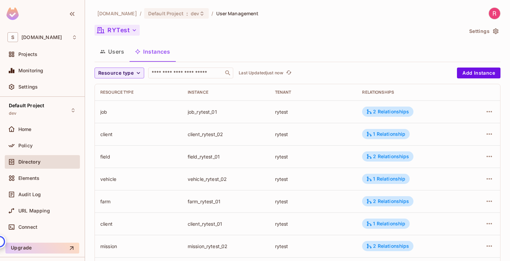
click at [109, 51] on button "Users" at bounding box center [111, 51] width 35 height 17
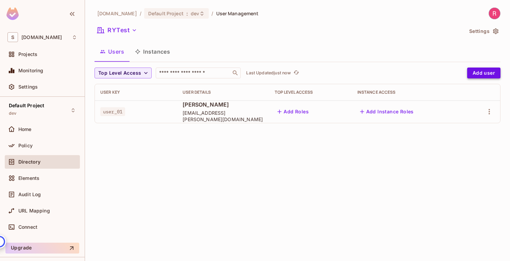
click at [470, 76] on button "Add user" at bounding box center [483, 73] width 33 height 11
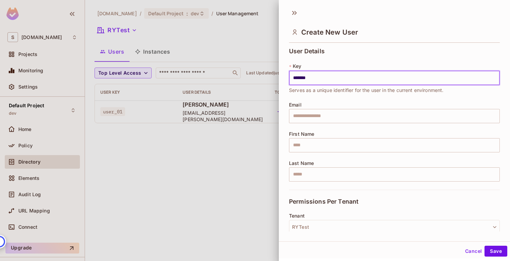
type input "*******"
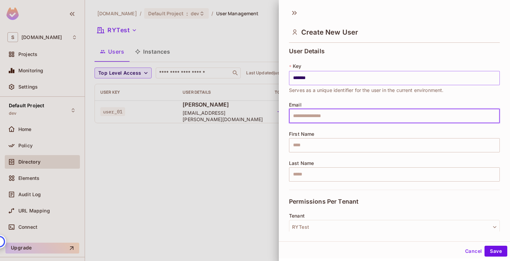
type input "*"
type input "**********"
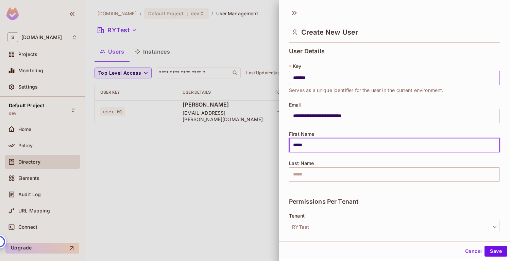
type input "*****"
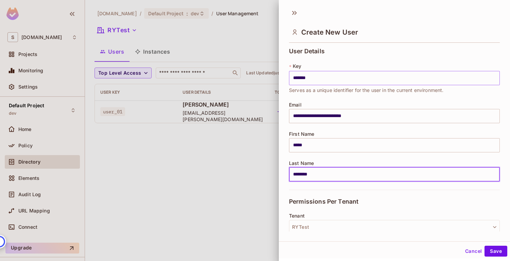
scroll to position [100, 0]
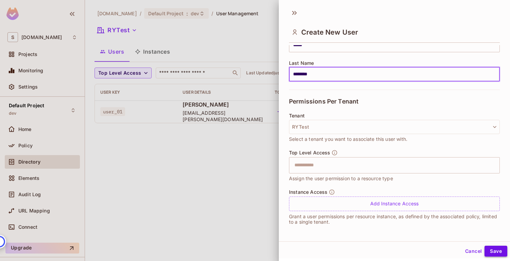
type input "********"
click at [497, 250] on button "Save" at bounding box center [495, 251] width 23 height 11
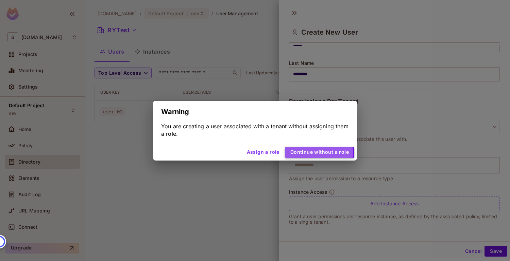
click at [306, 153] on button "Continue without a role" at bounding box center [319, 152] width 69 height 11
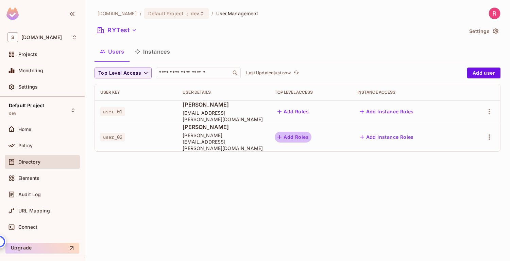
click at [311, 135] on button "Add Roles" at bounding box center [293, 137] width 37 height 11
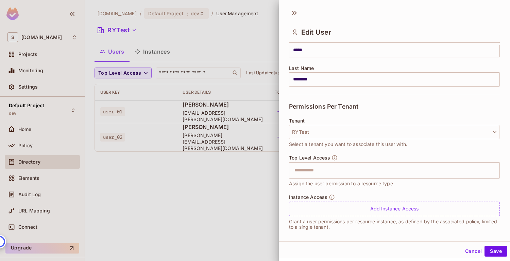
scroll to position [100, 0]
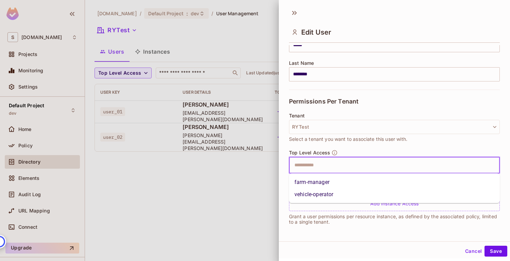
click at [339, 164] on input "text" at bounding box center [388, 166] width 196 height 14
click at [331, 186] on li "farm-manager" at bounding box center [394, 182] width 211 height 12
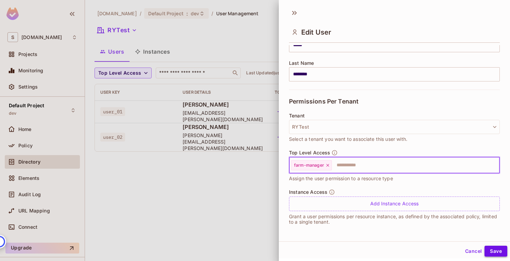
click at [496, 253] on button "Save" at bounding box center [495, 251] width 23 height 11
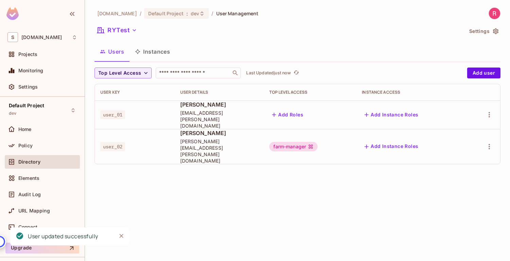
click at [365, 202] on div "[DOMAIN_NAME] / Default Project : dev / User Management RYTest Settings Users I…" at bounding box center [297, 130] width 425 height 261
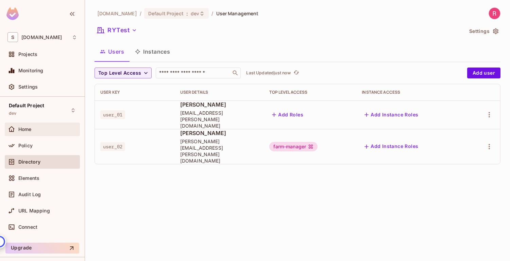
click at [21, 131] on span "Home" at bounding box center [24, 129] width 13 height 5
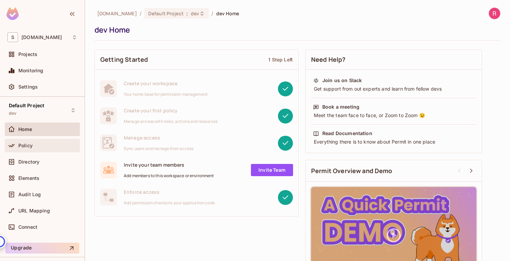
click at [23, 149] on div "Policy" at bounding box center [42, 146] width 70 height 8
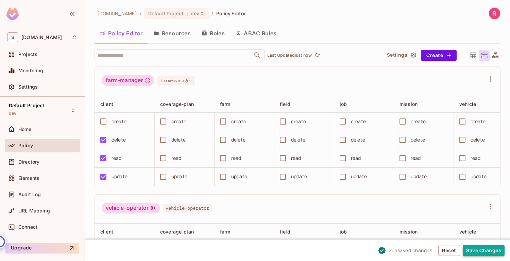
click at [485, 250] on button "Save Changes" at bounding box center [484, 250] width 42 height 11
click at [476, 253] on button "Save Changes" at bounding box center [484, 250] width 42 height 11
click at [486, 251] on button "Save Changes" at bounding box center [484, 250] width 42 height 11
click at [480, 251] on button "Save Changes" at bounding box center [484, 250] width 42 height 11
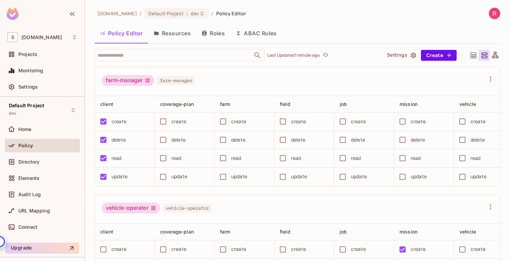
click at [351, 19] on div "sabantoag.com / Default Project : dev / Policy Editor" at bounding box center [297, 13] width 406 height 12
click at [30, 166] on div "Directory" at bounding box center [42, 162] width 70 height 8
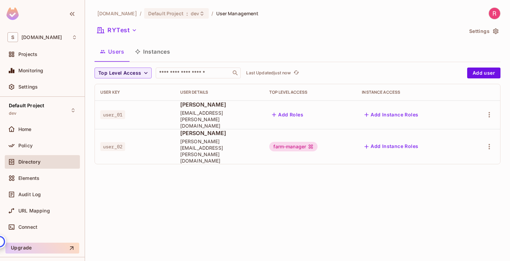
click at [420, 141] on button "Add Instance Roles" at bounding box center [391, 146] width 59 height 11
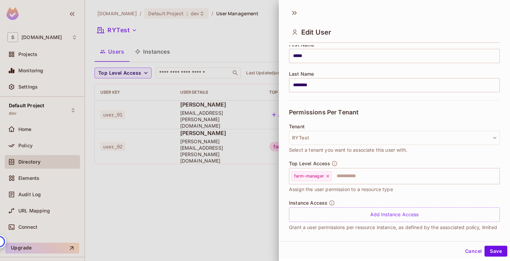
scroll to position [100, 0]
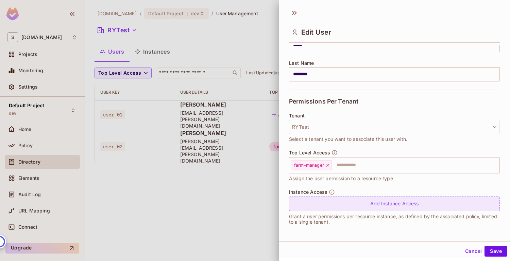
click at [361, 203] on div "Add Instance Access" at bounding box center [394, 204] width 211 height 15
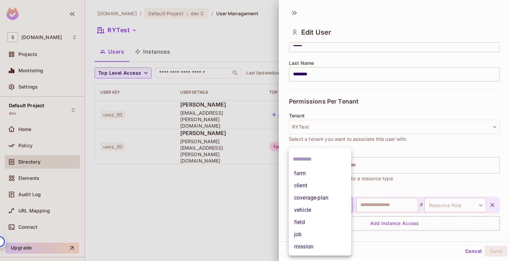
click at [329, 205] on body "**********" at bounding box center [255, 130] width 510 height 261
click at [309, 190] on li "client" at bounding box center [320, 186] width 63 height 12
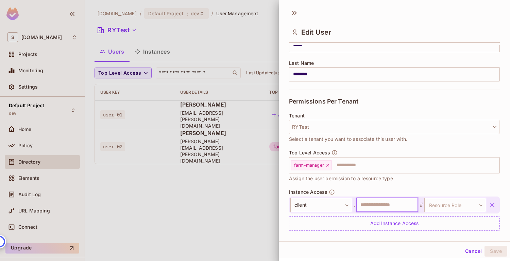
click at [368, 205] on input "text" at bounding box center [387, 205] width 62 height 14
type input "**********"
click at [441, 205] on body "**********" at bounding box center [255, 130] width 510 height 261
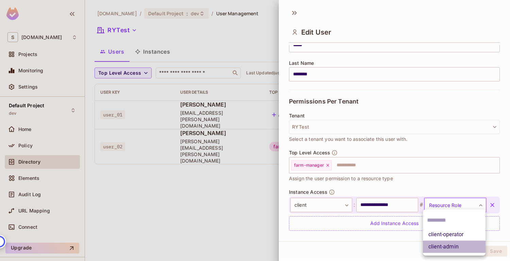
click at [454, 247] on li "client-admin" at bounding box center [454, 247] width 63 height 12
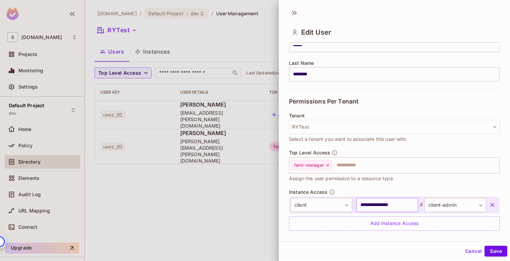
click at [398, 208] on input "**********" at bounding box center [387, 205] width 62 height 14
click at [391, 208] on input "text" at bounding box center [387, 205] width 62 height 14
click at [404, 190] on div "**********" at bounding box center [394, 210] width 211 height 42
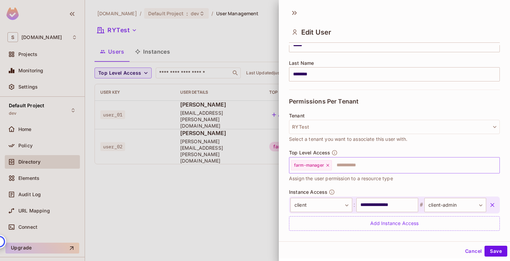
click at [329, 167] on icon at bounding box center [327, 165] width 5 height 5
click at [493, 251] on button "Save" at bounding box center [495, 251] width 23 height 11
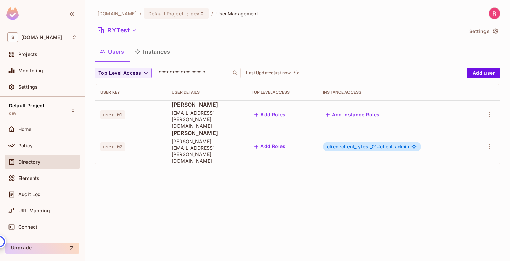
click at [154, 52] on button "Instances" at bounding box center [152, 51] width 46 height 17
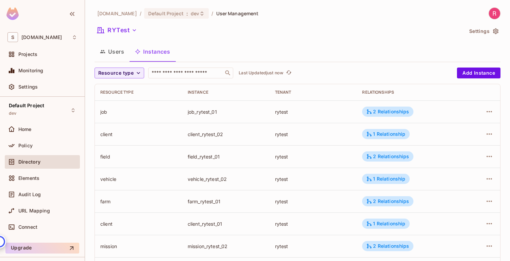
click at [115, 54] on button "Users" at bounding box center [111, 51] width 35 height 17
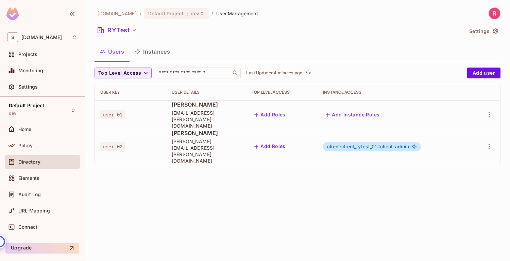
click at [495, 12] on img at bounding box center [494, 13] width 11 height 11
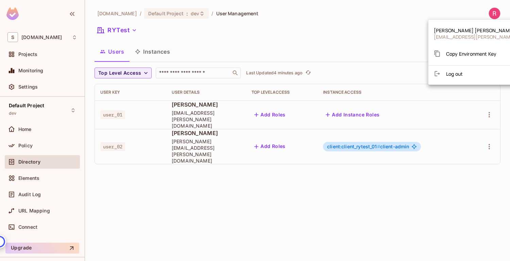
click at [381, 33] on div at bounding box center [255, 130] width 510 height 261
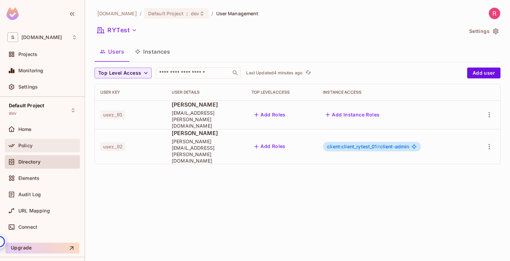
scroll to position [18, 0]
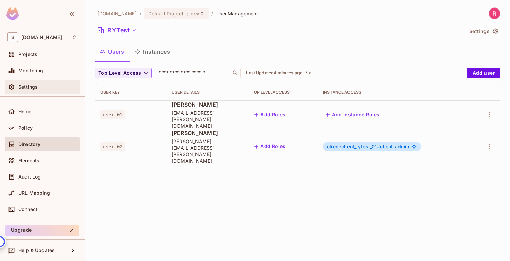
click at [31, 87] on span "Settings" at bounding box center [27, 86] width 19 height 5
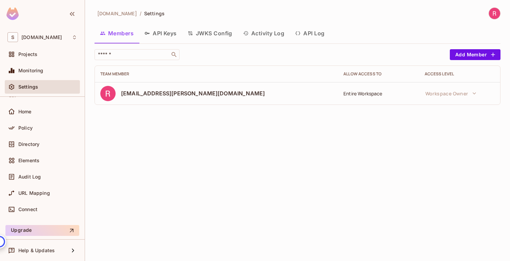
click at [162, 32] on button "API Keys" at bounding box center [160, 33] width 43 height 17
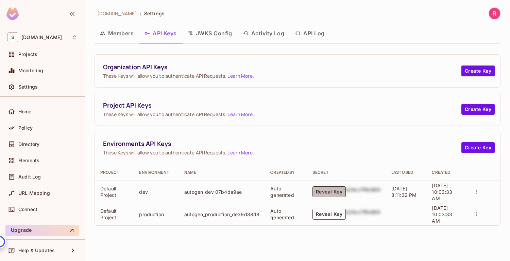
click at [330, 192] on button "Reveal Key" at bounding box center [328, 192] width 33 height 11
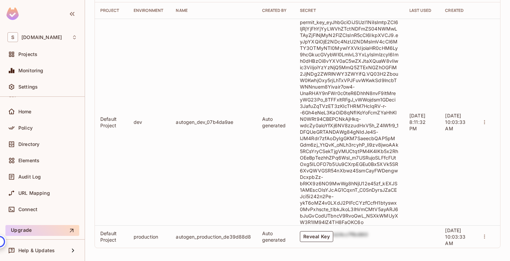
scroll to position [164, 0]
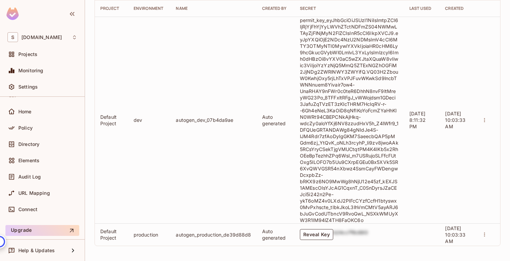
click at [269, 184] on td "Auto generated" at bounding box center [276, 120] width 38 height 207
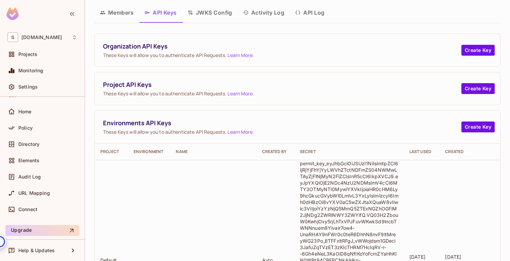
scroll to position [0, 0]
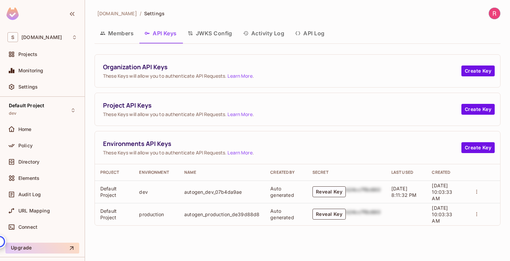
click at [315, 32] on button "API Log" at bounding box center [310, 33] width 40 height 17
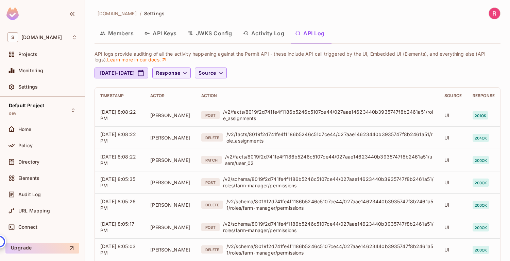
click at [165, 32] on button "API Keys" at bounding box center [160, 33] width 43 height 17
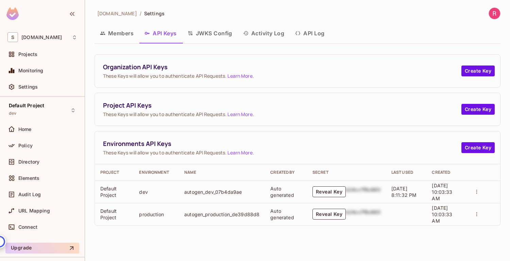
click at [242, 154] on link "Learn More" at bounding box center [239, 153] width 25 height 6
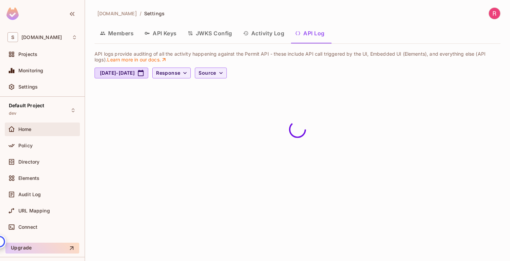
click at [24, 127] on span "Home" at bounding box center [24, 129] width 13 height 5
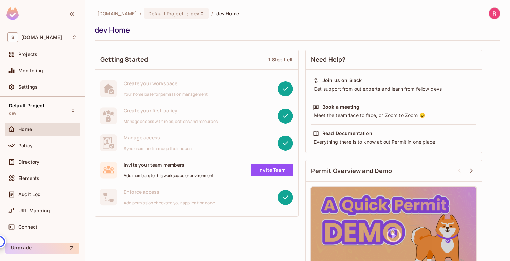
click at [28, 152] on div "Policy" at bounding box center [42, 147] width 75 height 16
click at [24, 148] on span "Policy" at bounding box center [25, 145] width 14 height 5
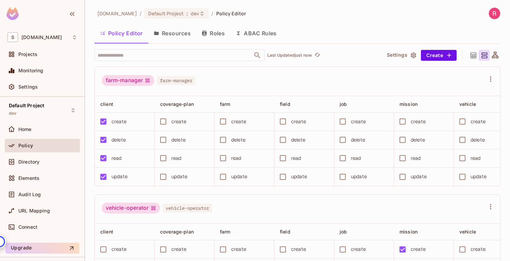
click at [496, 12] on img at bounding box center [494, 13] width 11 height 11
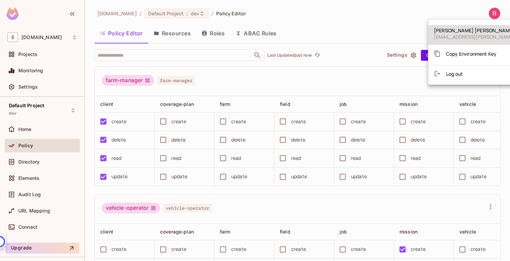
click at [488, 53] on span "Copy Environment Key" at bounding box center [471, 54] width 50 height 6
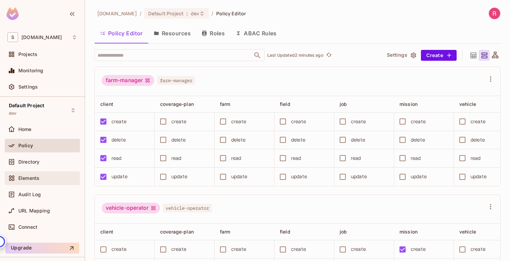
click at [36, 179] on span "Elements" at bounding box center [28, 178] width 21 height 5
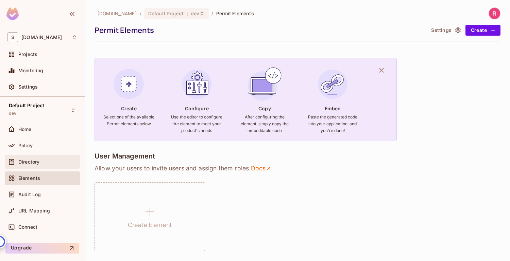
click at [34, 164] on span "Directory" at bounding box center [28, 161] width 21 height 5
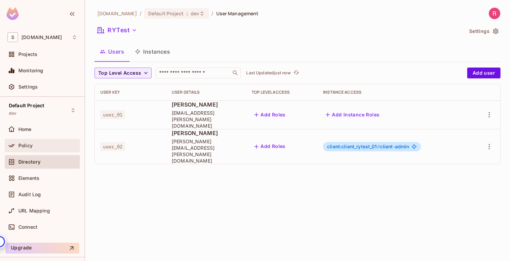
click at [39, 146] on div "Policy" at bounding box center [47, 145] width 59 height 5
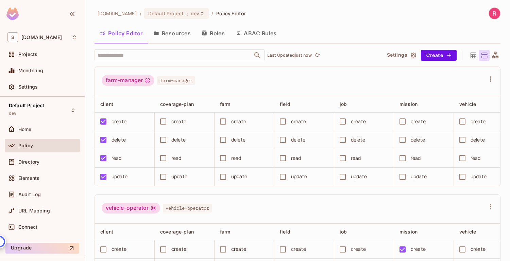
click at [218, 31] on button "Roles" at bounding box center [213, 33] width 34 height 17
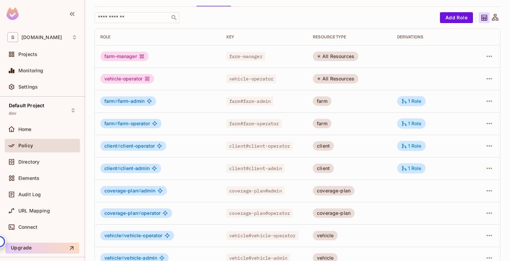
scroll to position [37, 0]
click at [414, 170] on div "1 Role" at bounding box center [411, 168] width 20 height 6
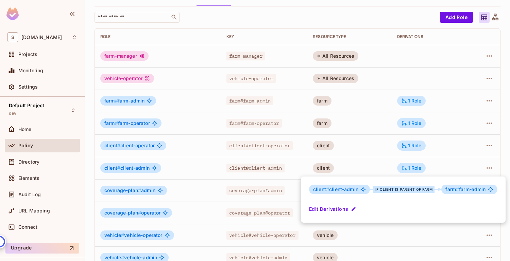
click at [168, 85] on div at bounding box center [255, 130] width 510 height 261
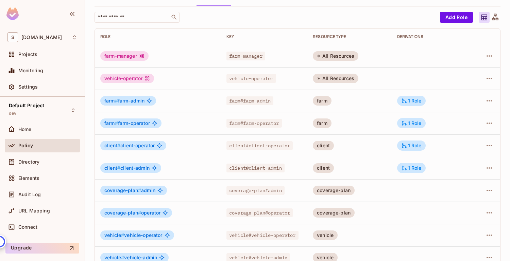
scroll to position [0, 0]
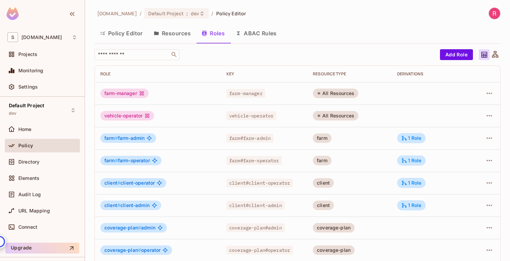
click at [179, 36] on button "Resources" at bounding box center [172, 33] width 48 height 17
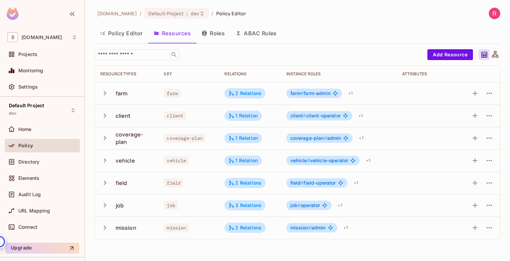
click at [107, 116] on icon "button" at bounding box center [104, 115] width 9 height 9
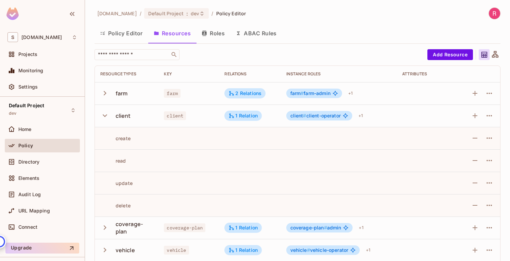
click at [106, 94] on icon "button" at bounding box center [104, 93] width 9 height 9
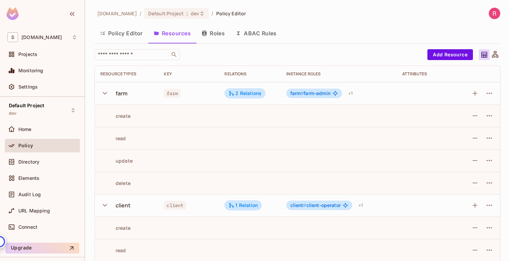
click at [104, 95] on icon "button" at bounding box center [104, 93] width 9 height 9
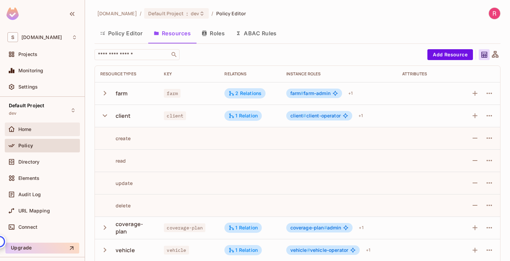
click at [33, 132] on div "Home" at bounding box center [42, 129] width 70 height 8
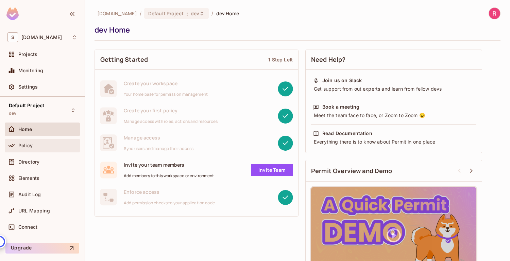
click at [30, 147] on span "Policy" at bounding box center [25, 145] width 14 height 5
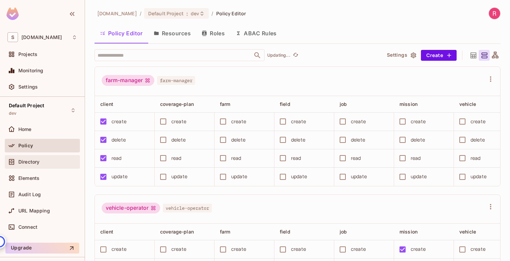
click at [39, 160] on span "Directory" at bounding box center [28, 161] width 21 height 5
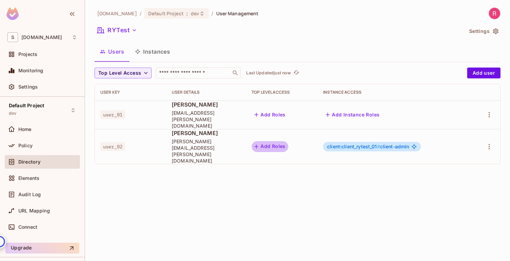
click at [288, 141] on button "Add Roles" at bounding box center [269, 146] width 37 height 11
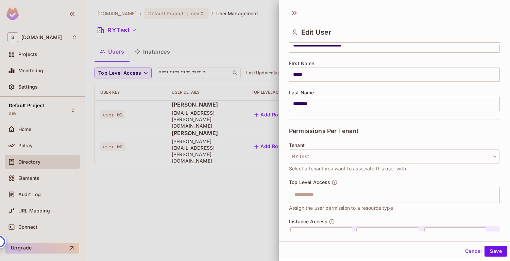
scroll to position [120, 0]
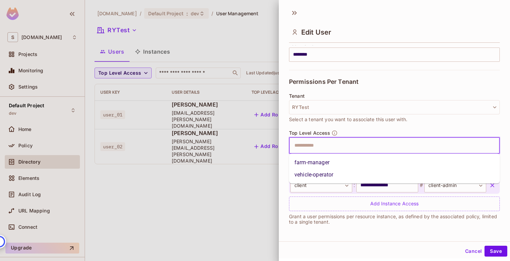
click at [349, 148] on input "text" at bounding box center [388, 146] width 196 height 14
type input "*"
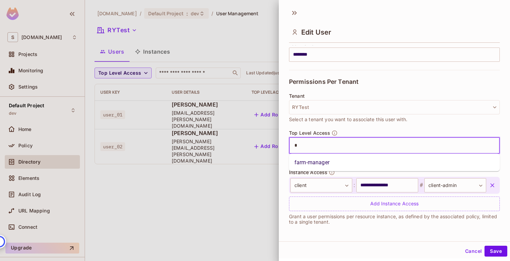
click at [338, 164] on li "farm-manager" at bounding box center [394, 163] width 211 height 12
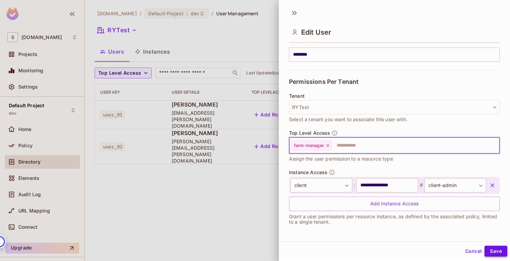
click at [494, 252] on button "Save" at bounding box center [495, 251] width 23 height 11
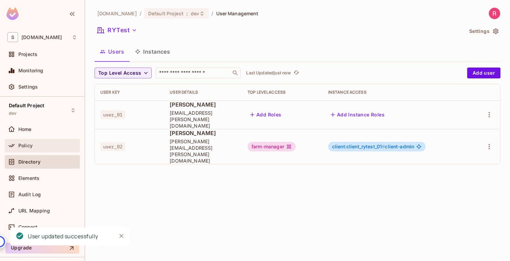
click at [21, 147] on span "Policy" at bounding box center [25, 145] width 14 height 5
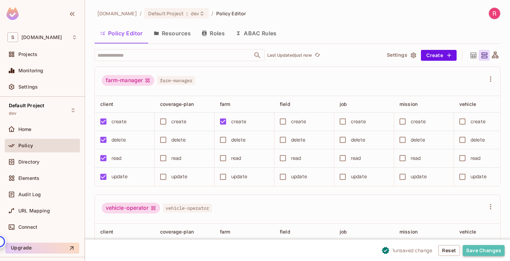
click at [477, 250] on button "Save Changes" at bounding box center [484, 250] width 42 height 11
click at [477, 247] on button "Save Changes" at bounding box center [484, 250] width 42 height 11
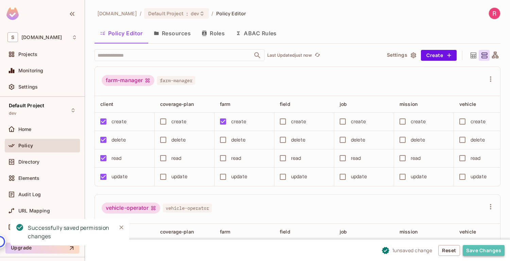
click at [475, 249] on button "Save Changes" at bounding box center [484, 250] width 42 height 11
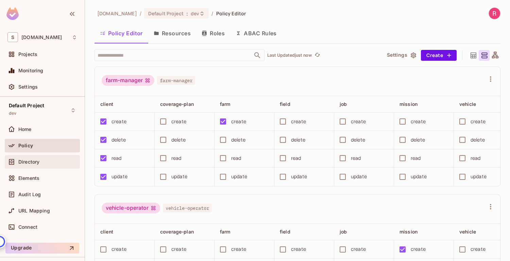
click at [46, 161] on div "Directory" at bounding box center [47, 161] width 59 height 5
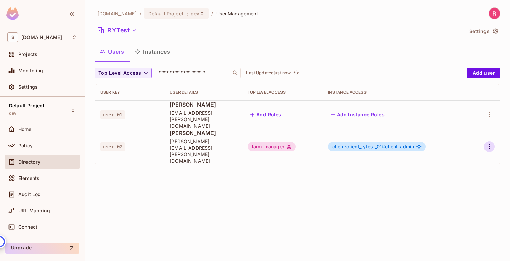
click at [489, 144] on icon "button" at bounding box center [488, 146] width 1 height 5
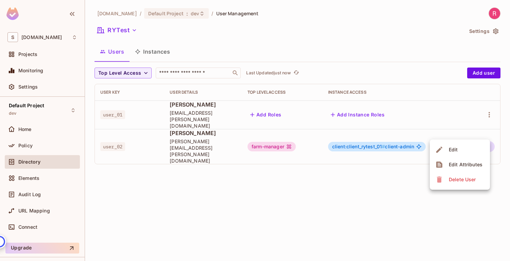
click at [459, 150] on span "Edit" at bounding box center [453, 149] width 13 height 11
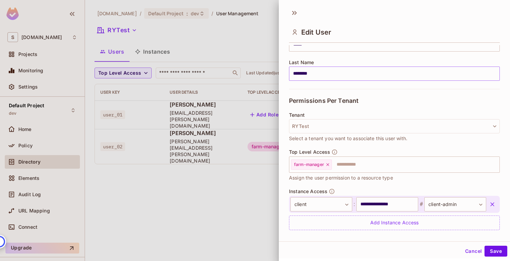
scroll to position [120, 0]
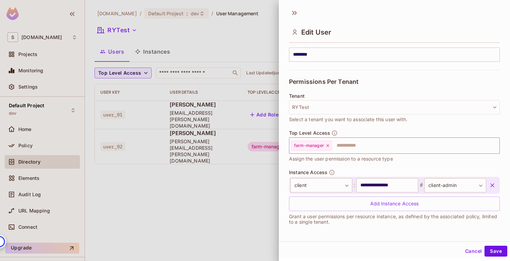
click at [326, 144] on icon at bounding box center [327, 145] width 5 height 5
click at [501, 249] on button "Save" at bounding box center [495, 251] width 23 height 11
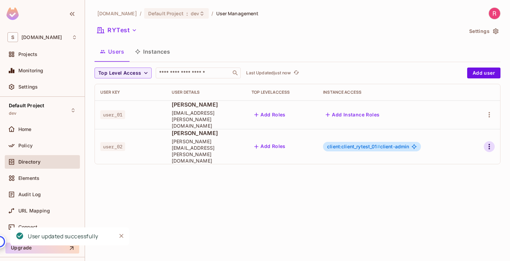
click at [485, 143] on icon "button" at bounding box center [489, 147] width 8 height 8
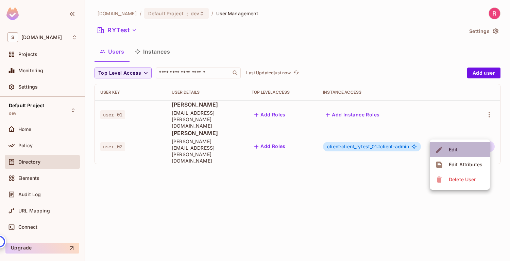
click at [462, 145] on li "Edit" at bounding box center [460, 149] width 60 height 15
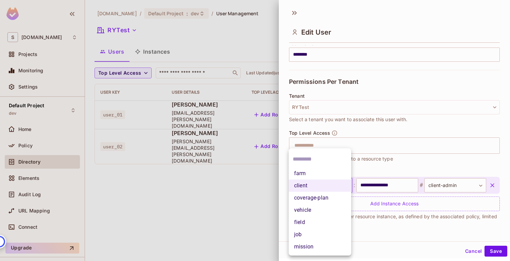
click at [347, 186] on body "**********" at bounding box center [255, 130] width 510 height 261
click at [347, 186] on li "client" at bounding box center [320, 186] width 63 height 12
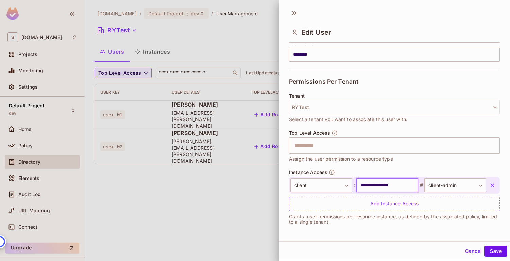
click at [390, 187] on input "**********" at bounding box center [387, 185] width 62 height 14
click at [386, 185] on input "**********" at bounding box center [387, 185] width 62 height 14
click at [384, 187] on input "text" at bounding box center [387, 185] width 62 height 14
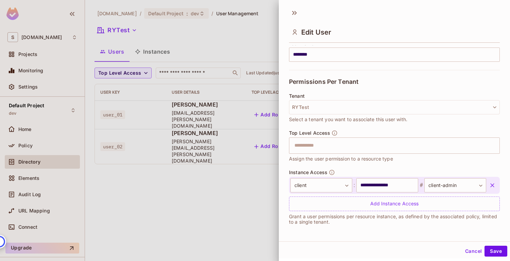
click at [397, 163] on div "Top Level Access ​ Assign the user permission to a resource type" at bounding box center [394, 149] width 211 height 39
click at [494, 251] on button "Save" at bounding box center [495, 251] width 23 height 11
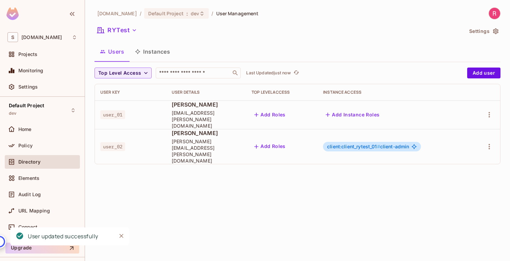
click at [157, 51] on button "Instances" at bounding box center [152, 51] width 46 height 17
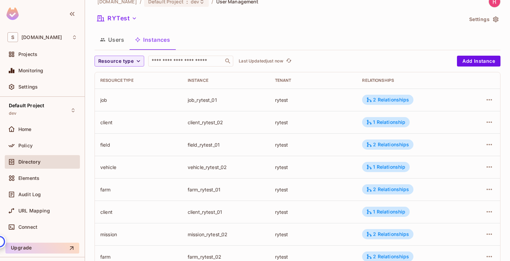
scroll to position [27, 0]
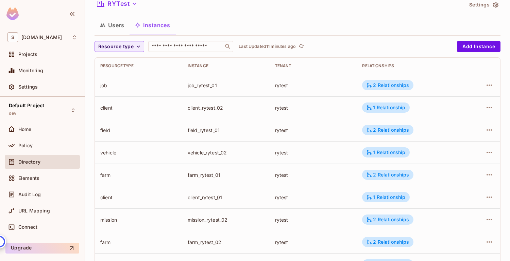
click at [113, 26] on button "Users" at bounding box center [111, 25] width 35 height 17
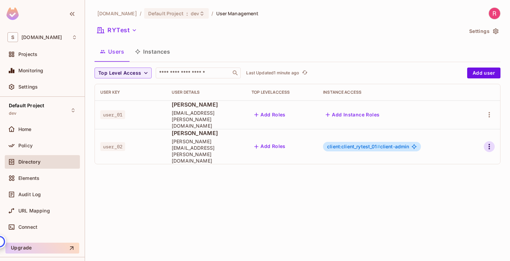
click at [489, 143] on icon "button" at bounding box center [489, 147] width 8 height 8
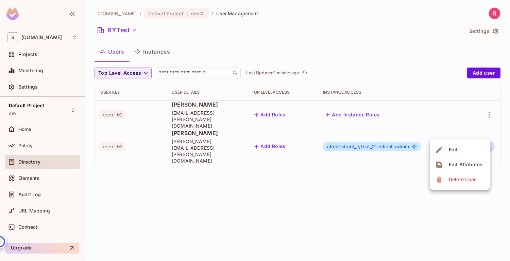
click at [463, 148] on li "Edit" at bounding box center [460, 149] width 60 height 15
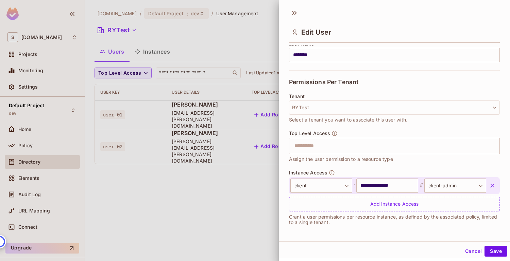
scroll to position [120, 0]
click at [124, 185] on div at bounding box center [255, 130] width 510 height 261
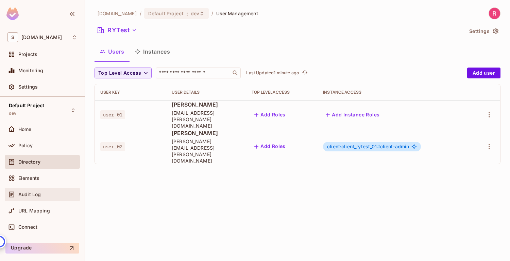
click at [38, 193] on span "Audit Log" at bounding box center [29, 194] width 22 height 5
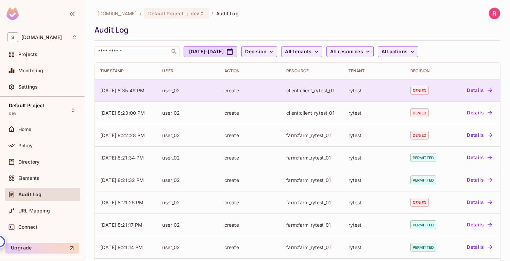
click at [476, 88] on button "Details" at bounding box center [479, 90] width 31 height 11
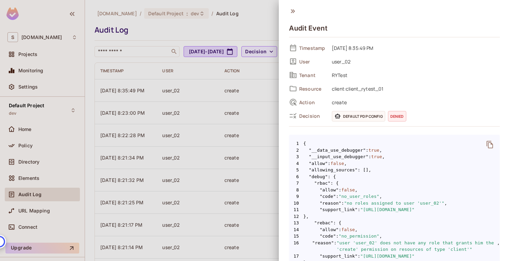
click at [239, 32] on div at bounding box center [255, 130] width 510 height 261
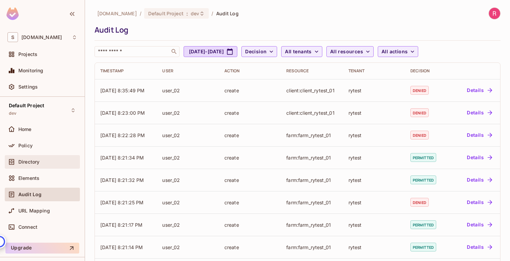
click at [34, 164] on span "Directory" at bounding box center [28, 161] width 21 height 5
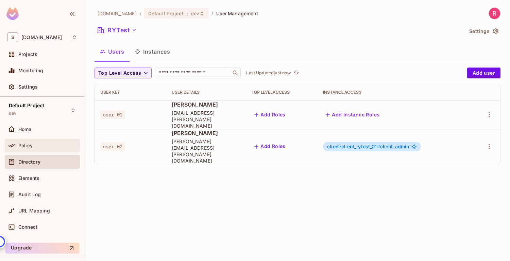
click at [19, 145] on span "Policy" at bounding box center [25, 145] width 14 height 5
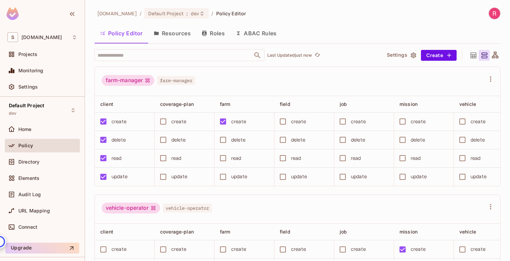
click at [177, 35] on button "Resources" at bounding box center [172, 33] width 48 height 17
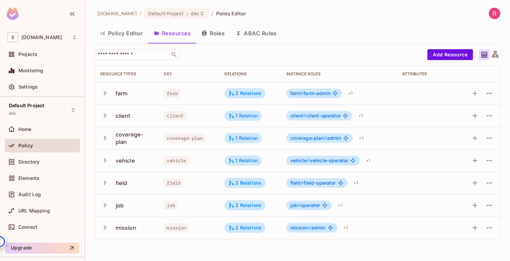
click at [215, 33] on button "Roles" at bounding box center [213, 33] width 34 height 17
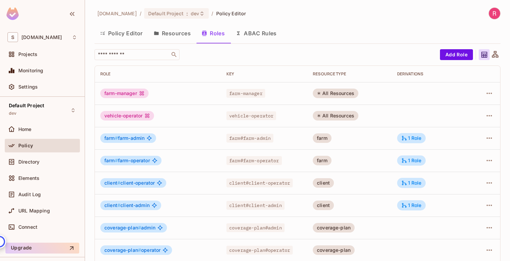
click at [120, 34] on button "Policy Editor" at bounding box center [121, 33] width 54 height 17
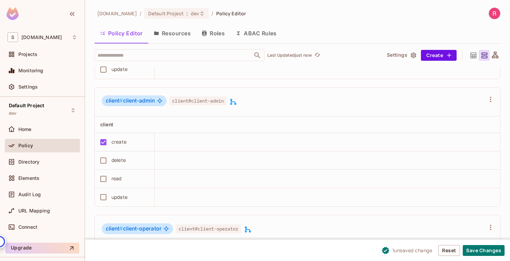
scroll to position [619, 0]
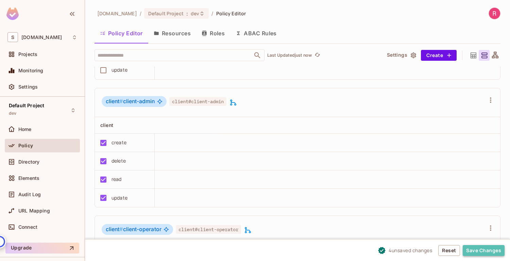
click at [475, 250] on button "Save Changes" at bounding box center [484, 250] width 42 height 11
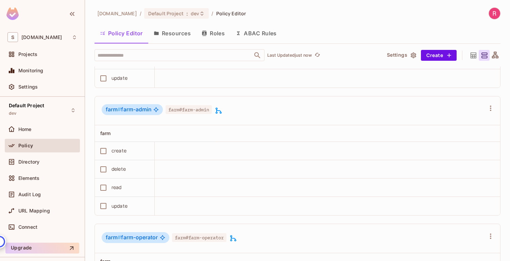
scroll to position [874, 0]
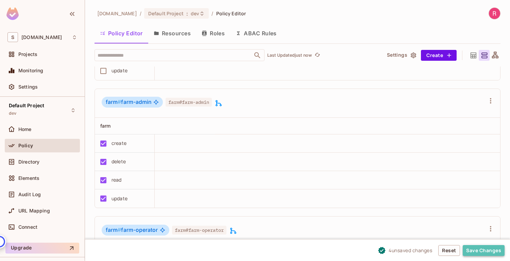
click at [480, 252] on button "Save Changes" at bounding box center [484, 250] width 42 height 11
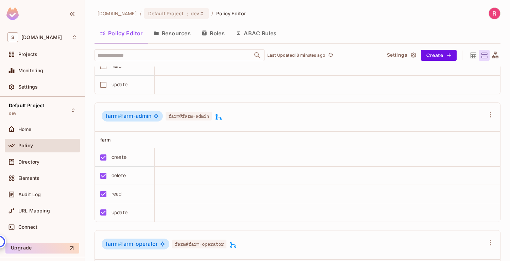
scroll to position [885, 0]
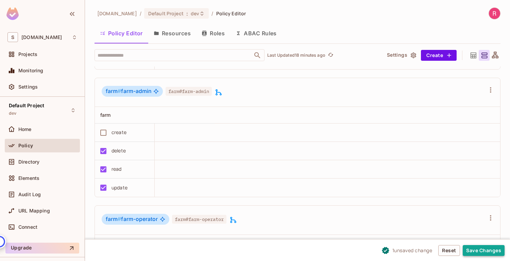
click at [478, 249] on button "Save Changes" at bounding box center [484, 250] width 42 height 11
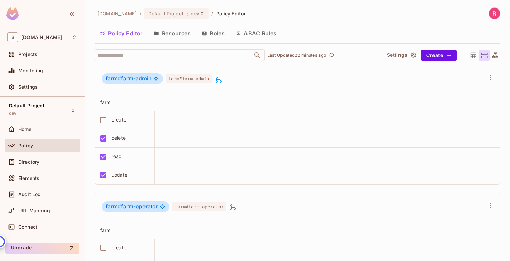
scroll to position [896, 0]
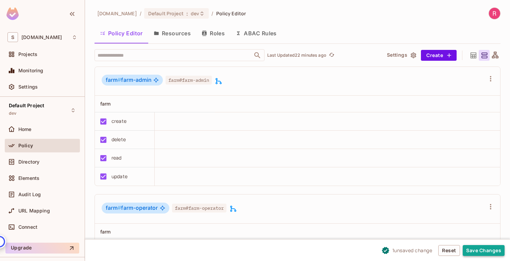
click at [478, 251] on button "Save Changes" at bounding box center [484, 250] width 42 height 11
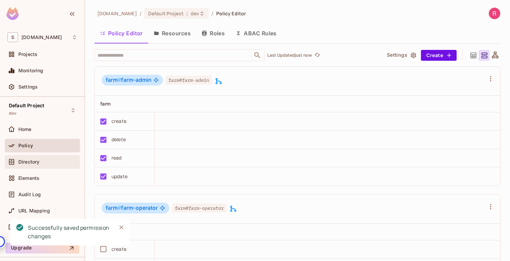
click at [34, 161] on span "Directory" at bounding box center [28, 161] width 21 height 5
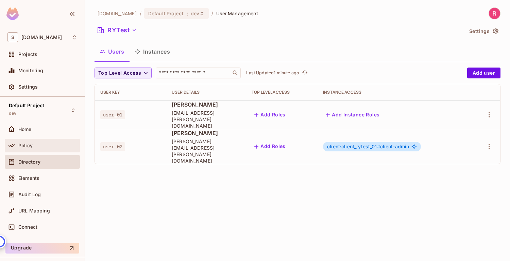
click at [34, 143] on div "Policy" at bounding box center [47, 145] width 59 height 5
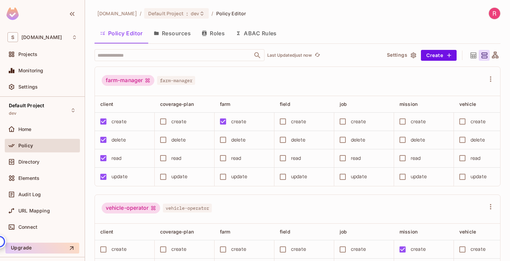
click at [252, 34] on button "ABAC Rules" at bounding box center [256, 33] width 52 height 17
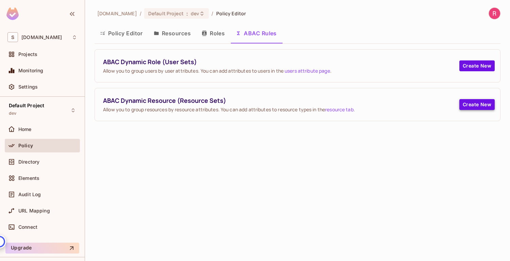
click at [471, 106] on button "Create New" at bounding box center [476, 104] width 35 height 11
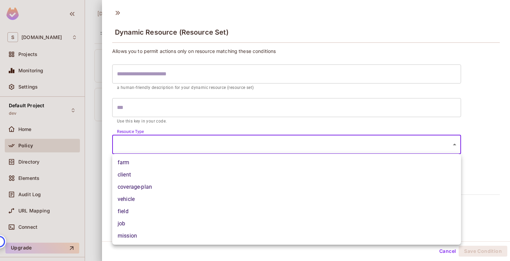
click at [256, 147] on body "S [DOMAIN_NAME] Projects Monitoring Settings Default Project dev Home Policy Di…" at bounding box center [255, 130] width 510 height 261
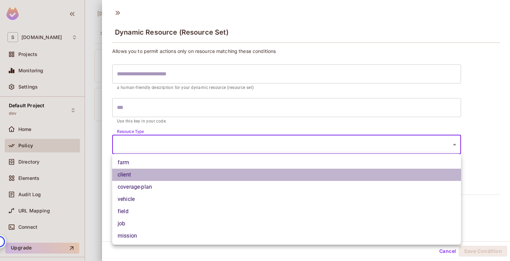
click at [259, 177] on li "client" at bounding box center [286, 175] width 349 height 12
type input "******"
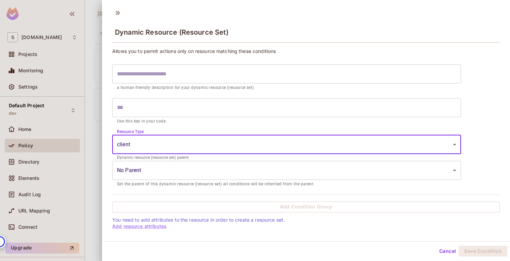
click at [276, 178] on body "S [DOMAIN_NAME] Projects Monitoring Settings Default Project dev Home Policy Di…" at bounding box center [255, 130] width 510 height 261
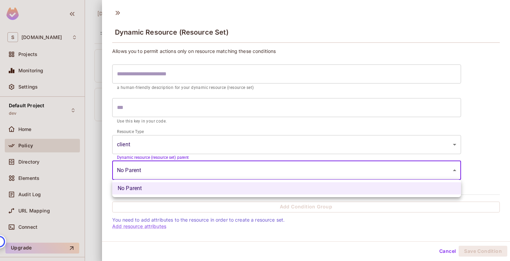
click at [276, 178] on div at bounding box center [255, 130] width 510 height 261
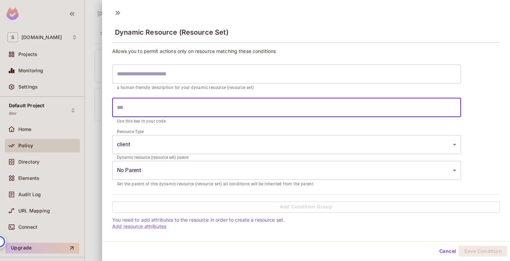
click at [260, 104] on input "text" at bounding box center [286, 107] width 349 height 19
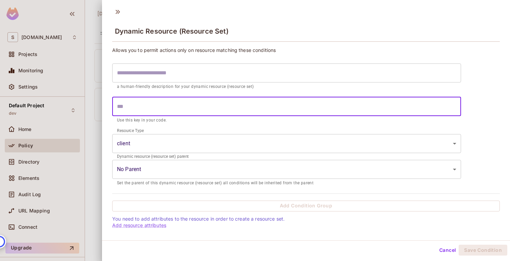
click at [448, 250] on button "Cancel" at bounding box center [447, 250] width 22 height 11
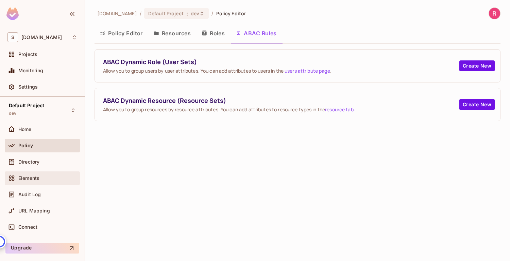
click at [36, 181] on div "Elements" at bounding box center [42, 178] width 70 height 8
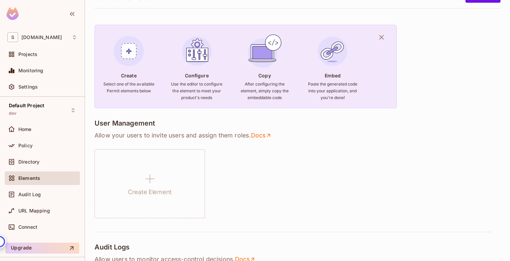
scroll to position [36, 0]
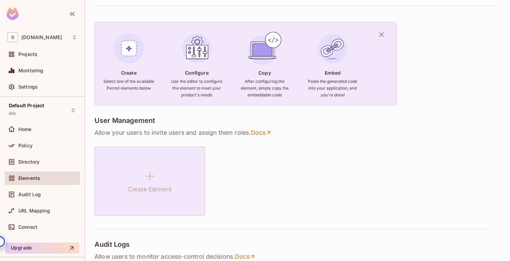
click at [136, 181] on div "Create Element" at bounding box center [149, 181] width 110 height 69
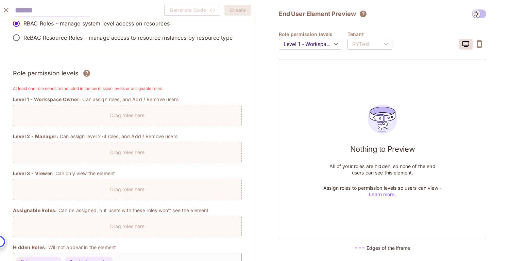
scroll to position [0, 0]
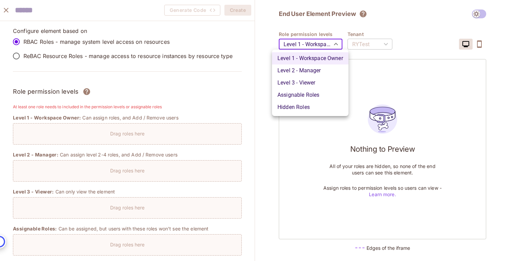
click at [337, 45] on body "S [DOMAIN_NAME] Projects Monitoring Settings Default Project dev Home Policy Di…" at bounding box center [255, 130] width 510 height 261
click at [396, 27] on div at bounding box center [255, 130] width 510 height 261
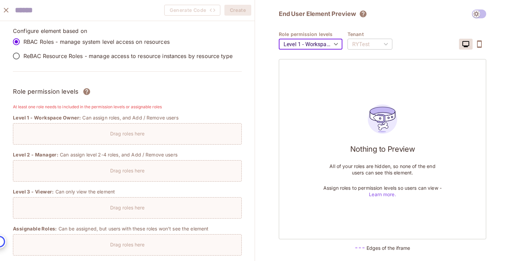
click at [72, 12] on input "text" at bounding box center [52, 10] width 75 height 14
click at [6, 10] on icon "close" at bounding box center [6, 10] width 5 height 5
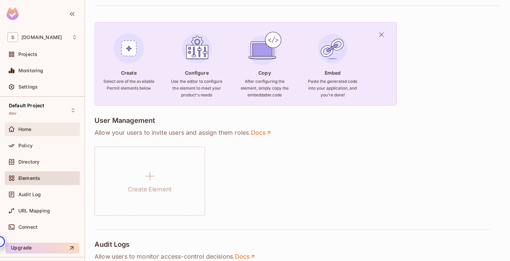
click at [46, 129] on div "Home" at bounding box center [47, 129] width 59 height 5
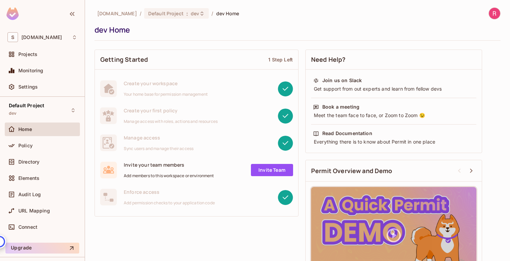
click at [35, 143] on div "Policy" at bounding box center [47, 145] width 59 height 5
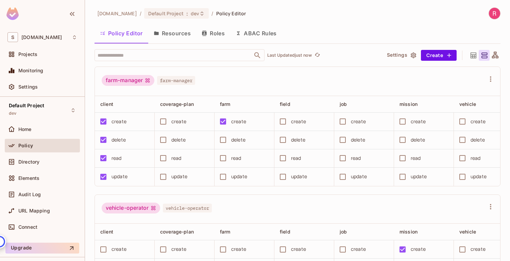
click at [177, 37] on button "Resources" at bounding box center [172, 33] width 48 height 17
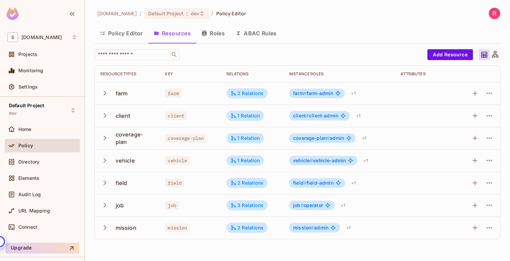
click at [219, 35] on button "Roles" at bounding box center [213, 33] width 34 height 17
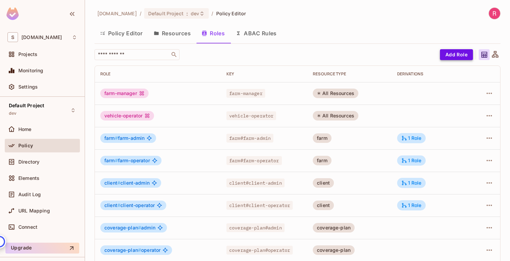
click at [454, 51] on button "Add Role" at bounding box center [456, 54] width 33 height 11
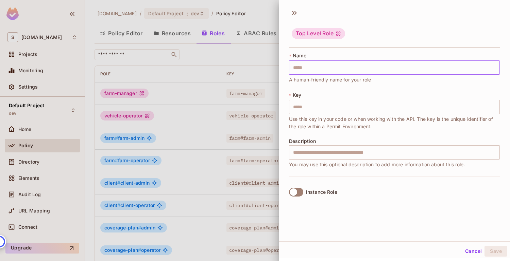
click at [324, 65] on input "text" at bounding box center [394, 67] width 211 height 14
type input "*"
type input "**"
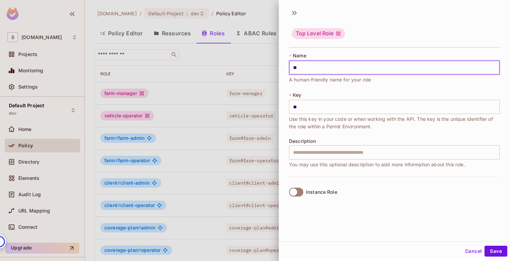
type input "***"
type input "****"
type input "*****"
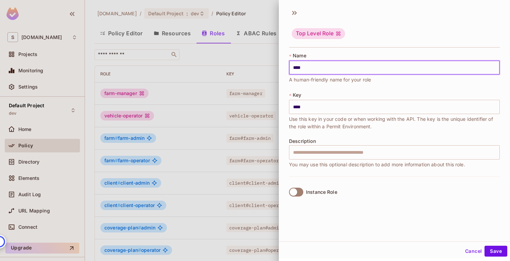
type input "*****"
type input "******"
type input "*******"
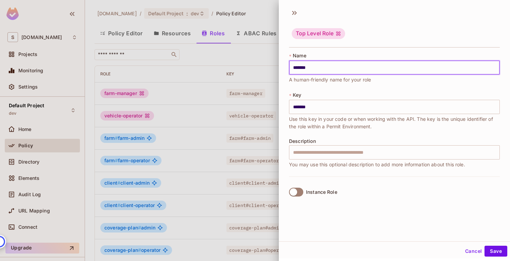
type input "********"
type input "*********"
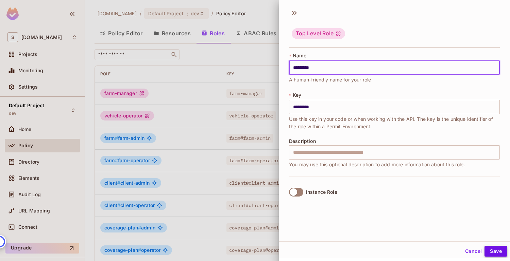
click at [494, 250] on button "Save" at bounding box center [495, 251] width 23 height 11
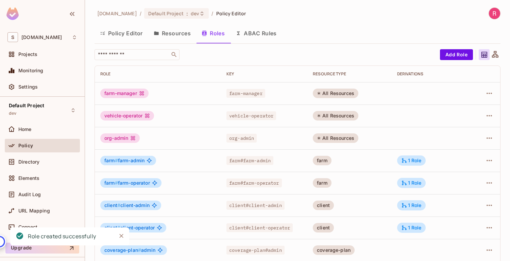
click at [126, 34] on button "Policy Editor" at bounding box center [121, 33] width 54 height 17
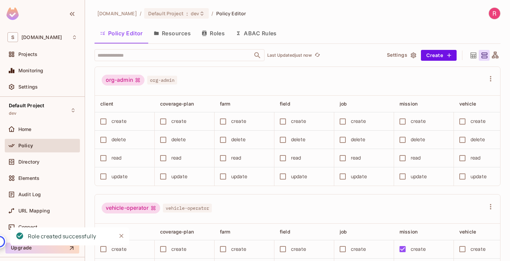
scroll to position [129, 0]
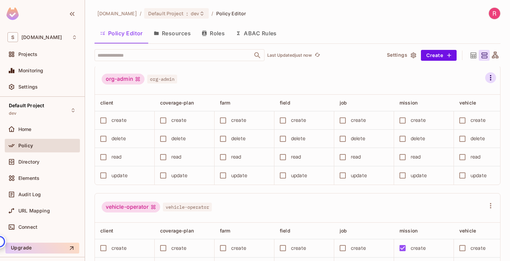
click at [490, 78] on icon "button" at bounding box center [490, 77] width 1 height 5
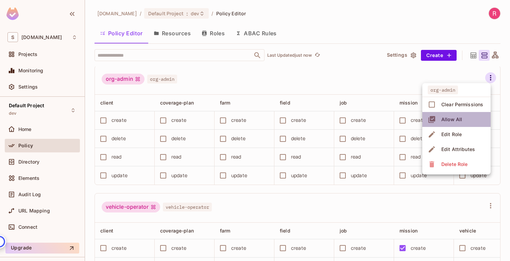
click at [464, 119] on li "Allow All" at bounding box center [456, 119] width 68 height 15
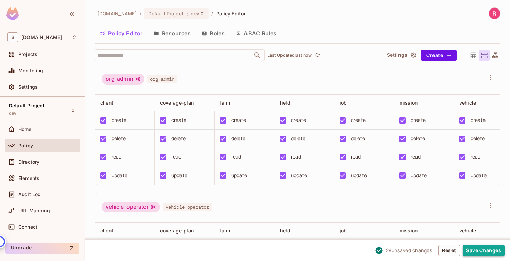
click at [473, 251] on button "Save Changes" at bounding box center [484, 250] width 42 height 11
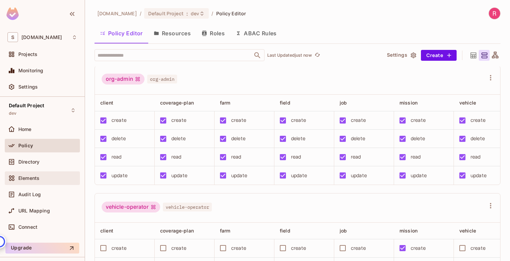
click at [34, 178] on span "Elements" at bounding box center [28, 178] width 21 height 5
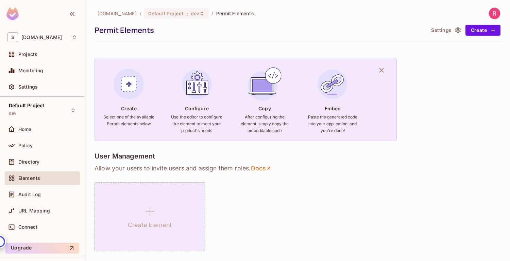
click at [158, 211] on div "Create Element" at bounding box center [149, 217] width 110 height 69
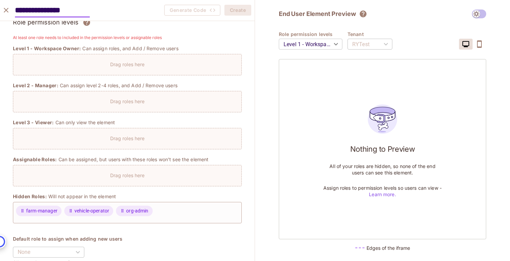
scroll to position [68, 0]
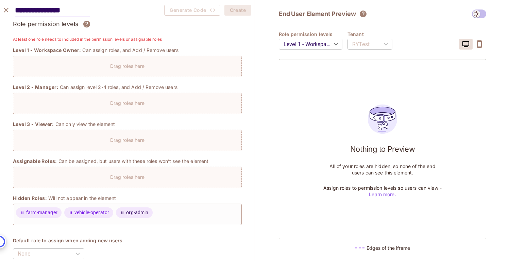
type input "**********"
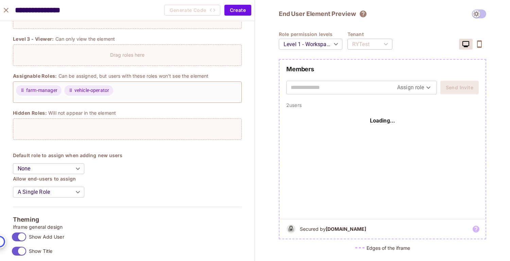
scroll to position [148, 0]
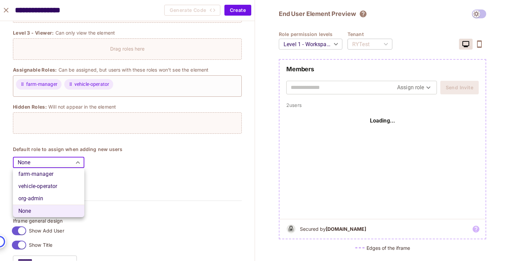
click at [79, 165] on body "S [DOMAIN_NAME] Projects Monitoring Settings Default Project dev Home Policy Di…" at bounding box center [255, 130] width 510 height 261
click at [133, 170] on div at bounding box center [255, 130] width 510 height 261
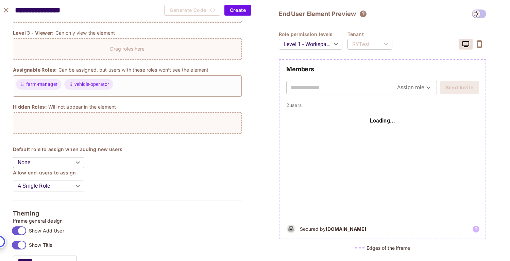
click at [133, 170] on h4 "Allow end-users to assign" at bounding box center [127, 173] width 229 height 6
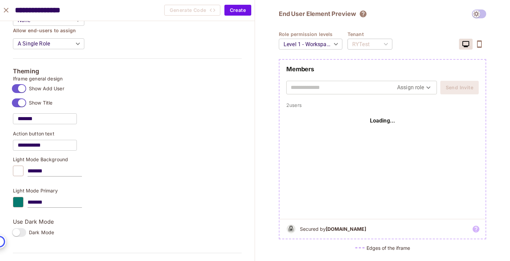
scroll to position [291, 0]
click at [56, 203] on input "*******" at bounding box center [55, 201] width 54 height 11
paste input "*"
click at [34, 202] on input "********" at bounding box center [55, 201] width 54 height 11
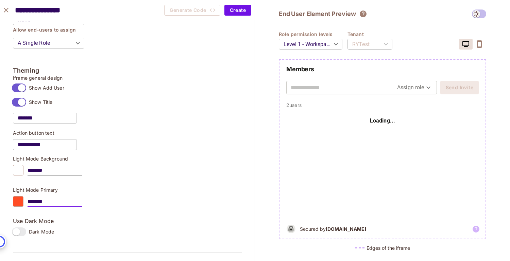
type input "*******"
click at [64, 172] on input "*******" at bounding box center [55, 170] width 54 height 11
paste input "text"
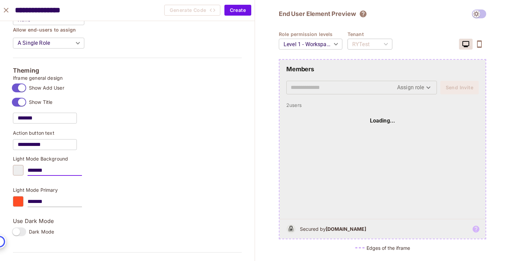
type input "*******"
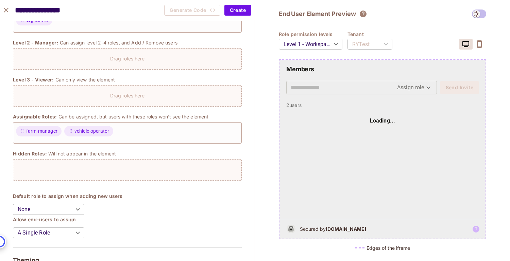
scroll to position [100, 0]
click at [308, 46] on body "S [DOMAIN_NAME] Projects Monitoring Settings Default Project dev Home Policy Di…" at bounding box center [255, 130] width 510 height 261
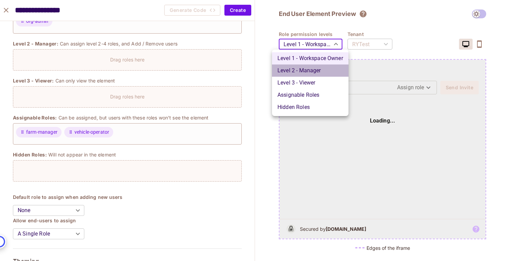
click at [310, 71] on li "Level 2 - Manager" at bounding box center [310, 71] width 76 height 12
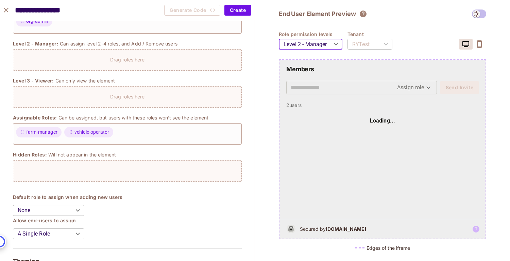
click at [310, 42] on body "S [DOMAIN_NAME] Projects Monitoring Settings Default Project dev Home Policy Di…" at bounding box center [255, 130] width 510 height 261
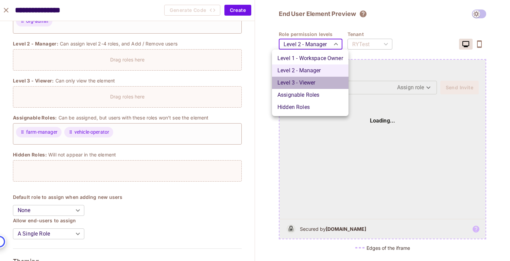
click at [311, 85] on li "Level 3 - Viewer" at bounding box center [310, 83] width 76 height 12
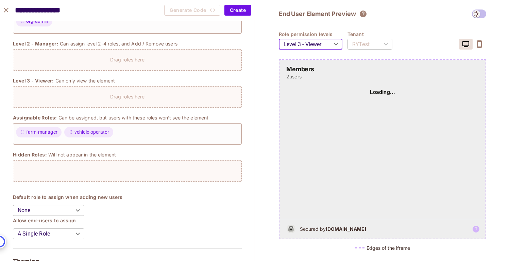
click at [308, 44] on body "S [DOMAIN_NAME] Projects Monitoring Settings Default Project dev Home Policy Di…" at bounding box center [255, 130] width 510 height 261
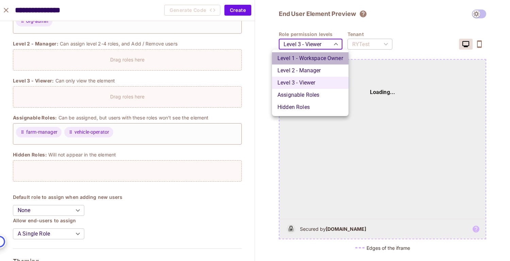
click at [309, 58] on li "Level 1 - Workspace Owner" at bounding box center [310, 58] width 76 height 12
type input "*******"
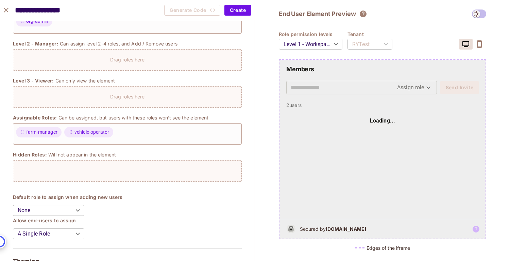
click at [268, 87] on div "End User Element Preview Role permission levels Level 1 - Workspace Owner *****…" at bounding box center [382, 130] width 255 height 261
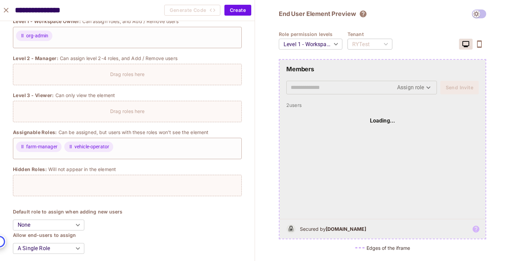
scroll to position [89, 0]
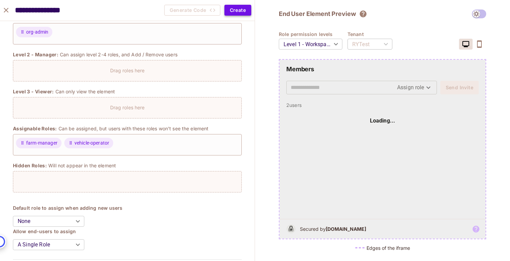
click at [237, 10] on button "Create" at bounding box center [237, 10] width 27 height 11
type input "*******"
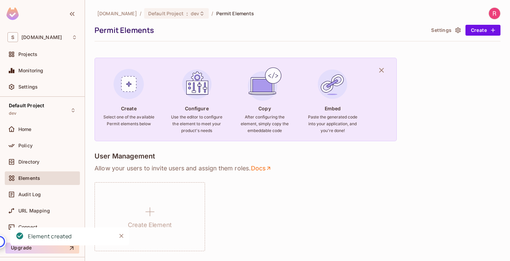
scroll to position [100, 0]
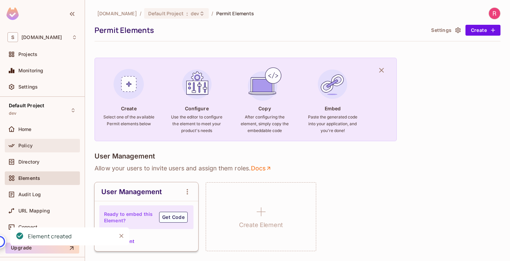
click at [29, 147] on span "Policy" at bounding box center [25, 145] width 14 height 5
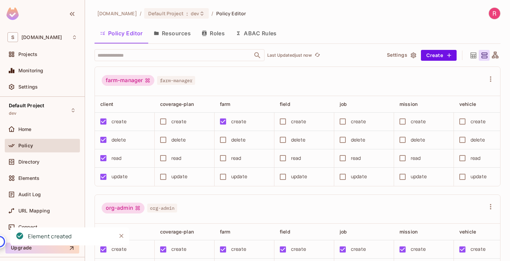
click at [221, 32] on button "Roles" at bounding box center [213, 33] width 34 height 17
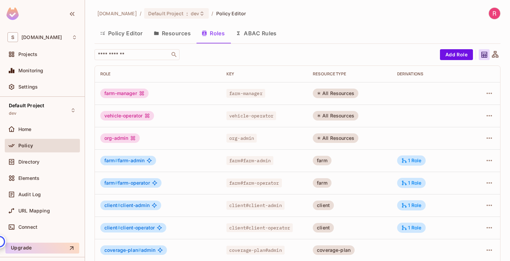
click at [133, 36] on button "Policy Editor" at bounding box center [121, 33] width 54 height 17
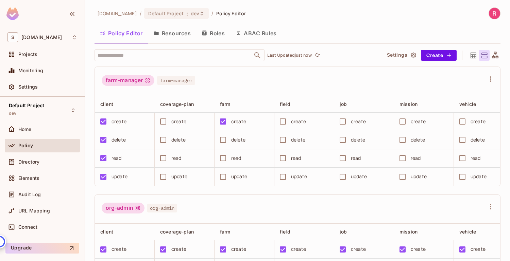
click at [212, 33] on button "Roles" at bounding box center [213, 33] width 34 height 17
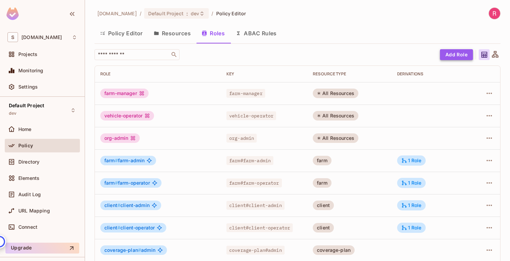
click at [455, 50] on button "Add Role" at bounding box center [456, 54] width 33 height 11
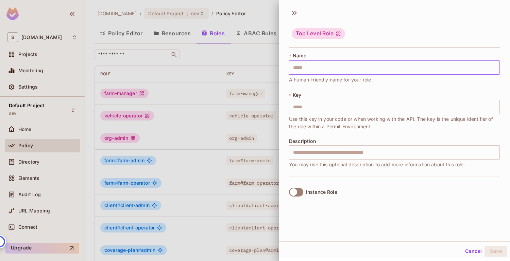
click at [328, 73] on input "text" at bounding box center [394, 67] width 211 height 14
type input "*"
type input "**"
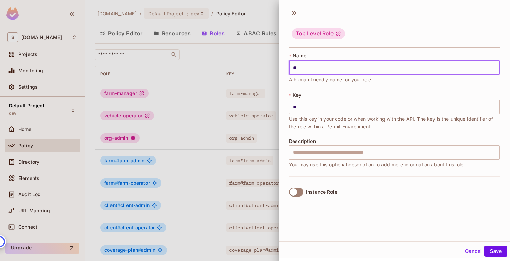
type input "***"
type input "****"
type input "*****"
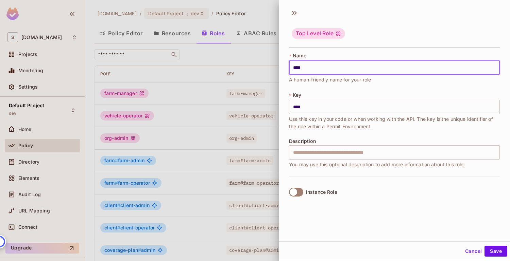
type input "*****"
type input "******"
type input "*******"
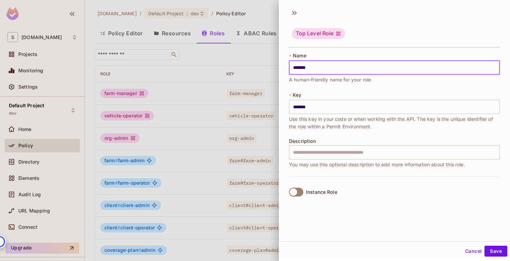
type input "********"
type input "*********"
type input "**********"
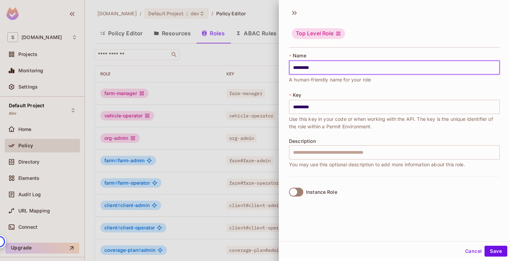
type input "**********"
click at [500, 251] on button "Save" at bounding box center [495, 251] width 23 height 11
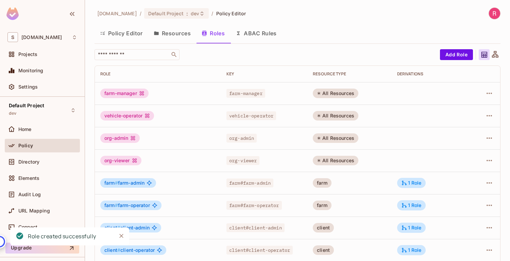
click at [124, 28] on button "Policy Editor" at bounding box center [121, 33] width 54 height 17
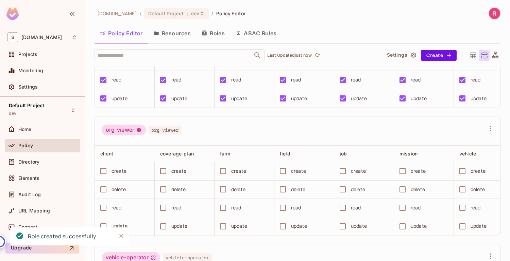
scroll to position [254, 0]
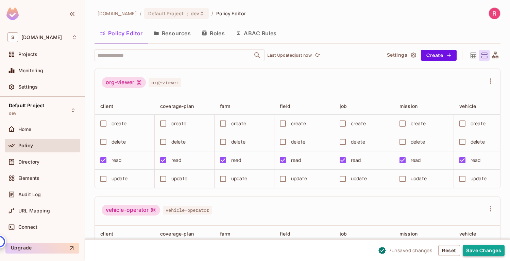
click at [489, 247] on button "Save Changes" at bounding box center [484, 250] width 42 height 11
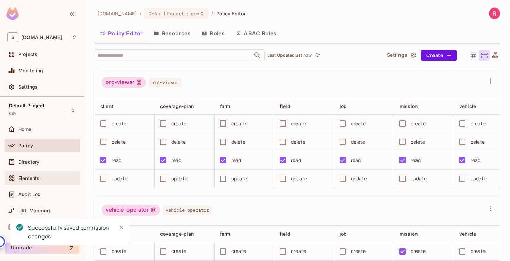
click at [22, 179] on span "Elements" at bounding box center [28, 178] width 21 height 5
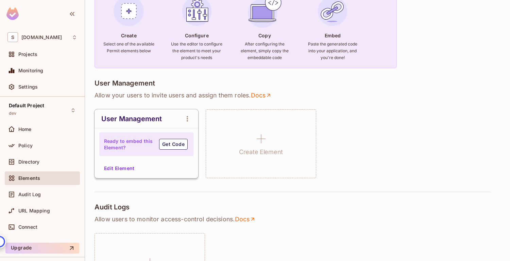
scroll to position [82, 0]
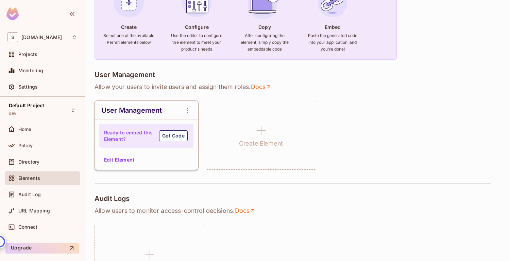
click at [120, 160] on button "Edit Element" at bounding box center [119, 160] width 36 height 11
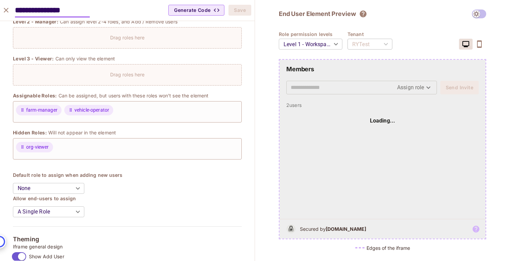
scroll to position [112, 0]
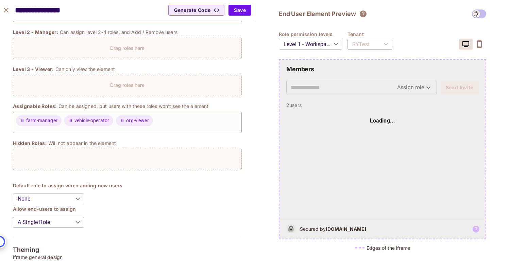
click at [80, 199] on body "S [DOMAIN_NAME] Projects Monitoring Settings Default Project dev Home Policy Di…" at bounding box center [255, 130] width 510 height 261
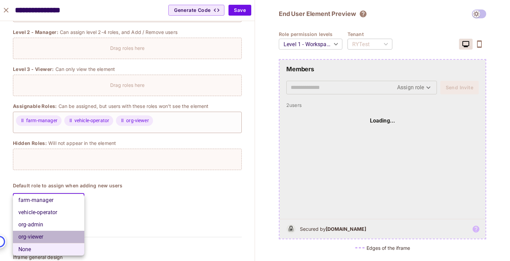
click at [61, 236] on li "org-viewer" at bounding box center [48, 237] width 71 height 12
type input "**********"
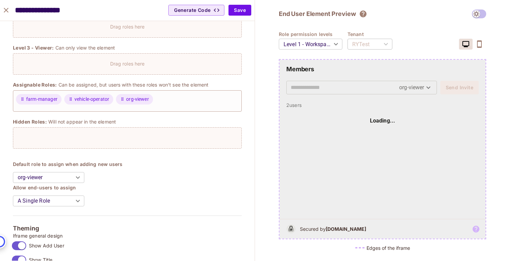
scroll to position [136, 0]
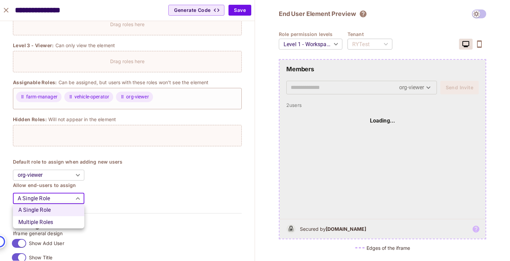
click at [71, 199] on body "S [DOMAIN_NAME] Projects Monitoring Settings Default Project dev Home Policy Di…" at bounding box center [255, 130] width 510 height 261
click at [131, 191] on div at bounding box center [255, 130] width 510 height 261
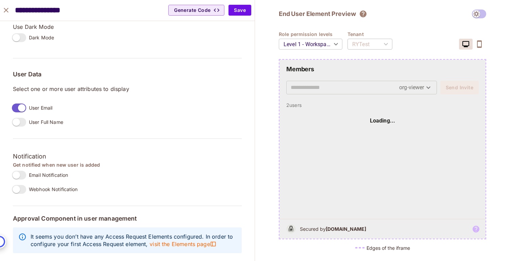
scroll to position [488, 0]
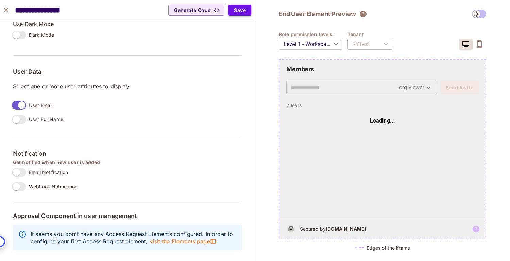
click at [240, 13] on button "Save" at bounding box center [239, 10] width 23 height 11
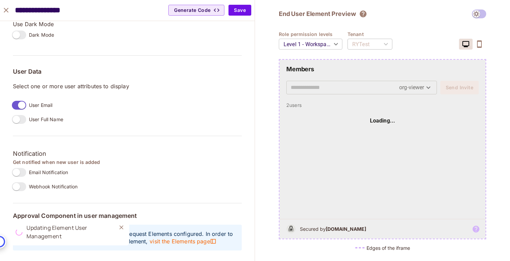
type input "*******"
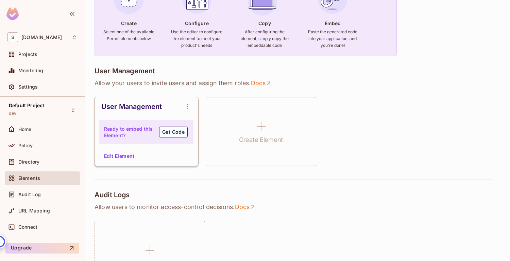
scroll to position [92, 0]
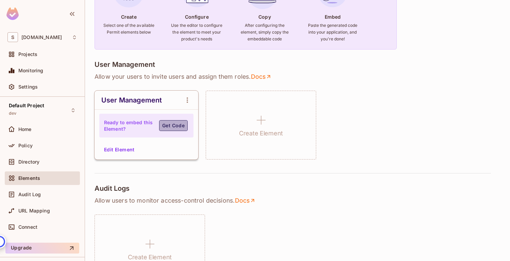
click at [168, 124] on button "Get Code" at bounding box center [173, 125] width 29 height 11
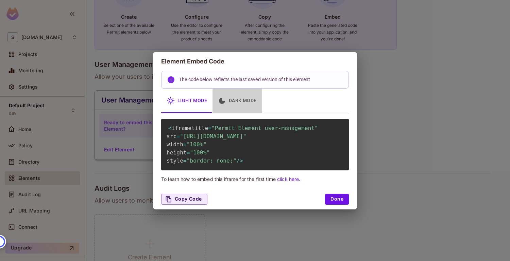
click at [241, 94] on button "Dark Mode" at bounding box center [237, 101] width 50 height 24
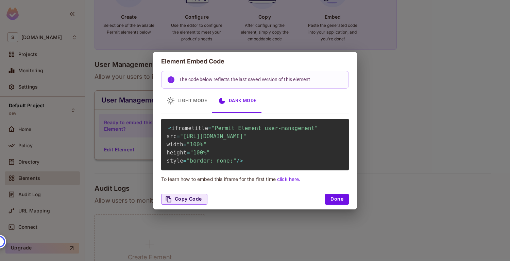
click at [189, 92] on button "Light Mode" at bounding box center [186, 101] width 51 height 24
click at [334, 205] on button "Done" at bounding box center [337, 199] width 24 height 11
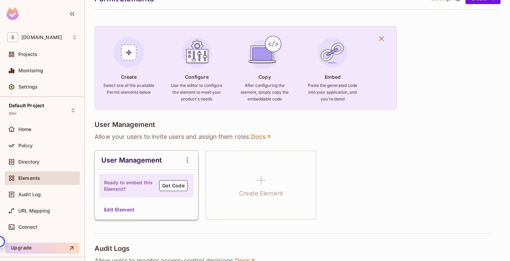
scroll to position [25, 0]
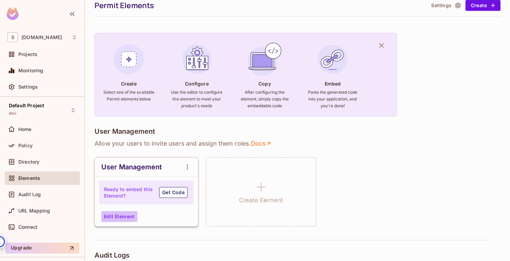
click at [120, 215] on button "Edit Element" at bounding box center [119, 216] width 36 height 11
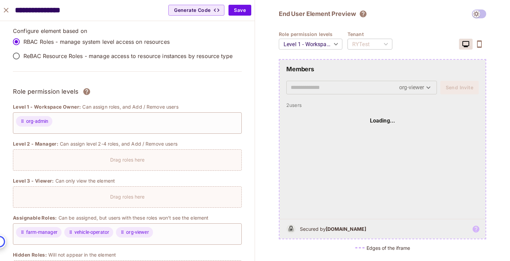
click at [262, 97] on div "End User Element Preview Role permission levels Level 1 - Workspace Owner *****…" at bounding box center [382, 130] width 255 height 261
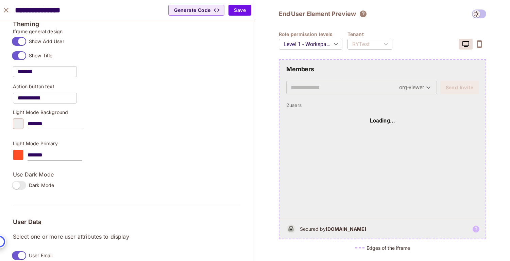
scroll to position [337, 0]
click at [306, 41] on body "S [DOMAIN_NAME] Projects Monitoring Settings Default Project dev Home Policy Di…" at bounding box center [255, 130] width 510 height 261
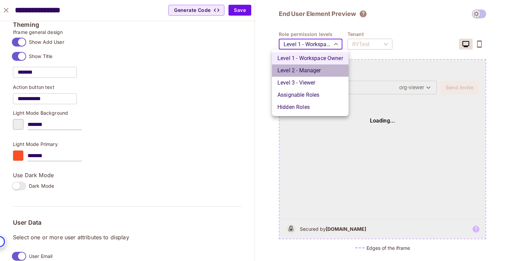
click at [306, 71] on li "Level 2 - Manager" at bounding box center [310, 71] width 76 height 12
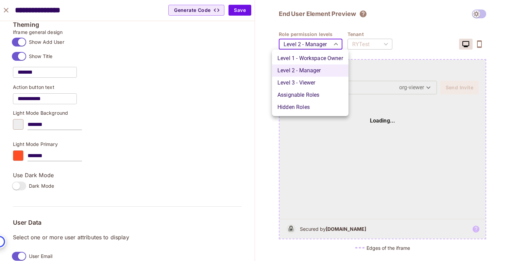
click at [303, 41] on body "S [DOMAIN_NAME] Projects Monitoring Settings Default Project dev Home Policy Di…" at bounding box center [255, 130] width 510 height 261
click at [304, 84] on li "Level 3 - Viewer" at bounding box center [310, 83] width 76 height 12
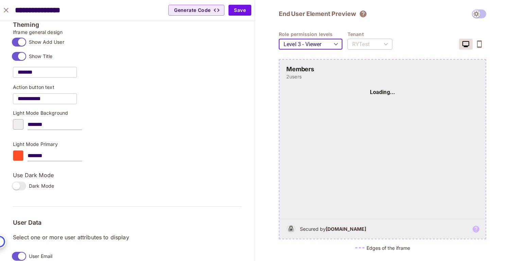
click at [298, 44] on body "S [DOMAIN_NAME] Projects Monitoring Settings Default Project dev Home Policy Di…" at bounding box center [255, 130] width 510 height 261
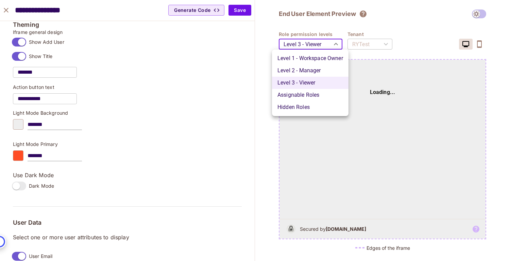
click at [298, 96] on li "Assignable Roles" at bounding box center [310, 95] width 76 height 12
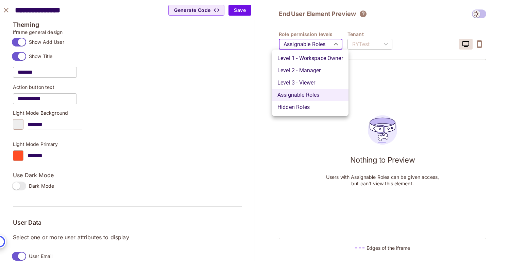
click at [302, 42] on body "S [DOMAIN_NAME] Projects Monitoring Settings Default Project dev Home Policy Di…" at bounding box center [255, 130] width 510 height 261
click at [300, 103] on li "Hidden Roles" at bounding box center [310, 107] width 76 height 12
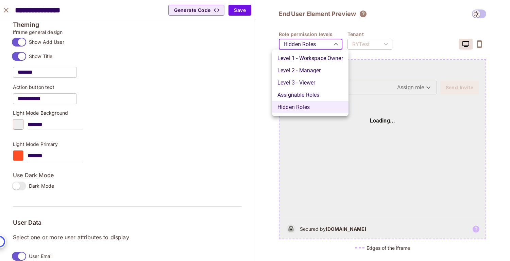
click at [309, 43] on body "S [DOMAIN_NAME] Projects Monitoring Settings Default Project dev Home Policy Di…" at bounding box center [255, 130] width 510 height 261
click at [306, 59] on li "Level 1 - Workspace Owner" at bounding box center [310, 58] width 76 height 12
type input "*******"
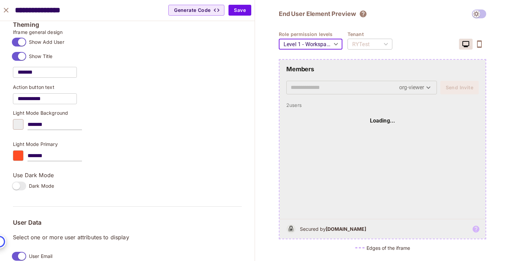
click at [481, 44] on icon "button" at bounding box center [479, 43] width 5 height 7
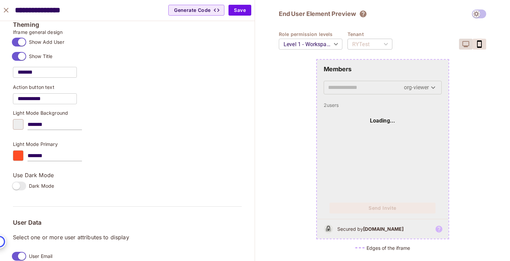
click at [465, 43] on icon "button" at bounding box center [466, 44] width 8 height 8
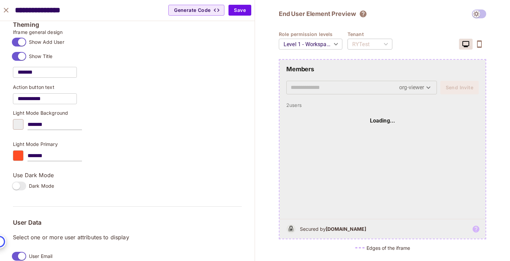
click at [478, 13] on span at bounding box center [479, 14] width 14 height 9
click at [474, 14] on span at bounding box center [479, 14] width 14 height 9
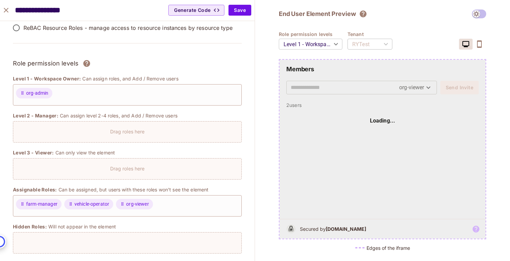
scroll to position [0, 0]
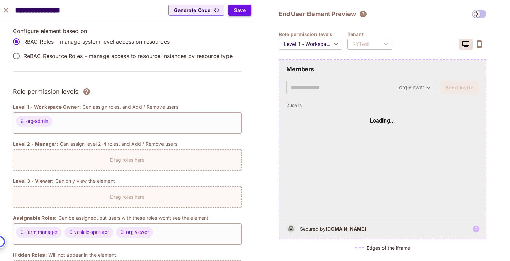
click at [245, 8] on button "Save" at bounding box center [239, 10] width 23 height 11
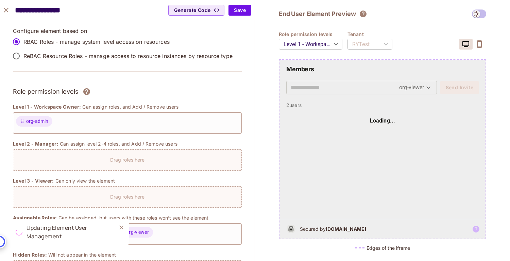
type input "*******"
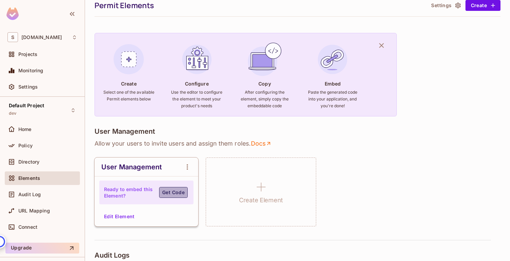
click at [171, 191] on button "Get Code" at bounding box center [173, 192] width 29 height 11
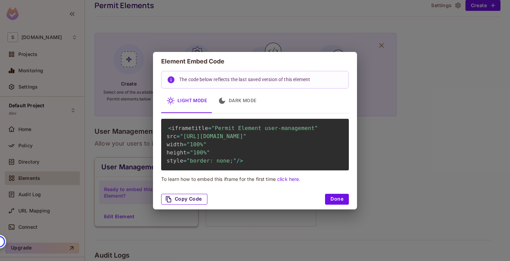
click at [192, 205] on button "Copy Code" at bounding box center [184, 199] width 46 height 11
drag, startPoint x: 183, startPoint y: 136, endPoint x: 341, endPoint y: 142, distance: 158.2
click at [246, 140] on span ""[URL][DOMAIN_NAME]"" at bounding box center [213, 136] width 67 height 6
copy span "[URL][DOMAIN_NAME]"
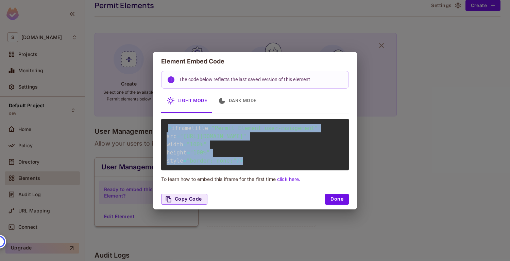
drag, startPoint x: 168, startPoint y: 120, endPoint x: 254, endPoint y: 171, distance: 99.4
click at [254, 171] on div "< iframe title = "Permit Element user-management" src = "[URL][DOMAIN_NAME]" wi…" at bounding box center [255, 145] width 188 height 52
copy code "< iframe title = "Permit Element user-management" src = "[URL][DOMAIN_NAME]" wi…"
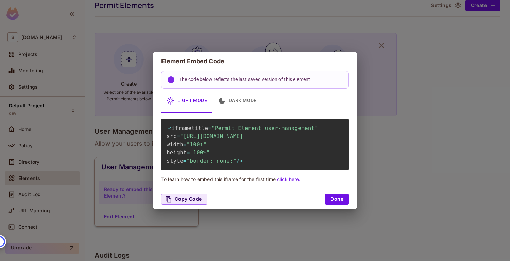
click at [261, 201] on div "Copy Code Done" at bounding box center [255, 199] width 204 height 20
click at [290, 182] on link "click here." at bounding box center [288, 179] width 23 height 6
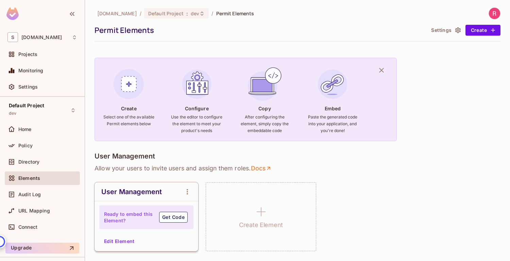
click at [126, 240] on button "Edit Element" at bounding box center [119, 241] width 36 height 11
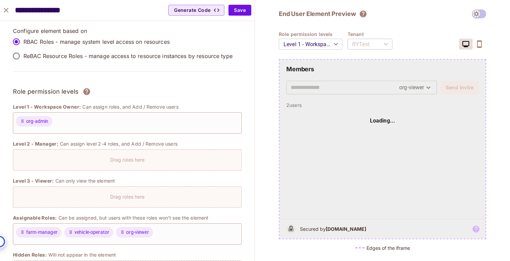
click at [371, 45] on div "RYTest" at bounding box center [369, 44] width 45 height 19
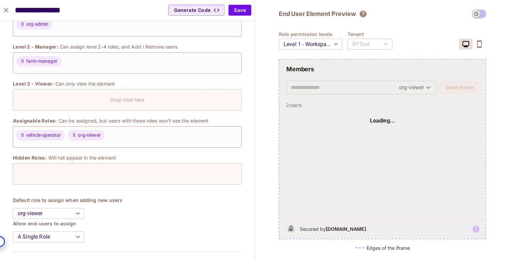
scroll to position [106, 0]
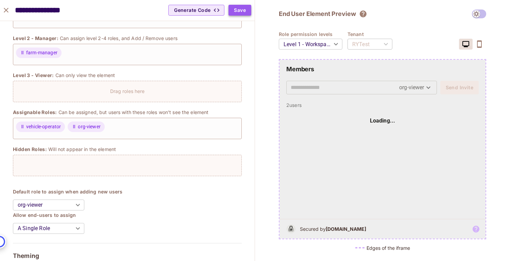
click at [236, 14] on button "Save" at bounding box center [239, 10] width 23 height 11
type input "*******"
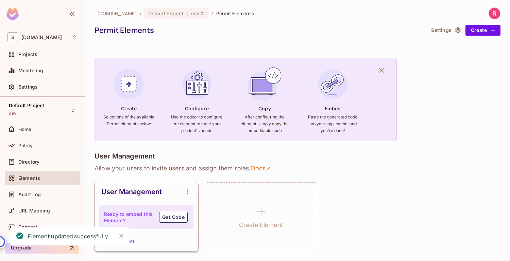
scroll to position [117, 0]
click at [134, 241] on button "Edit Element" at bounding box center [119, 241] width 36 height 11
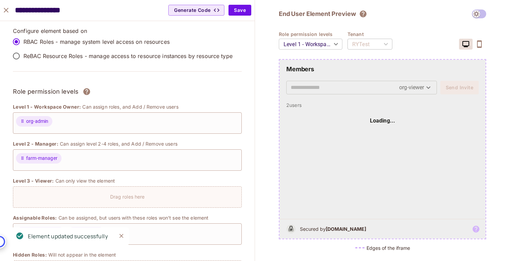
click at [336, 81] on div at bounding box center [345, 87] width 108 height 13
click at [336, 89] on input "text" at bounding box center [345, 87] width 108 height 11
click at [424, 89] on body "S [DOMAIN_NAME] Projects Monitoring Settings Default Project dev Home Policy Di…" at bounding box center [255, 130] width 510 height 261
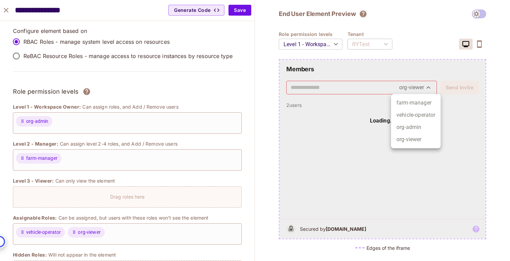
click at [421, 102] on li "farm-manager" at bounding box center [416, 103] width 50 height 12
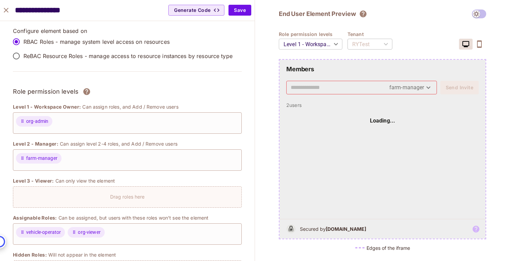
click at [428, 90] on body "S [DOMAIN_NAME] Projects Monitoring Settings Default Project dev Home Policy Di…" at bounding box center [255, 130] width 510 height 261
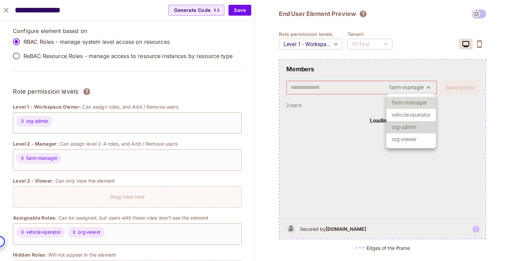
click at [424, 127] on li "org-admin" at bounding box center [411, 127] width 50 height 12
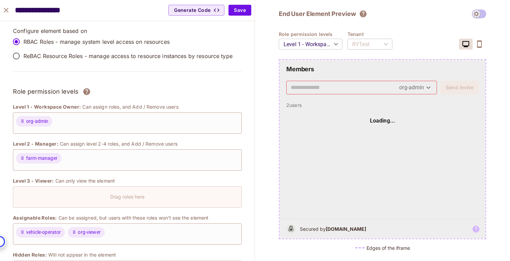
click at [430, 88] on body "S [DOMAIN_NAME] Projects Monitoring Settings Default Project dev Home Policy Di…" at bounding box center [255, 130] width 510 height 261
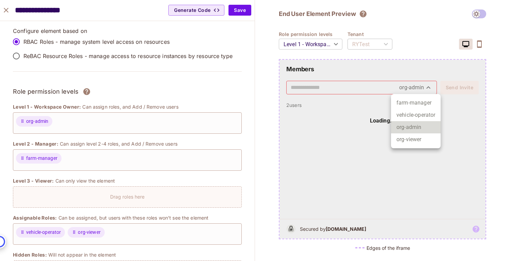
click at [416, 136] on li "org-viewer" at bounding box center [416, 140] width 50 height 12
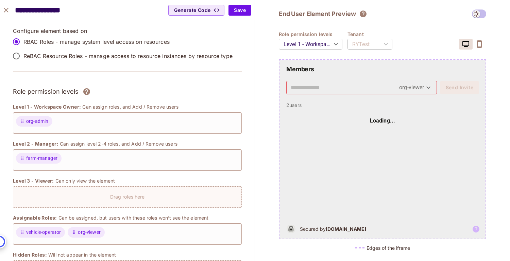
click at [433, 86] on div "**********" at bounding box center [361, 88] width 151 height 14
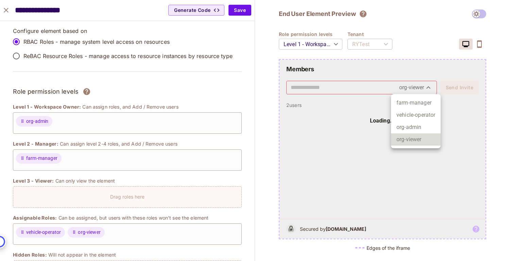
click at [430, 87] on body "S [DOMAIN_NAME] Projects Monitoring Settings Default Project dev Home Policy Di…" at bounding box center [255, 130] width 510 height 261
click at [423, 101] on li "farm-manager" at bounding box center [416, 103] width 50 height 12
type input "**********"
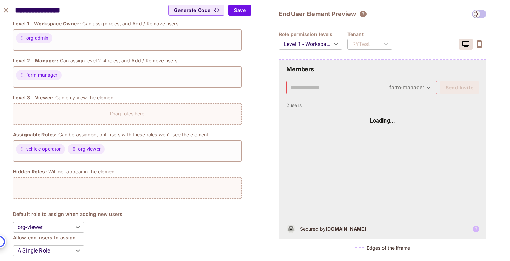
scroll to position [81, 0]
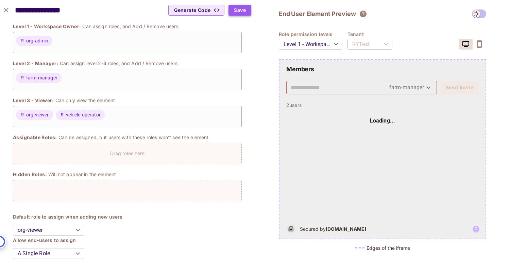
click at [242, 12] on button "Save" at bounding box center [239, 10] width 23 height 11
type input "*******"
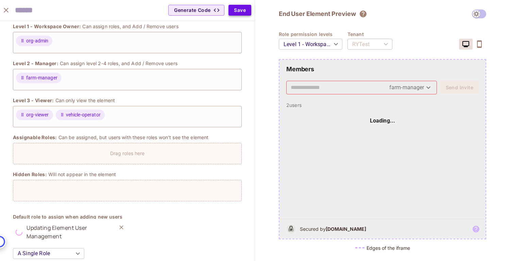
scroll to position [91, 0]
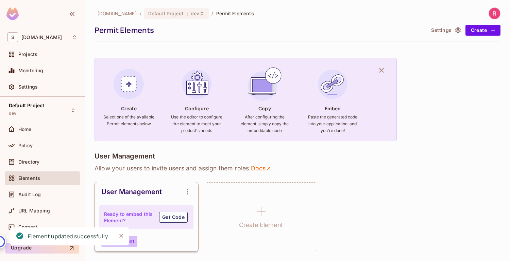
click at [134, 242] on button "Edit Element" at bounding box center [119, 241] width 36 height 11
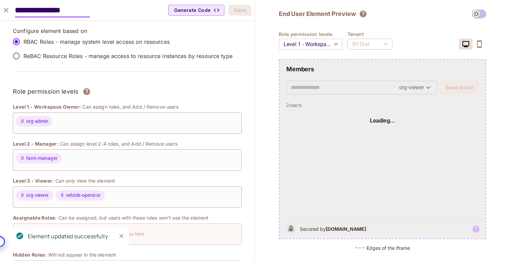
click at [430, 88] on body "S [DOMAIN_NAME] Projects Monitoring Settings Default Project dev Home Policy Di…" at bounding box center [255, 130] width 510 height 261
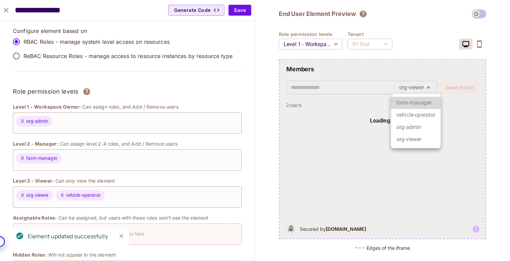
click at [421, 105] on li "farm-manager" at bounding box center [416, 103] width 50 height 12
type input "**********"
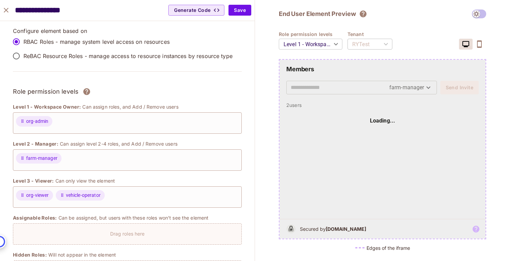
click at [305, 44] on body "S [DOMAIN_NAME] Projects Monitoring Settings Default Project dev Home Policy Di…" at bounding box center [255, 130] width 510 height 261
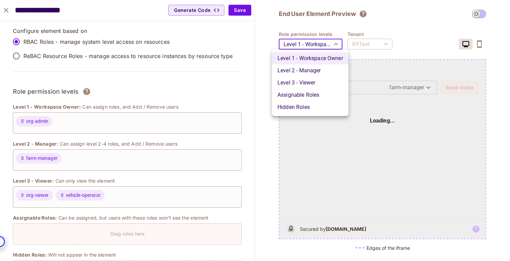
click at [303, 70] on li "Level 2 - Manager" at bounding box center [310, 71] width 76 height 12
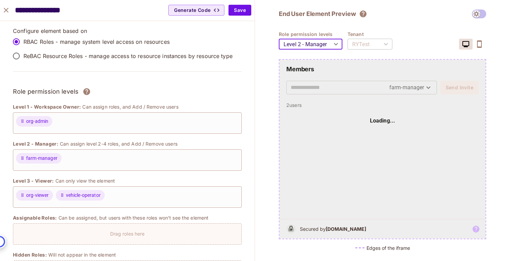
click at [304, 43] on body "S [DOMAIN_NAME] Projects Monitoring Settings Default Project dev Home Policy Di…" at bounding box center [255, 130] width 510 height 261
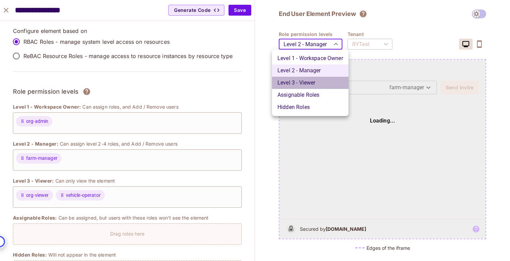
click at [301, 87] on li "Level 3 - Viewer" at bounding box center [310, 83] width 76 height 12
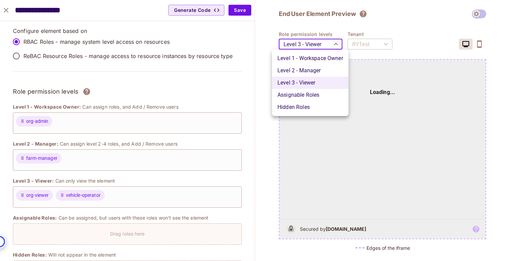
click at [298, 42] on body "S [DOMAIN_NAME] Projects Monitoring Settings Default Project dev Home Policy Di…" at bounding box center [255, 130] width 510 height 261
click at [295, 89] on li "Assignable Roles" at bounding box center [310, 95] width 76 height 12
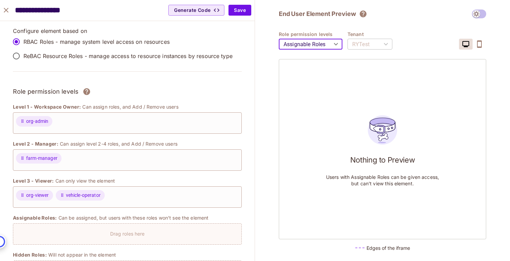
click at [305, 45] on body "S [DOMAIN_NAME] Projects Monitoring Settings Default Project dev Home Policy Di…" at bounding box center [255, 130] width 510 height 261
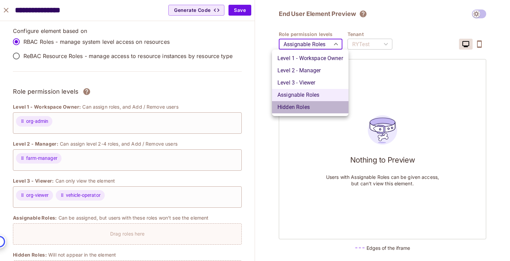
click at [295, 110] on li "Hidden Roles" at bounding box center [310, 107] width 76 height 12
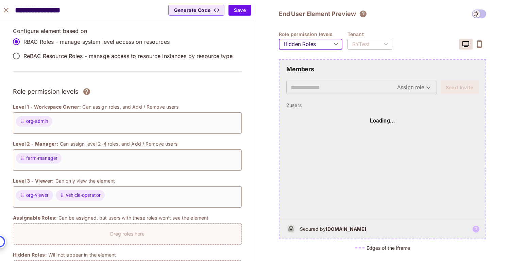
click at [294, 46] on body "S [DOMAIN_NAME] Projects Monitoring Settings Default Project dev Home Policy Di…" at bounding box center [255, 130] width 510 height 261
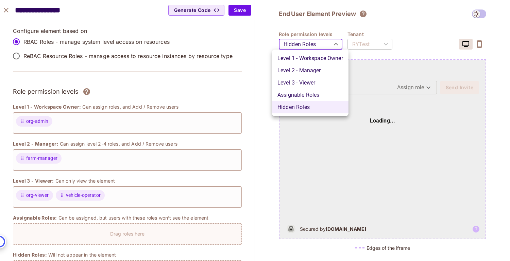
click at [294, 60] on li "Level 1 - Workspace Owner" at bounding box center [310, 58] width 76 height 12
type input "*******"
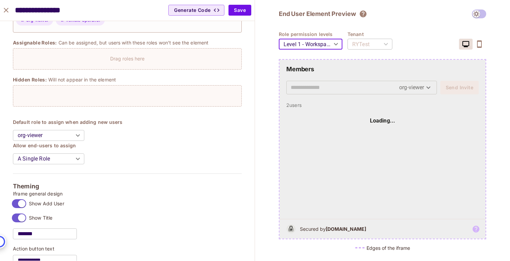
scroll to position [195, 0]
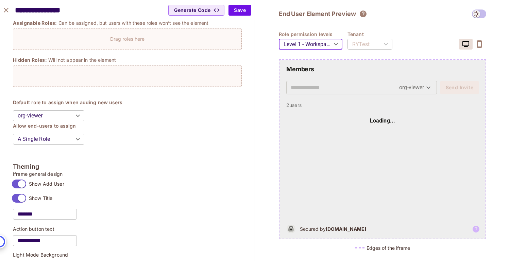
click at [69, 138] on body "S [DOMAIN_NAME] Projects Monitoring Settings Default Project dev Home Policy Di…" at bounding box center [255, 130] width 510 height 261
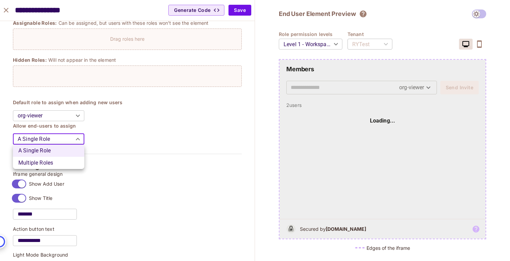
click at [74, 116] on div at bounding box center [255, 130] width 510 height 261
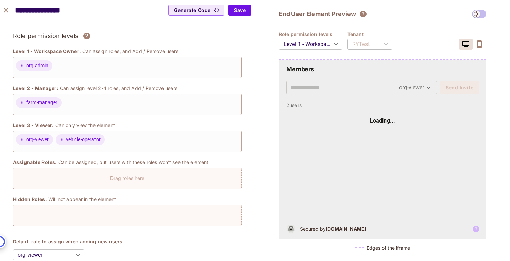
scroll to position [0, 0]
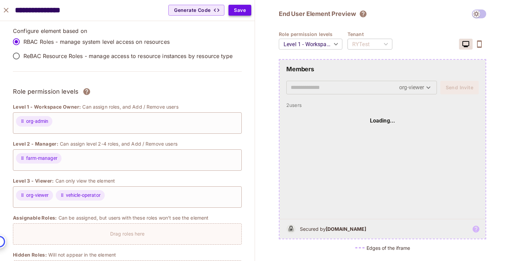
click at [240, 12] on button "Save" at bounding box center [239, 10] width 23 height 11
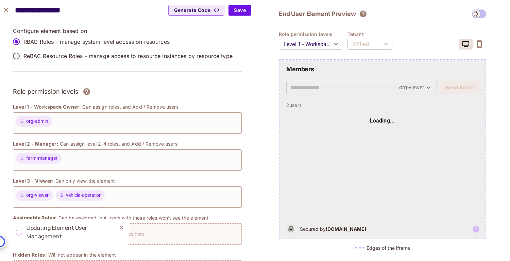
type input "*******"
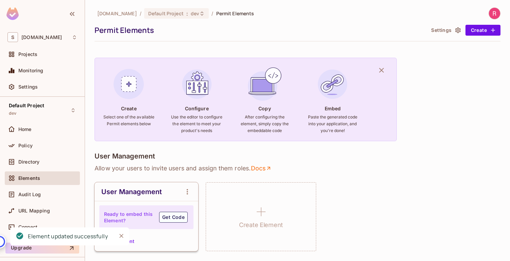
click at [132, 244] on button "Edit Element" at bounding box center [119, 241] width 36 height 11
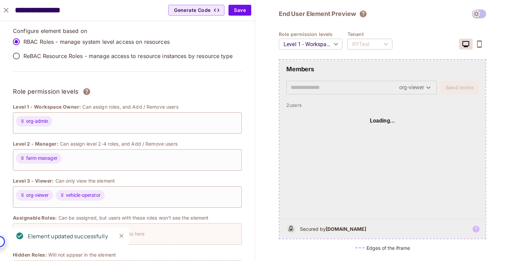
click at [344, 93] on input "text" at bounding box center [345, 87] width 108 height 11
type input "*"
click at [273, 45] on div "End User Element Preview Role permission levels Level 1 - Workspace Owner *****…" at bounding box center [382, 130] width 255 height 261
click at [214, 12] on icon "button" at bounding box center [216, 10] width 7 height 7
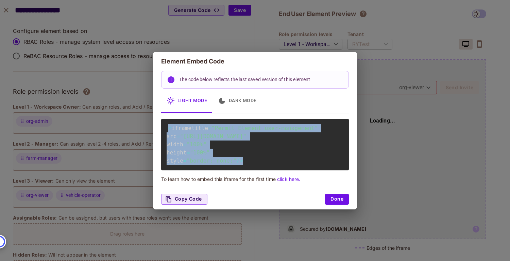
drag, startPoint x: 167, startPoint y: 120, endPoint x: 256, endPoint y: 169, distance: 101.6
click at [256, 169] on div "< iframe title = "Permit Element user-management" src = "[URL][DOMAIN_NAME]" wi…" at bounding box center [255, 145] width 188 height 52
copy code "< iframe title = "Permit Element user-management" src = "[URL][DOMAIN_NAME]" wi…"
click at [331, 205] on button "Done" at bounding box center [337, 199] width 24 height 11
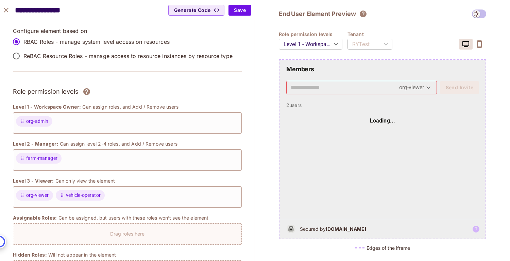
click at [6, 9] on icon "close" at bounding box center [6, 10] width 8 height 8
type input "*******"
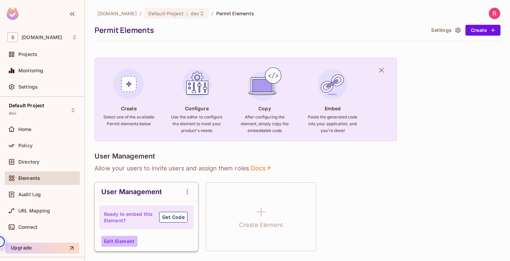
click at [118, 243] on button "Edit Element" at bounding box center [119, 241] width 36 height 11
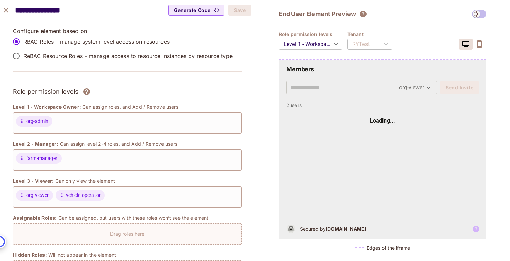
click at [475, 16] on span at bounding box center [479, 14] width 14 height 9
click at [477, 14] on span at bounding box center [479, 14] width 14 height 9
click at [483, 13] on span at bounding box center [479, 14] width 14 height 9
click at [482, 13] on span at bounding box center [479, 14] width 14 height 9
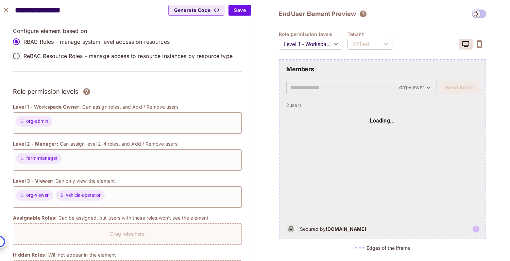
click at [478, 40] on button "button" at bounding box center [479, 44] width 14 height 11
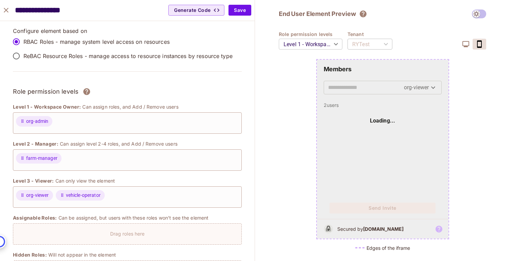
click at [477, 15] on span at bounding box center [479, 14] width 14 height 9
click at [464, 42] on icon "button" at bounding box center [466, 44] width 8 height 8
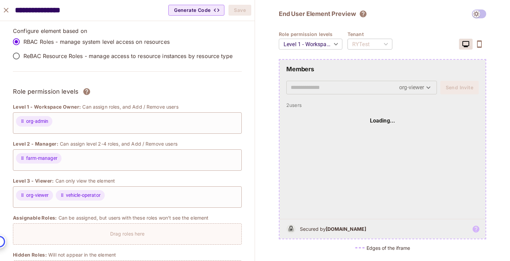
click at [6, 12] on icon "close" at bounding box center [6, 10] width 8 height 8
type input "*******"
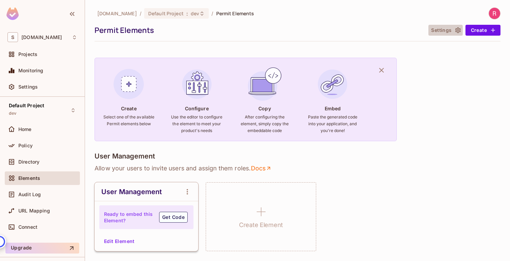
click at [461, 29] on button "Settings" at bounding box center [445, 30] width 34 height 11
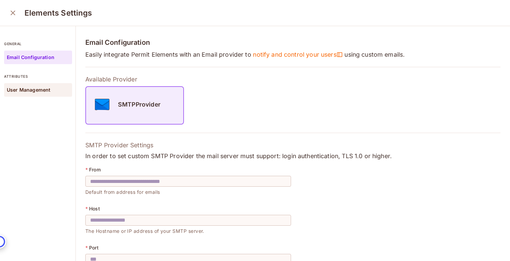
click at [33, 96] on div "User Management" at bounding box center [38, 90] width 68 height 14
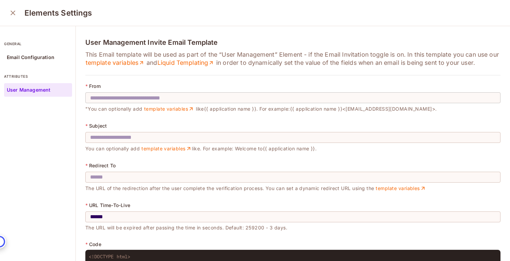
scroll to position [13, 0]
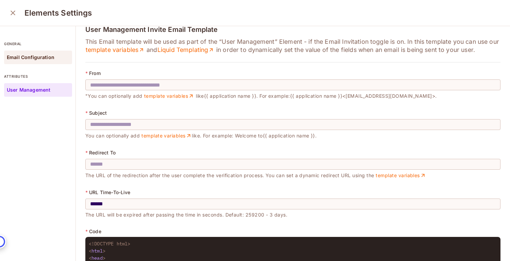
click at [39, 58] on p "Email Configuration" at bounding box center [31, 57] width 48 height 5
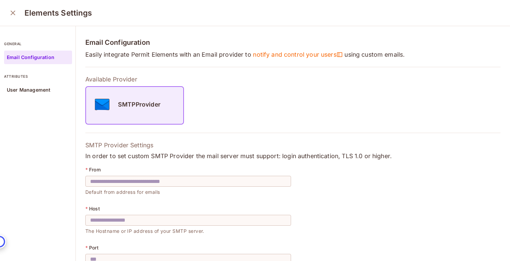
click at [9, 13] on icon "close" at bounding box center [13, 13] width 8 height 8
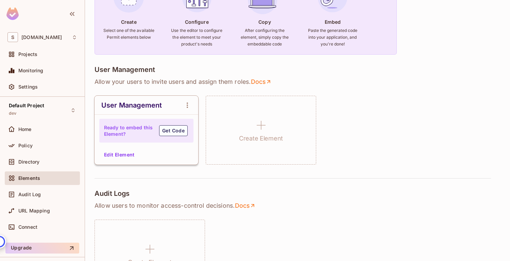
scroll to position [91, 0]
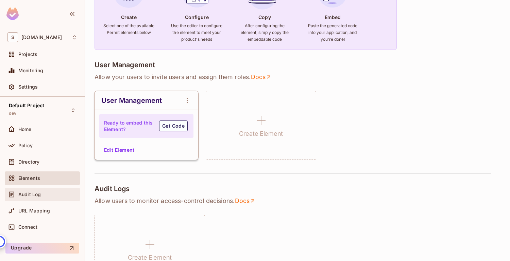
click at [31, 197] on span "Audit Log" at bounding box center [29, 194] width 22 height 5
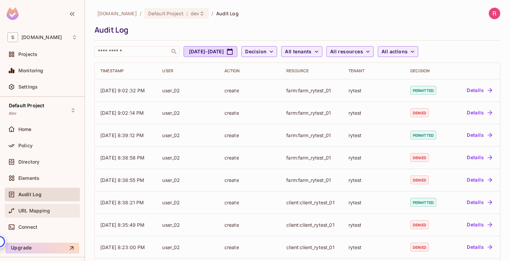
click at [45, 212] on span "URL Mapping" at bounding box center [34, 210] width 32 height 5
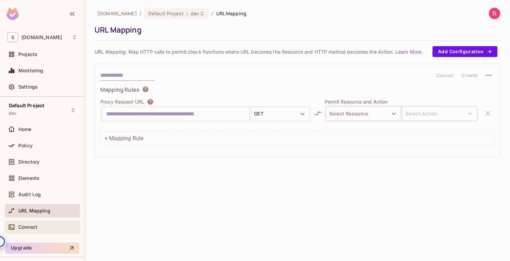
click at [22, 226] on span "Connect" at bounding box center [27, 227] width 19 height 5
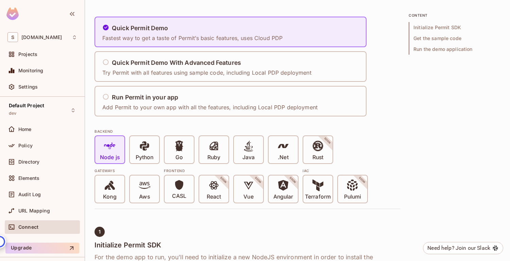
scroll to position [45, 0]
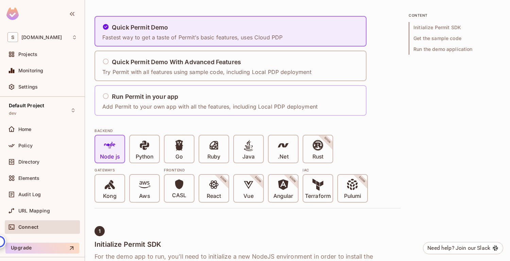
click at [127, 98] on h5 "Run Permit in your app" at bounding box center [145, 96] width 66 height 7
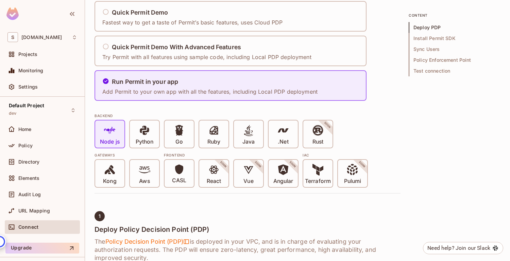
scroll to position [60, 0]
click at [149, 135] on icon at bounding box center [145, 131] width 12 height 12
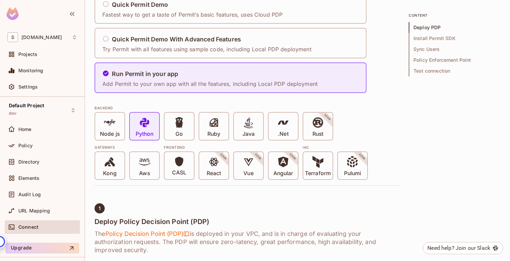
scroll to position [75, 0]
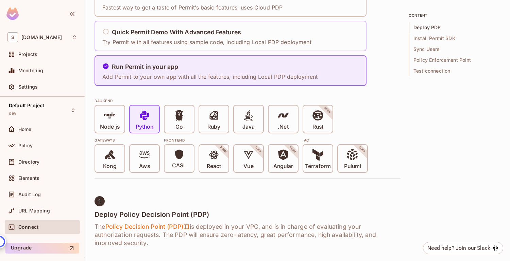
click at [141, 29] on h5 "Quick Permit Demo With Advanced Features" at bounding box center [176, 32] width 129 height 7
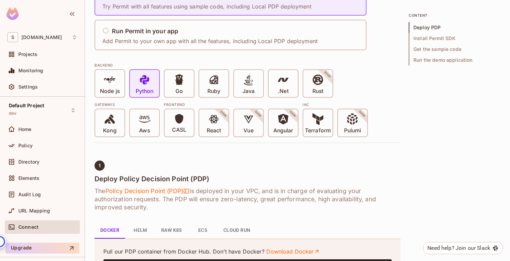
scroll to position [103, 0]
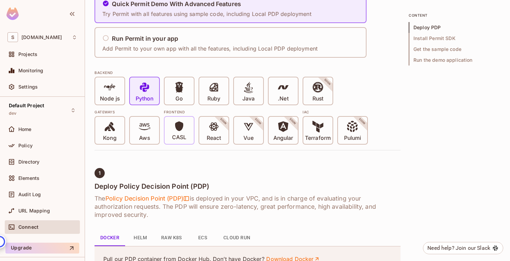
click at [185, 137] on p "CASL" at bounding box center [179, 137] width 14 height 7
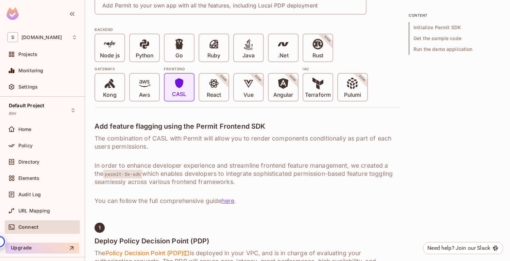
scroll to position [98, 0]
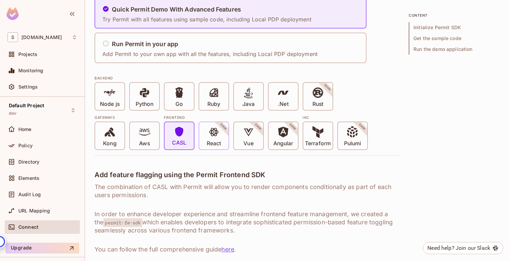
click at [212, 139] on span at bounding box center [214, 133] width 12 height 14
click at [149, 142] on p "Aws" at bounding box center [144, 143] width 11 height 7
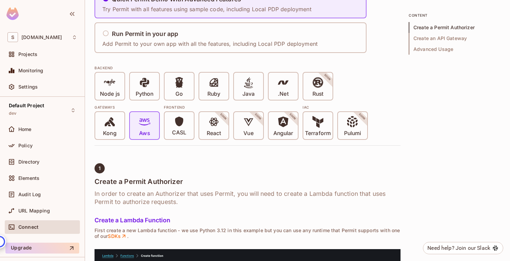
scroll to position [97, 0]
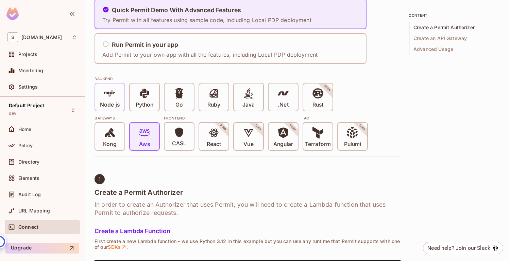
click at [103, 98] on span "Node js" at bounding box center [110, 98] width 20 height 21
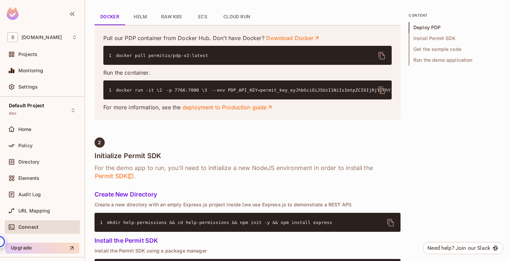
scroll to position [337, 0]
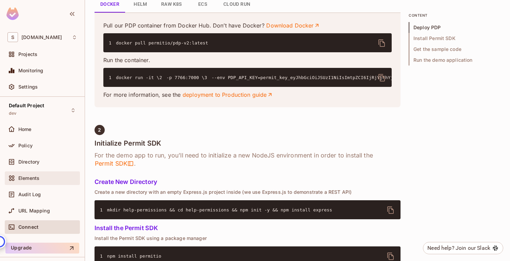
click at [38, 180] on span "Elements" at bounding box center [28, 178] width 21 height 5
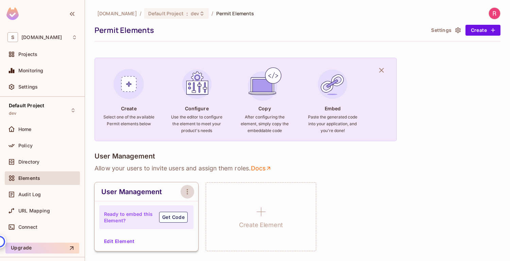
click at [186, 192] on icon "open Menu" at bounding box center [187, 192] width 8 height 8
click at [206, 168] on div at bounding box center [255, 130] width 510 height 261
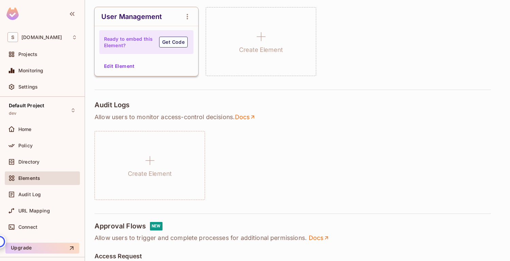
scroll to position [174, 0]
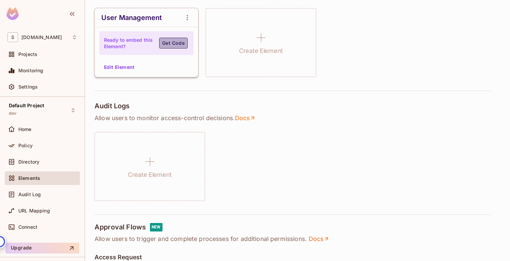
click at [177, 42] on button "Get Code" at bounding box center [173, 43] width 29 height 11
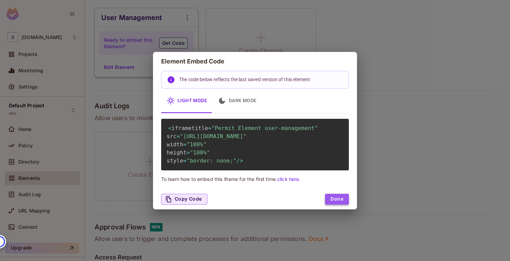
click at [339, 205] on button "Done" at bounding box center [337, 199] width 24 height 11
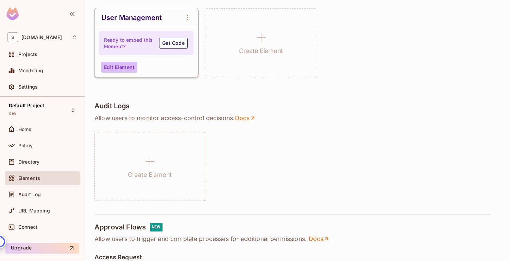
click at [126, 66] on button "Edit Element" at bounding box center [119, 67] width 36 height 11
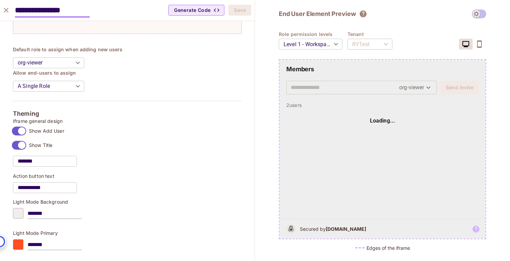
scroll to position [231, 0]
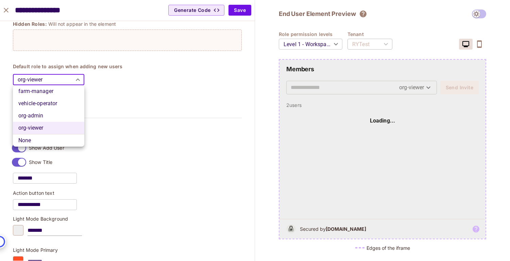
click at [77, 81] on body "S [DOMAIN_NAME] Projects Monitoring Settings Default Project dev Home Policy Di…" at bounding box center [255, 130] width 510 height 261
click at [59, 116] on li "org-admin" at bounding box center [48, 116] width 71 height 12
type input "*********"
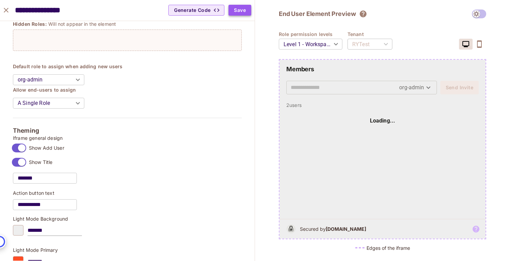
click at [241, 8] on button "Save" at bounding box center [239, 10] width 23 height 11
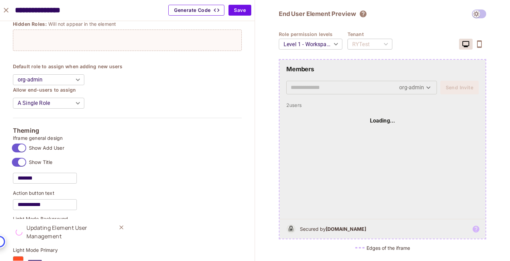
click at [186, 10] on button "Generate Code" at bounding box center [196, 10] width 56 height 11
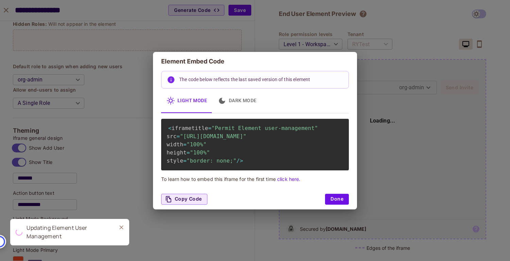
type input "*******"
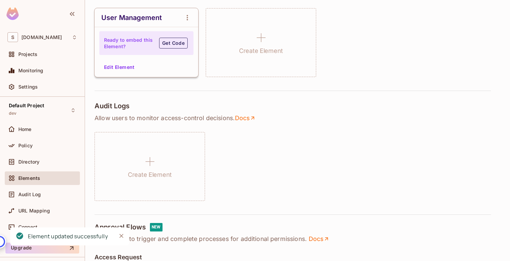
click at [169, 45] on button "Get Code" at bounding box center [173, 43] width 29 height 11
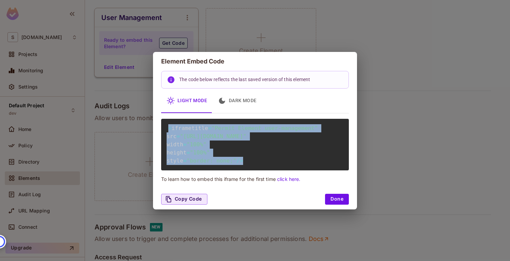
drag, startPoint x: 168, startPoint y: 121, endPoint x: 270, endPoint y: 175, distance: 115.9
click at [270, 171] on div "< iframe title = "Permit Element user-management" src = "[URL][DOMAIN_NAME]" wi…" at bounding box center [255, 145] width 188 height 52
copy code "< iframe title = "Permit Element user-management" src = "[URL][DOMAIN_NAME]" wi…"
click at [342, 205] on button "Done" at bounding box center [337, 199] width 24 height 11
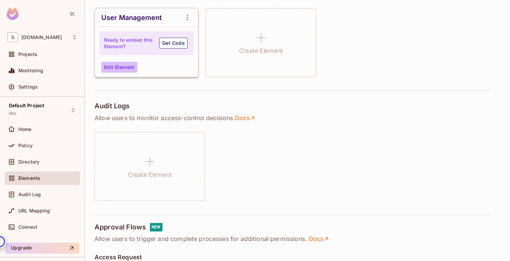
click at [127, 67] on button "Edit Element" at bounding box center [119, 67] width 36 height 11
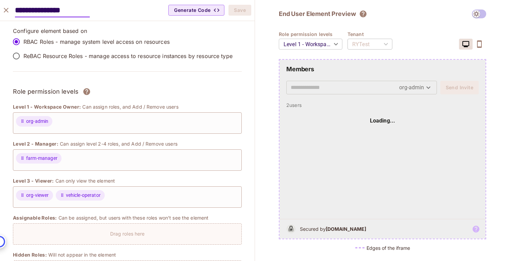
click at [476, 14] on span at bounding box center [479, 14] width 14 height 9
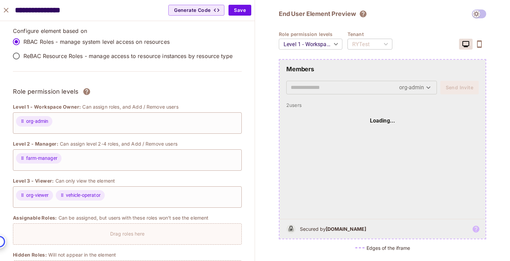
click at [388, 46] on div "RYTest" at bounding box center [369, 44] width 45 height 19
click at [302, 44] on body "S [DOMAIN_NAME] Projects Monitoring Settings Default Project dev Home Policy Di…" at bounding box center [255, 130] width 510 height 261
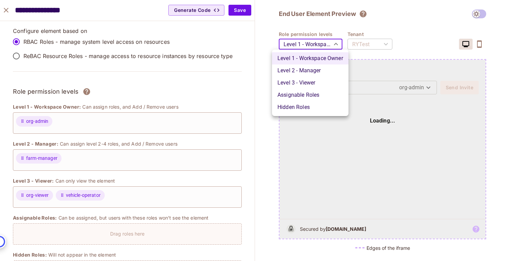
click at [234, 82] on div at bounding box center [255, 130] width 510 height 261
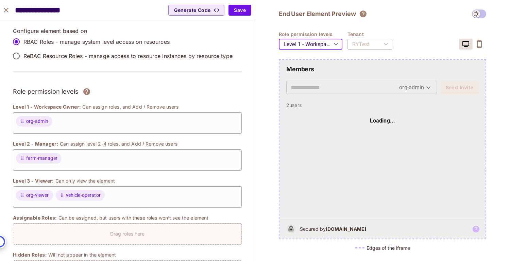
click at [392, 130] on div "Loading..." at bounding box center [382, 120] width 192 height 25
click at [4, 9] on icon "close" at bounding box center [6, 10] width 5 height 5
type input "*******"
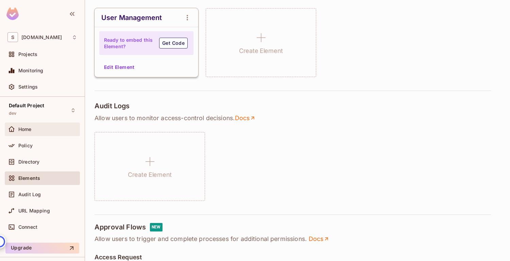
click at [26, 132] on div "Home" at bounding box center [42, 129] width 70 height 8
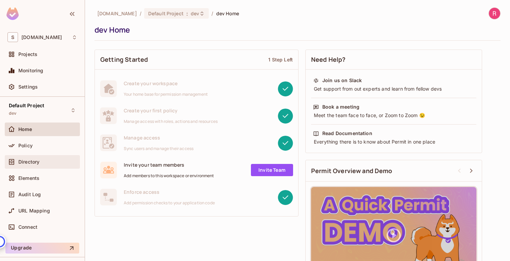
click at [32, 162] on span "Directory" at bounding box center [28, 161] width 21 height 5
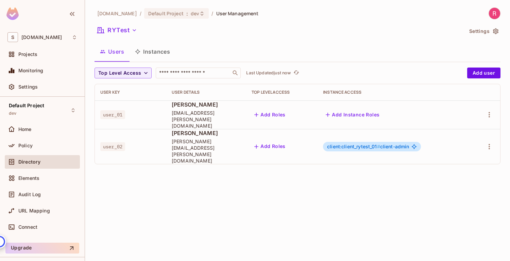
click at [283, 110] on button "Add Roles" at bounding box center [269, 114] width 37 height 11
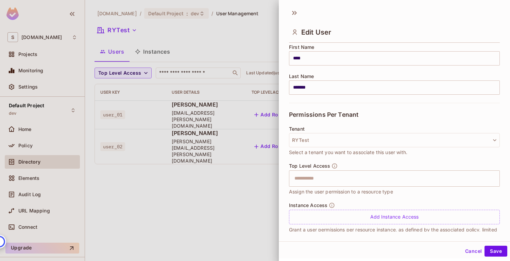
scroll to position [100, 0]
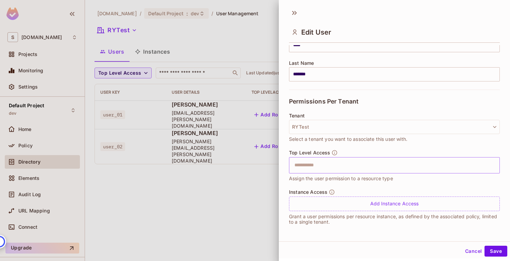
click at [331, 167] on input "text" at bounding box center [388, 166] width 196 height 14
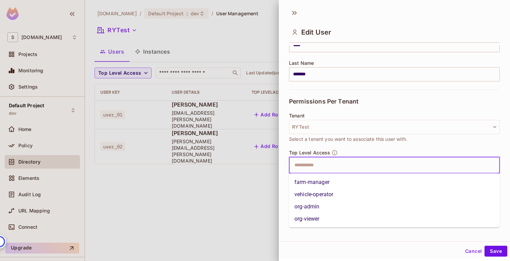
click at [326, 209] on li "org-admin" at bounding box center [394, 207] width 211 height 12
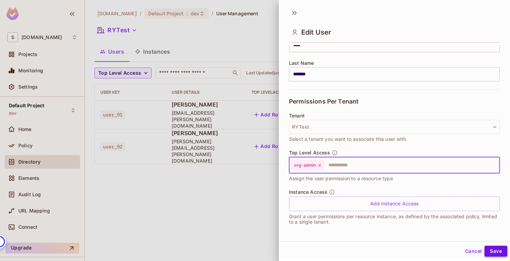
click at [497, 249] on button "Save" at bounding box center [495, 251] width 23 height 11
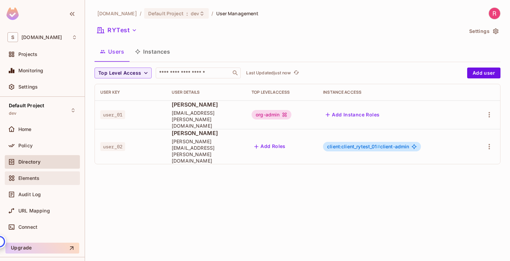
click at [27, 181] on div "Elements" at bounding box center [42, 178] width 70 height 8
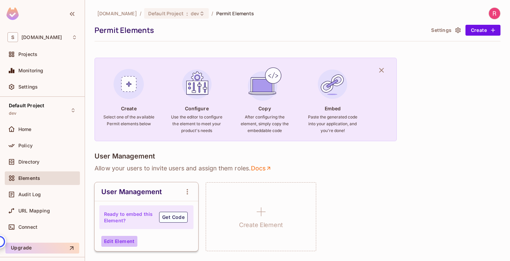
click at [131, 242] on button "Edit Element" at bounding box center [119, 241] width 36 height 11
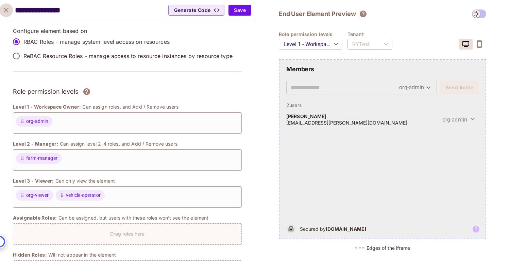
click at [9, 15] on button "close" at bounding box center [6, 10] width 14 height 14
type input "*******"
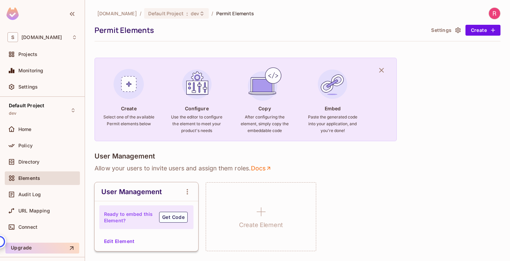
click at [186, 190] on icon "open Menu" at bounding box center [187, 192] width 8 height 8
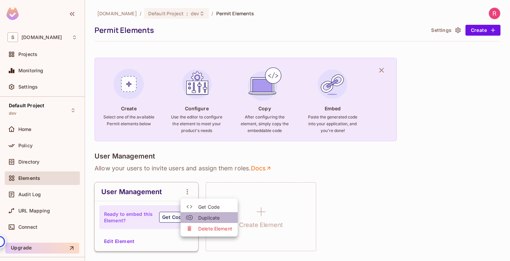
click at [197, 220] on div at bounding box center [192, 217] width 12 height 7
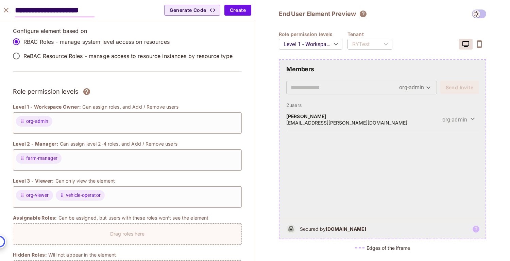
scroll to position [0, 8]
type input "**********"
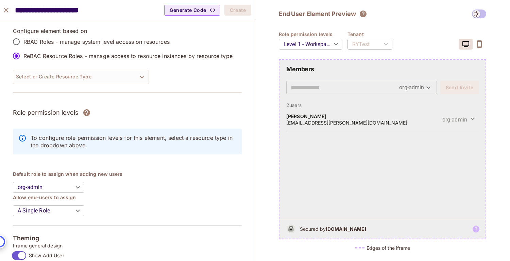
click at [96, 12] on div "**********" at bounding box center [127, 10] width 255 height 21
click at [86, 15] on input "**********" at bounding box center [55, 10] width 80 height 14
click at [86, 13] on input "**********" at bounding box center [55, 10] width 80 height 14
click at [141, 76] on icon "button" at bounding box center [142, 77] width 8 height 8
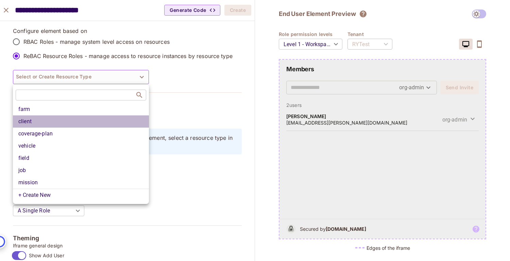
click at [56, 120] on li "client" at bounding box center [81, 122] width 136 height 12
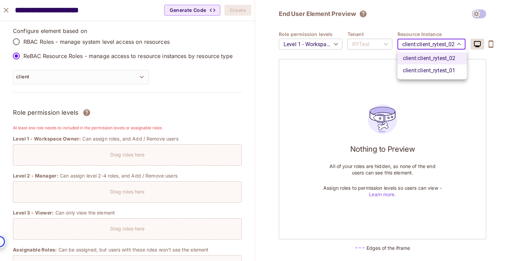
click at [457, 43] on body "S [DOMAIN_NAME] Projects Monitoring Settings Default Project dev Home Policy Di…" at bounding box center [255, 130] width 510 height 261
click at [395, 21] on div at bounding box center [255, 130] width 510 height 261
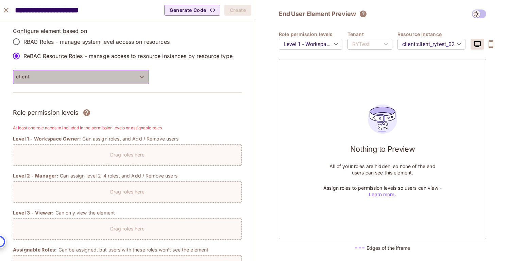
click at [129, 76] on button "client" at bounding box center [81, 77] width 136 height 14
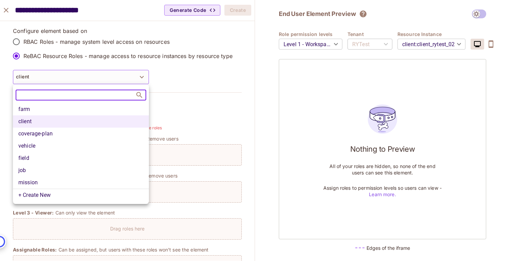
click at [98, 108] on li "farm" at bounding box center [81, 109] width 136 height 12
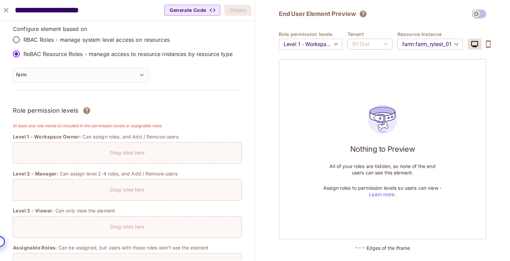
scroll to position [1, 0]
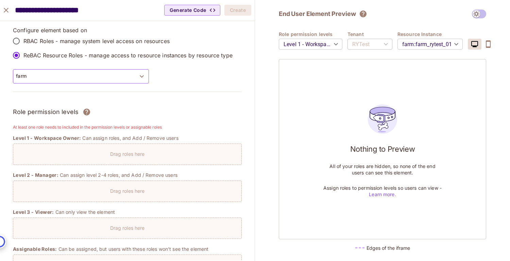
click at [136, 74] on button "farm" at bounding box center [81, 76] width 136 height 14
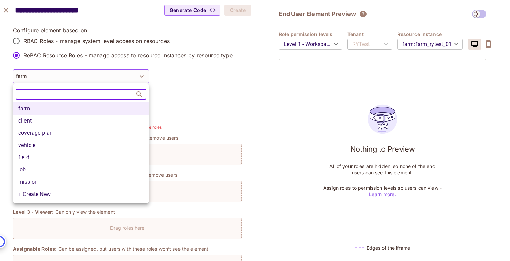
click at [87, 119] on li "client" at bounding box center [81, 121] width 136 height 12
type input "**********"
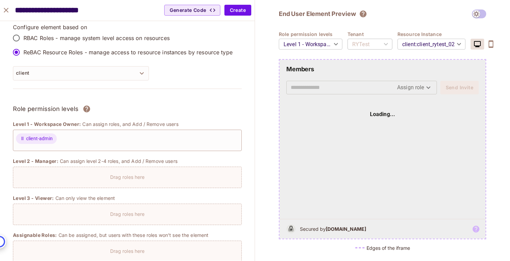
scroll to position [0, 0]
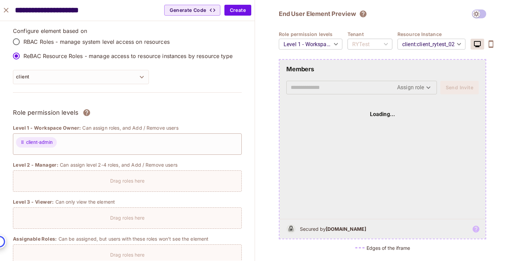
click at [316, 42] on body "S [DOMAIN_NAME] Projects Monitoring Settings Default Project dev Home Policy Di…" at bounding box center [255, 130] width 510 height 261
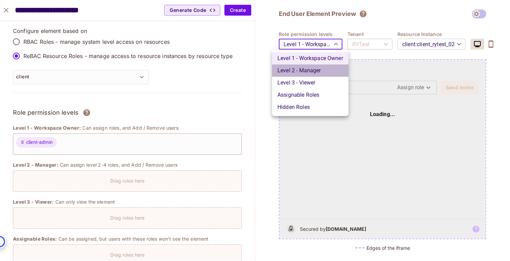
click at [313, 70] on li "Level 2 - Manager" at bounding box center [310, 71] width 76 height 12
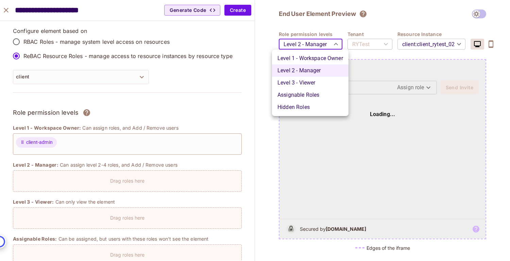
click at [312, 46] on body "S [DOMAIN_NAME] Projects Monitoring Settings Default Project dev Home Policy Di…" at bounding box center [255, 130] width 510 height 261
click at [302, 60] on li "Level 1 - Workspace Owner" at bounding box center [310, 58] width 76 height 12
type input "*******"
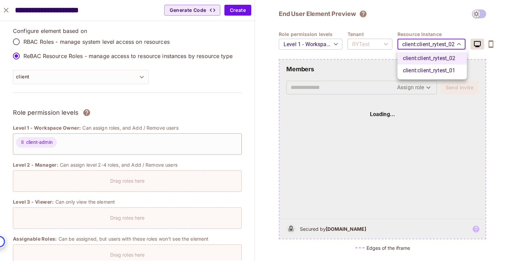
click at [456, 47] on body "S [DOMAIN_NAME] Projects Monitoring Settings Default Project dev Home Policy Di…" at bounding box center [255, 130] width 510 height 261
click at [442, 72] on li "client : client_rytest_01" at bounding box center [431, 71] width 69 height 12
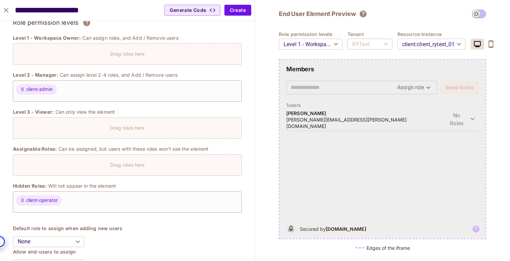
scroll to position [90, 0]
click at [472, 118] on icon "button" at bounding box center [472, 119] width 8 height 8
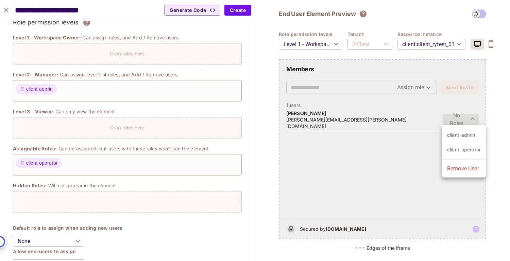
click at [398, 159] on div at bounding box center [255, 130] width 510 height 261
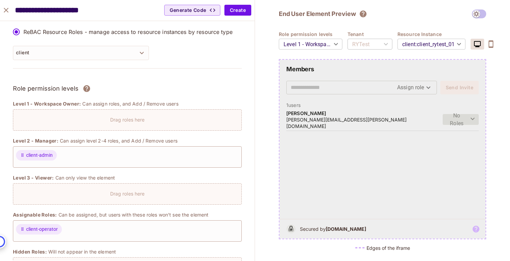
scroll to position [0, 0]
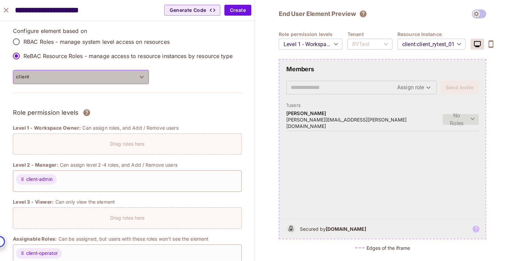
click at [141, 80] on icon "button" at bounding box center [142, 77] width 8 height 8
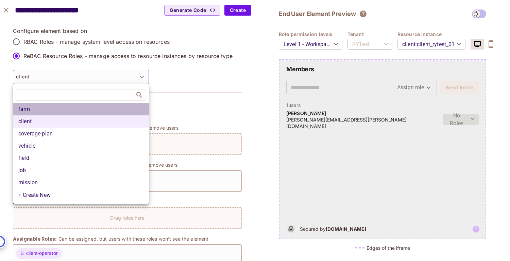
click at [54, 112] on li "farm" at bounding box center [81, 109] width 136 height 12
type input "**********"
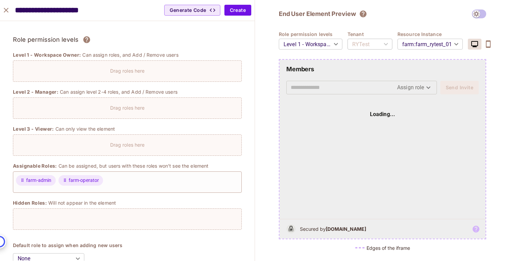
scroll to position [37, 0]
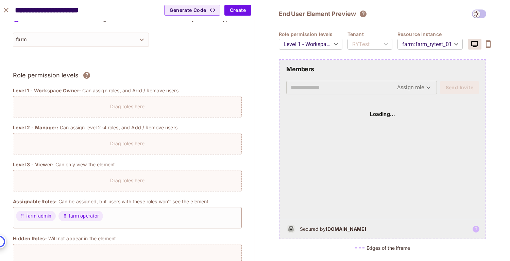
click at [336, 86] on input "text" at bounding box center [344, 87] width 106 height 11
type input "**********"
click at [429, 86] on body "S [DOMAIN_NAME] Projects Monitoring Settings Default Project dev Home Policy Di…" at bounding box center [255, 130] width 510 height 261
click at [420, 105] on li "farm-admin" at bounding box center [415, 103] width 45 height 12
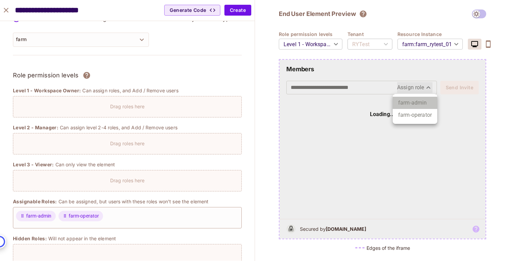
type input "**********"
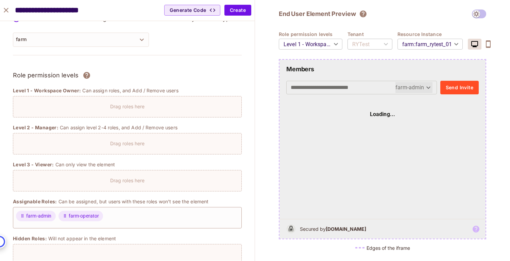
scroll to position [0, 0]
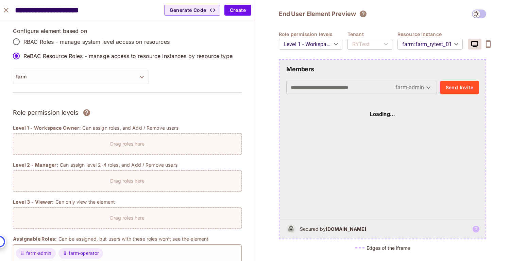
click at [8, 11] on icon "close" at bounding box center [6, 10] width 8 height 8
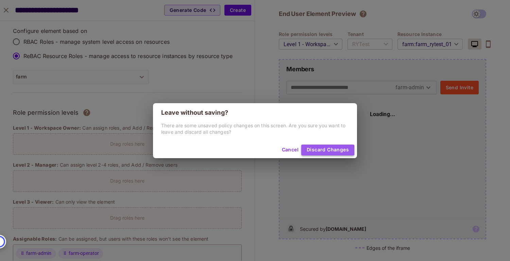
click at [313, 151] on button "Discard Changes" at bounding box center [327, 150] width 53 height 11
type input "*******"
